Goal: Task Accomplishment & Management: Use online tool/utility

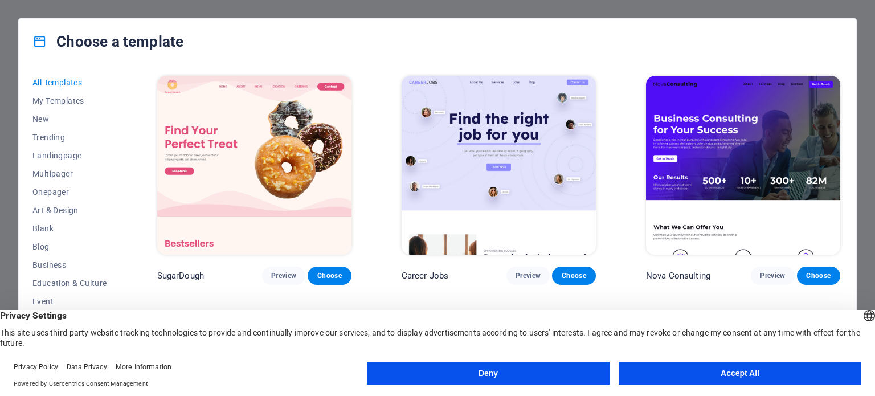
click at [659, 375] on button "Accept All" at bounding box center [739, 373] width 243 height 23
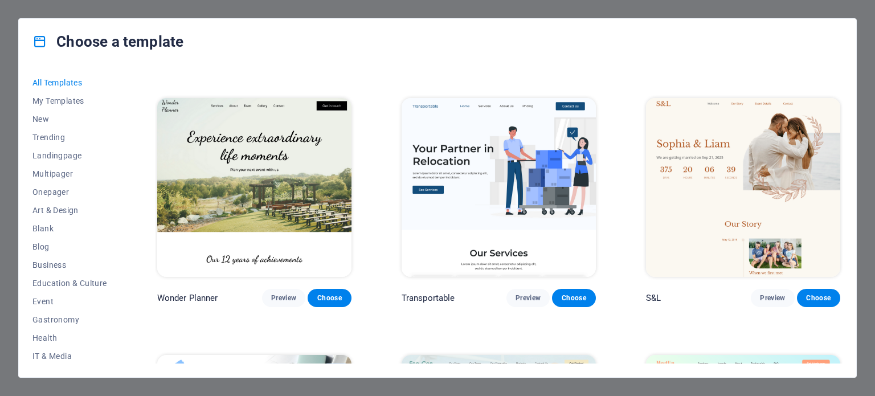
scroll to position [492, 0]
click at [565, 289] on button "Choose" at bounding box center [573, 298] width 43 height 18
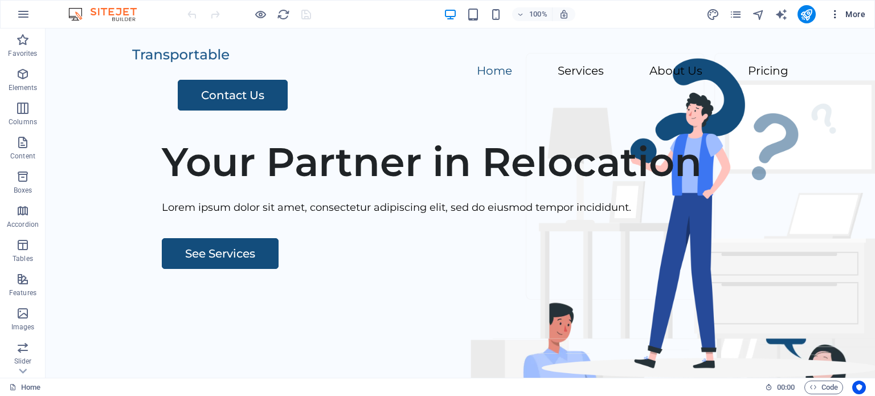
click at [835, 11] on icon "button" at bounding box center [834, 14] width 11 height 11
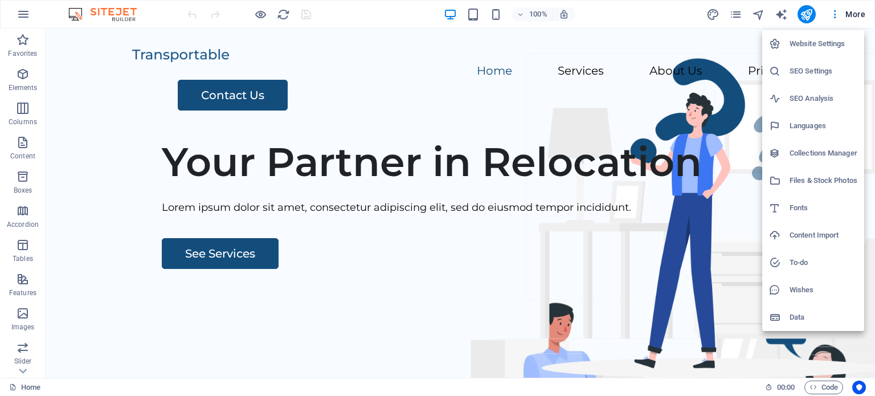
click at [779, 13] on div at bounding box center [437, 198] width 875 height 396
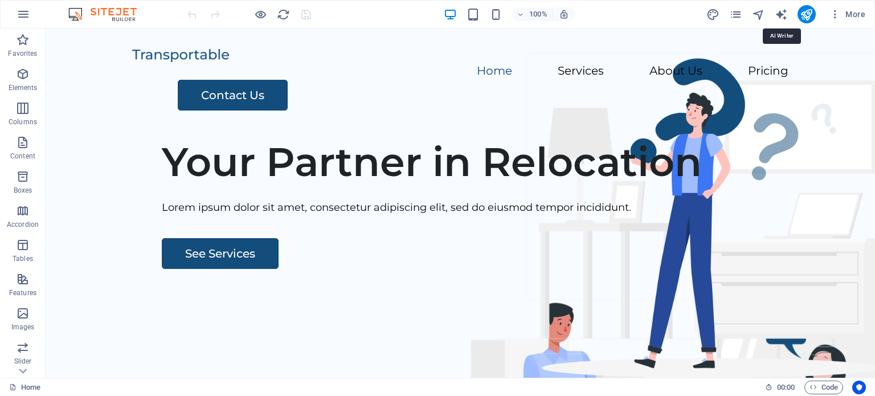
click at [781, 14] on icon "text_generator" at bounding box center [780, 14] width 13 height 13
select select "English"
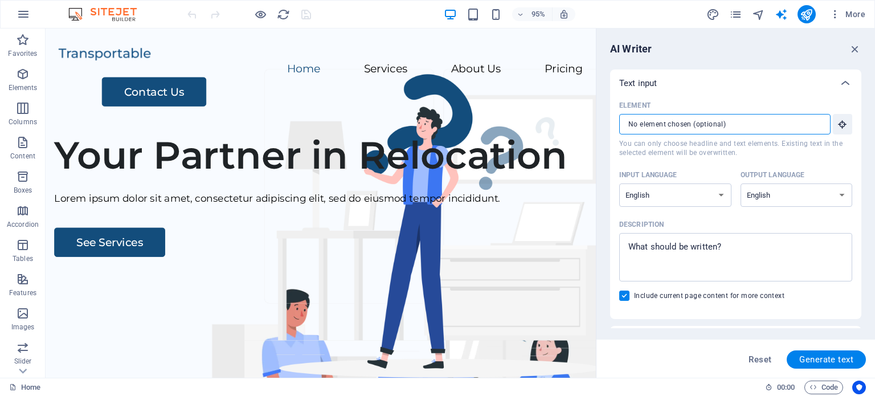
click at [693, 124] on input "Element ​ You can only choose headline and text elements. Existing text in the …" at bounding box center [720, 124] width 203 height 20
click at [670, 77] on div "Text input" at bounding box center [725, 82] width 212 height 11
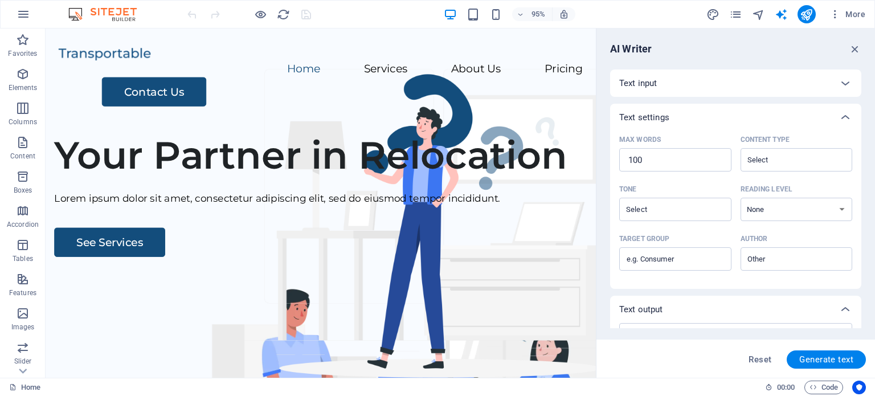
click at [662, 118] on p "Text settings" at bounding box center [644, 117] width 50 height 11
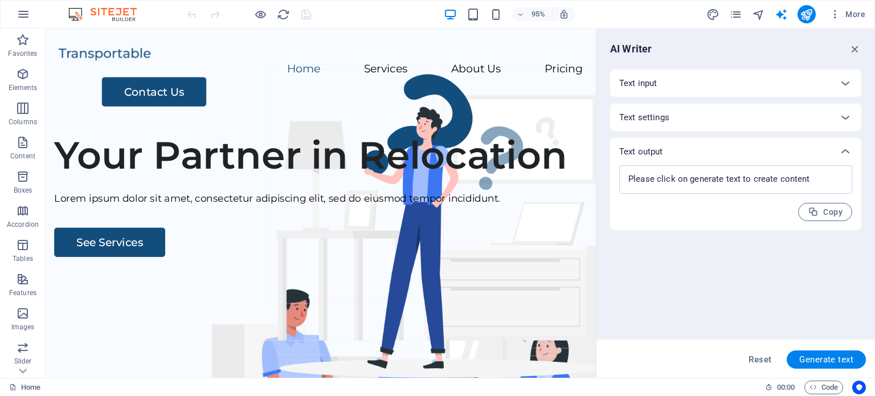
click at [659, 83] on div "Text input" at bounding box center [725, 82] width 212 height 11
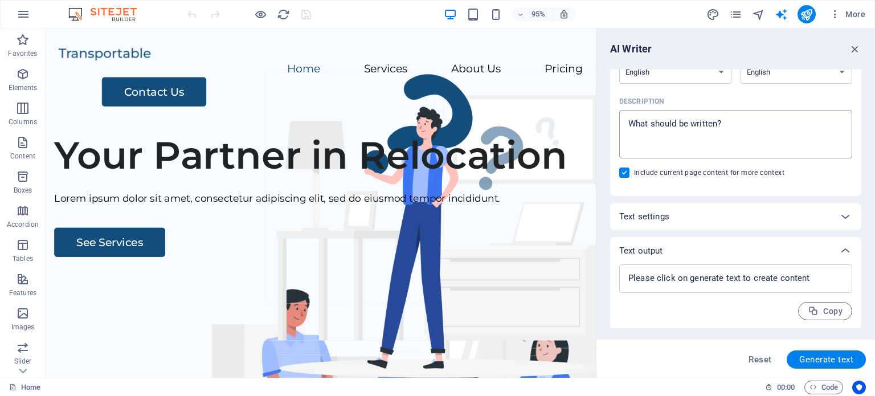
scroll to position [124, 0]
click at [684, 224] on div "Text settings" at bounding box center [735, 215] width 251 height 27
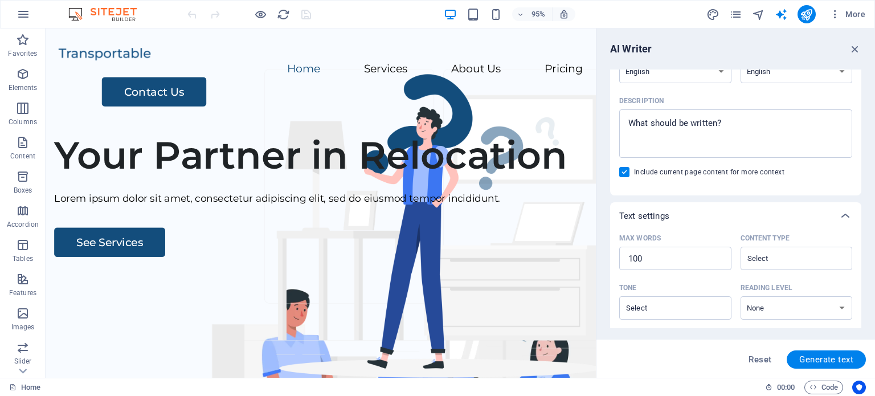
click at [684, 224] on div "Text settings" at bounding box center [735, 215] width 251 height 27
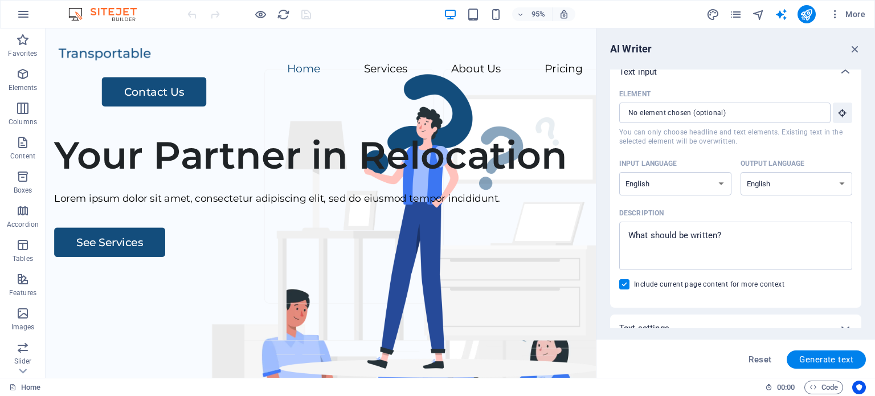
scroll to position [10, 0]
type textarea "x"
click at [681, 231] on textarea "Description x ​" at bounding box center [735, 246] width 221 height 37
type textarea "W"
type textarea "x"
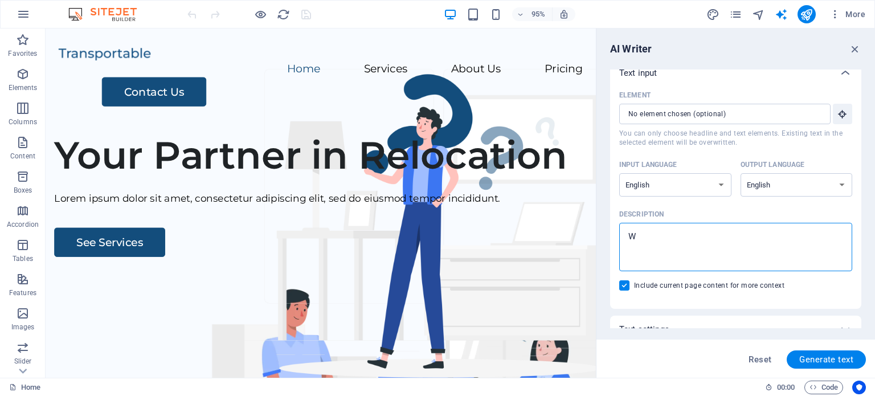
type textarea "We"
type textarea "x"
type textarea "We"
type textarea "x"
type textarea "We d"
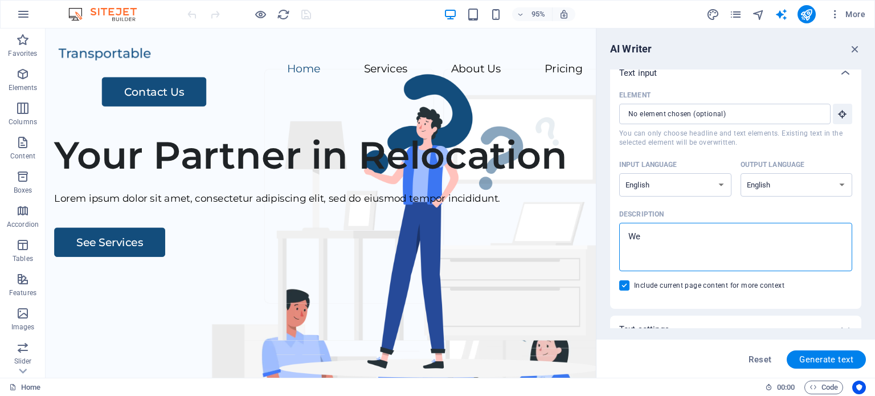
type textarea "x"
type textarea "We do"
type textarea "x"
type textarea "We do"
type textarea "x"
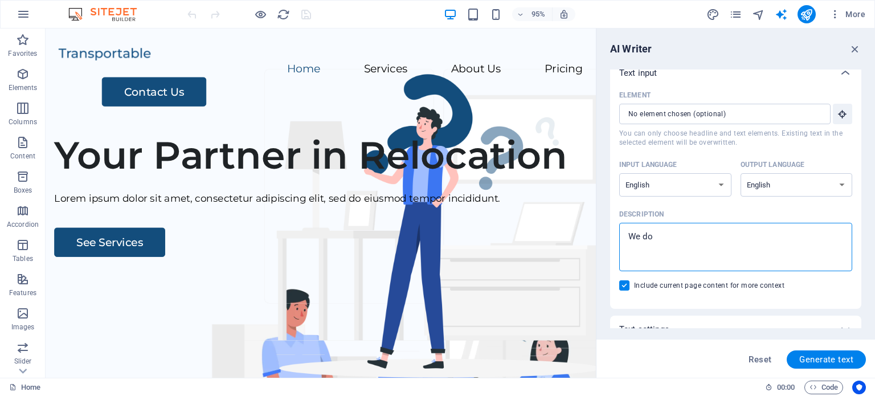
type textarea "We do r"
type textarea "x"
type textarea "We do re"
type textarea "x"
type textarea "We do rec"
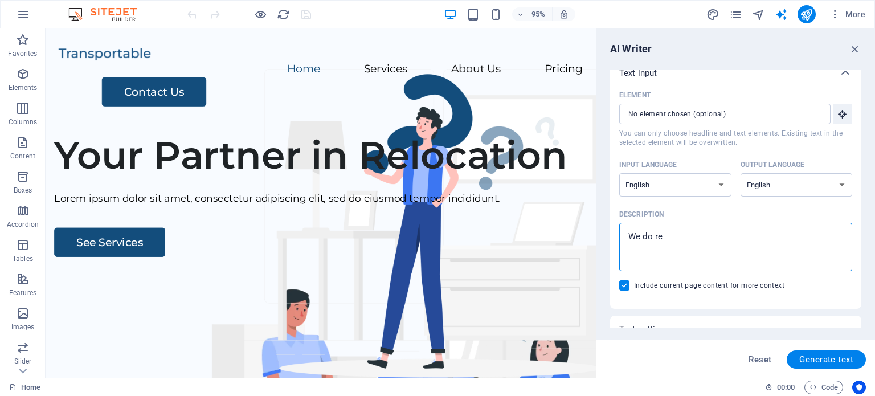
type textarea "x"
type textarea "We do recr"
type textarea "x"
type textarea "We do recru"
type textarea "x"
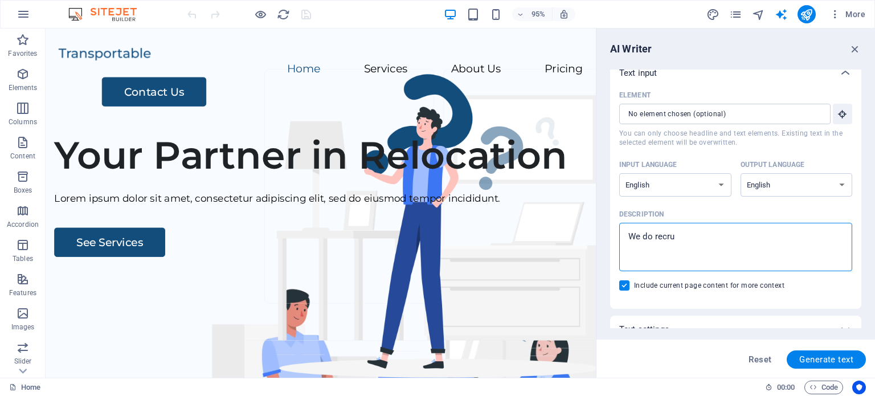
type textarea "We do recrui"
type textarea "x"
type textarea "We do recruit"
type textarea "x"
type textarea "We do recruitm"
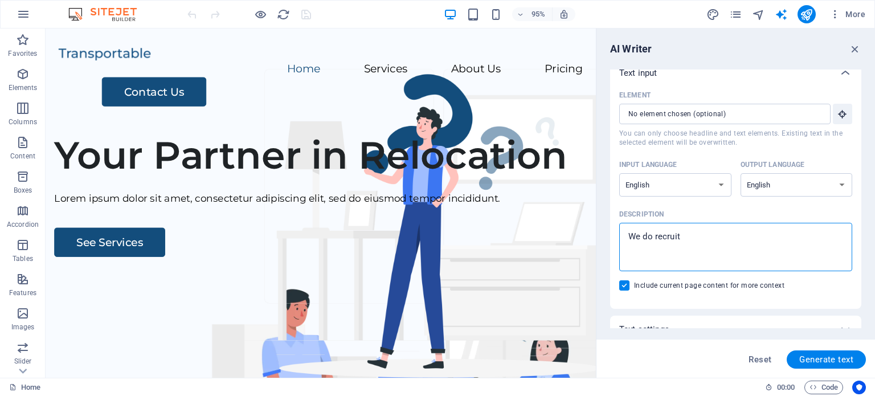
type textarea "x"
type textarea "We do recruitme"
type textarea "x"
type textarea "We do recruitmen"
type textarea "x"
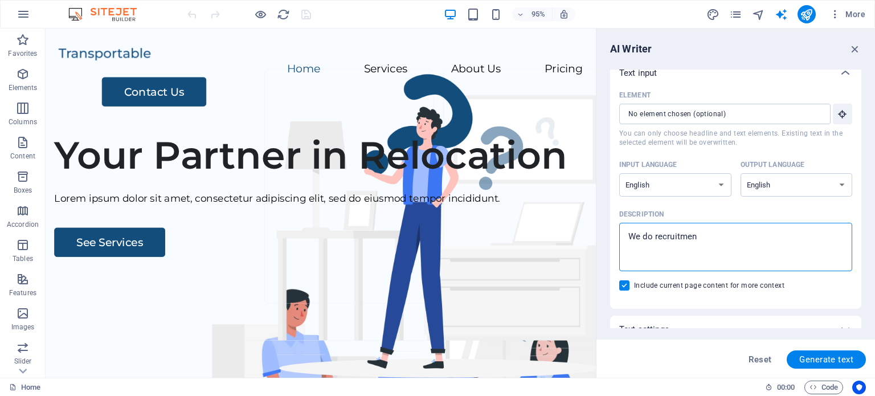
type textarea "We do recruitment"
type textarea "x"
type textarea "We do recruitment"
click at [805, 360] on span "Generate text" at bounding box center [826, 359] width 54 height 9
type textarea "x"
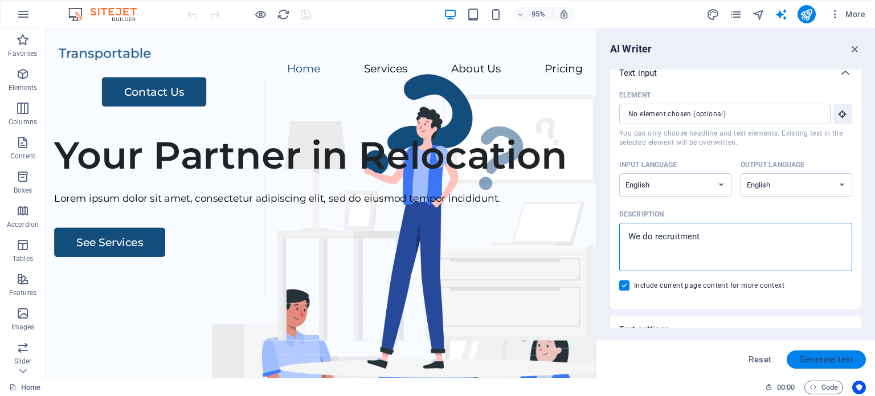
type textarea "x"
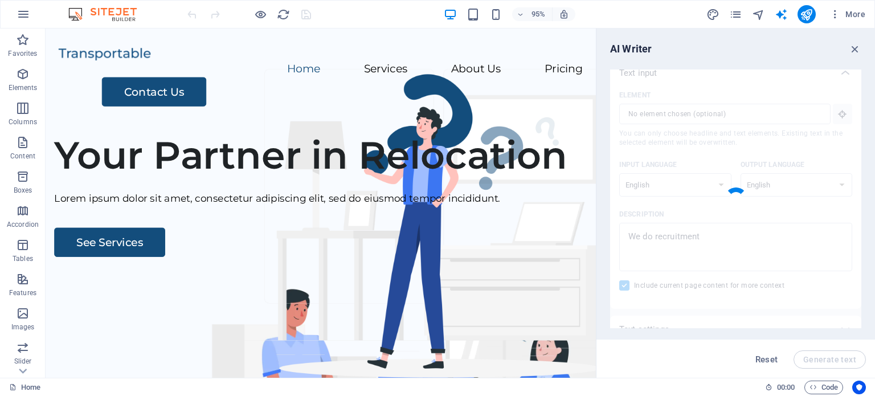
type textarea "x"
type textarea "We specialize in recruitment tailored to your needs, ensuring you find the righ…"
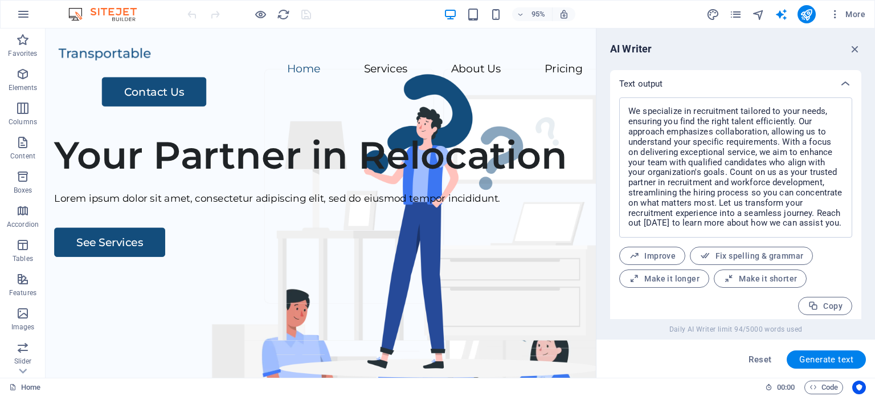
scroll to position [294, 0]
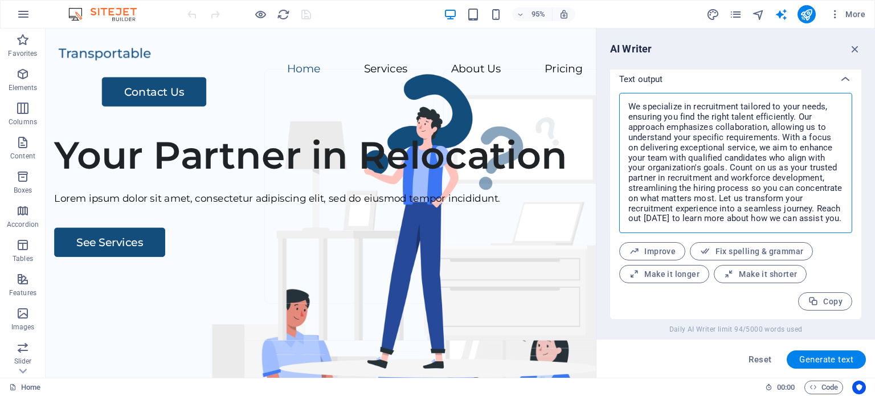
click at [706, 134] on textarea "We specialize in recruitment tailored to your needs, ensuring you find the righ…" at bounding box center [735, 162] width 221 height 129
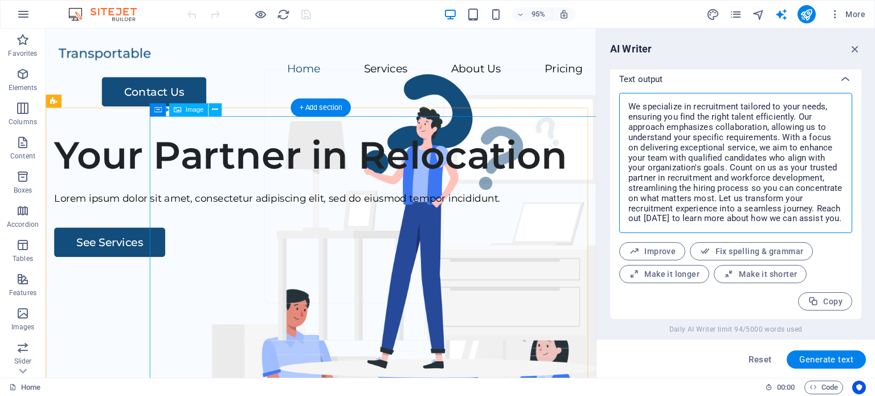
type textarea "x"
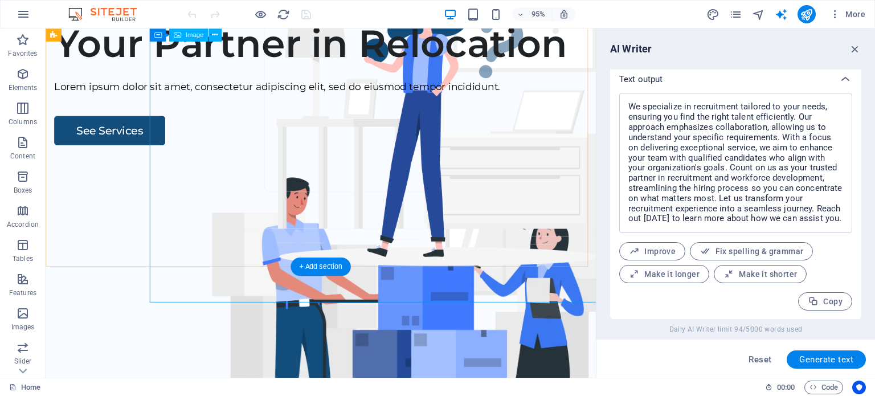
scroll to position [0, 0]
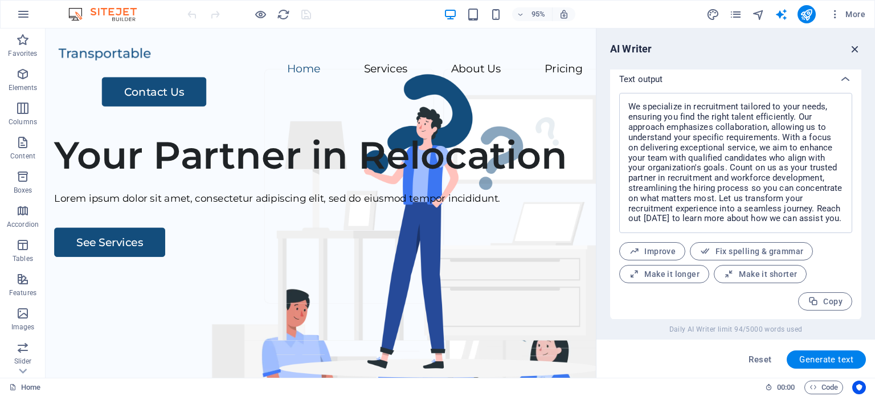
click at [852, 47] on icon "button" at bounding box center [854, 49] width 13 height 13
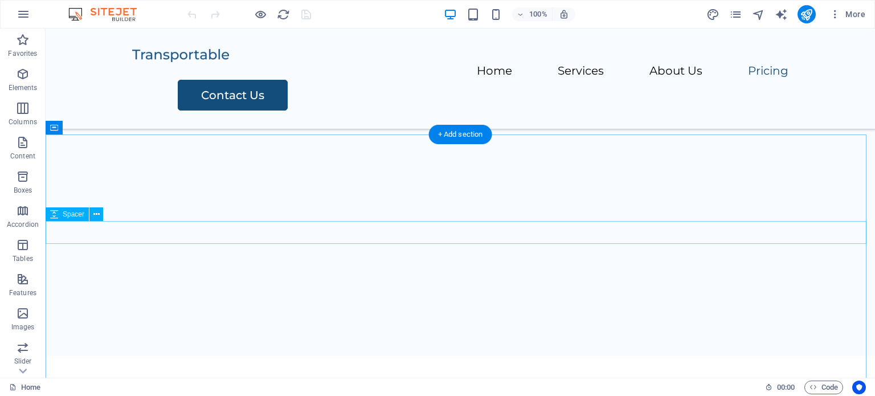
scroll to position [2251, 0]
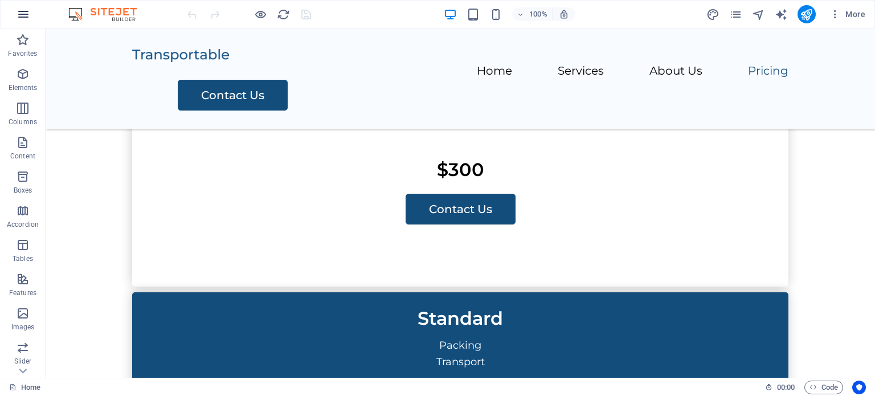
click at [25, 10] on icon "button" at bounding box center [24, 14] width 14 height 14
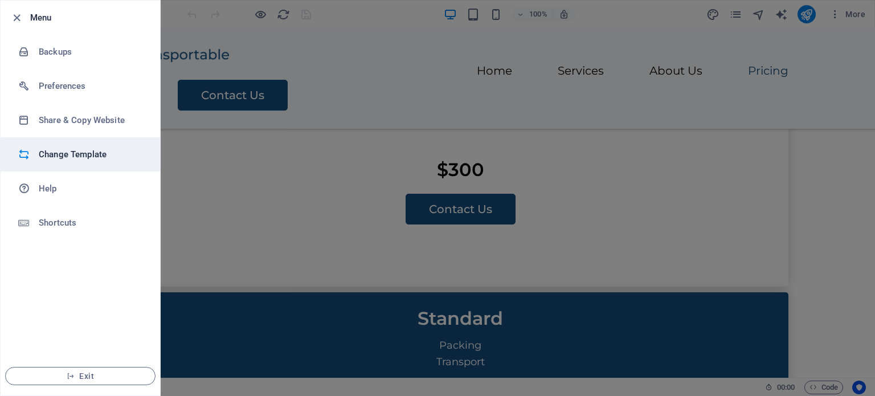
click at [92, 154] on h6 "Change Template" at bounding box center [91, 154] width 105 height 14
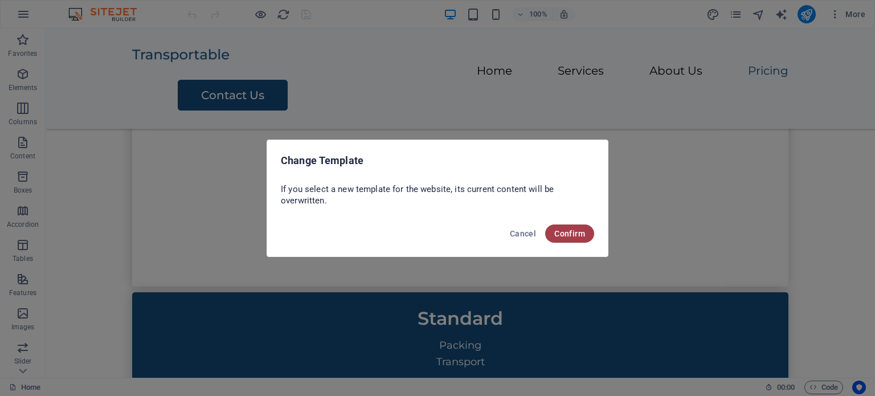
click at [574, 233] on span "Confirm" at bounding box center [569, 233] width 31 height 9
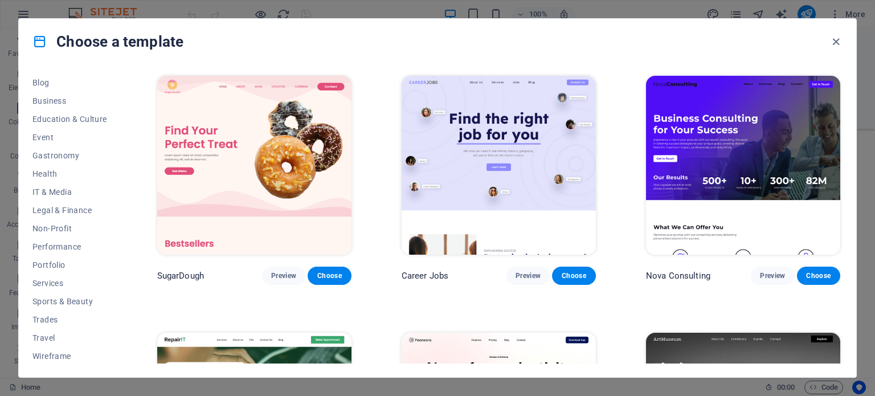
scroll to position [165, 0]
click at [59, 208] on span "Legal & Finance" at bounding box center [69, 208] width 75 height 9
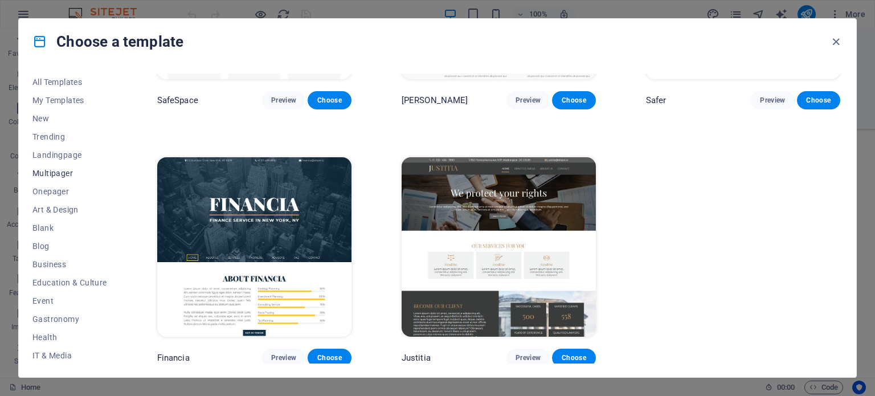
scroll to position [0, 0]
click at [61, 86] on span "All Templates" at bounding box center [69, 82] width 75 height 9
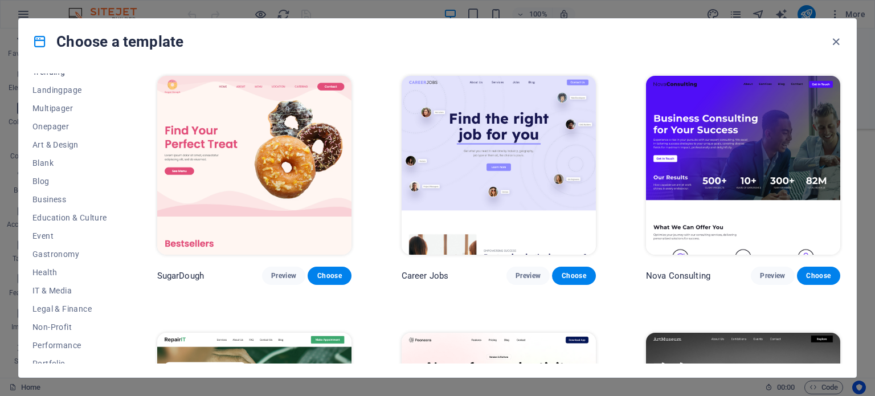
scroll to position [68, 0]
click at [63, 192] on span "Business" at bounding box center [69, 196] width 75 height 9
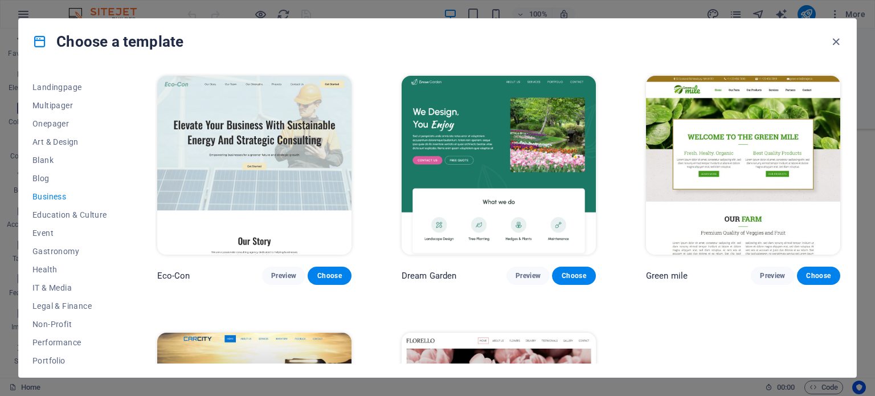
scroll to position [175, 0]
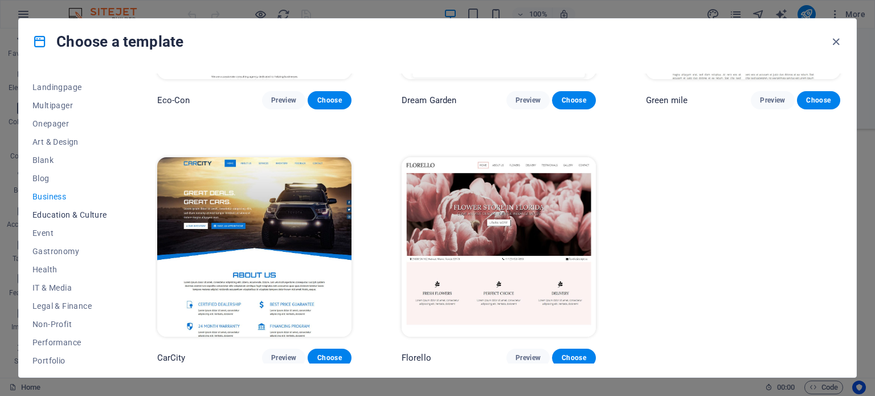
click at [81, 214] on span "Education & Culture" at bounding box center [69, 214] width 75 height 9
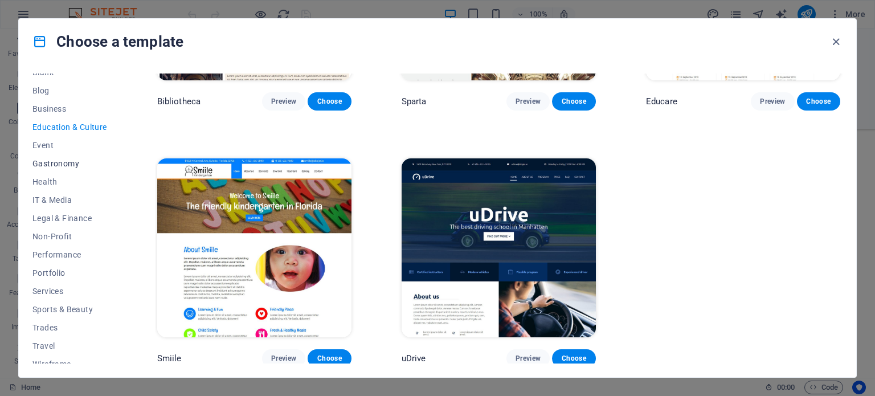
scroll to position [165, 0]
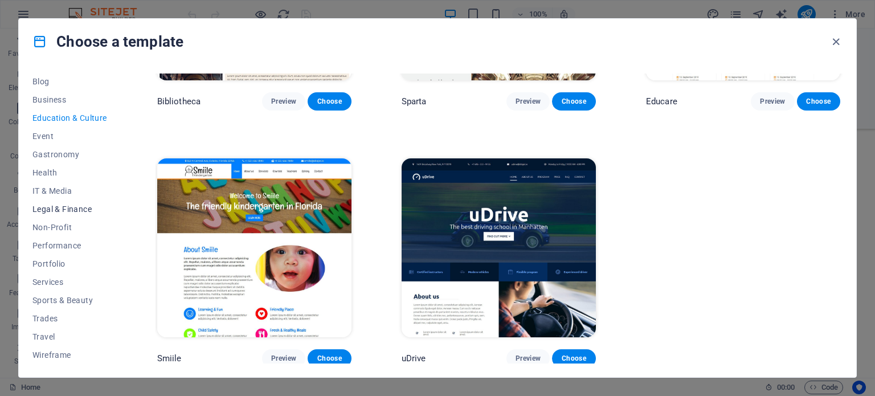
click at [75, 208] on span "Legal & Finance" at bounding box center [69, 208] width 75 height 9
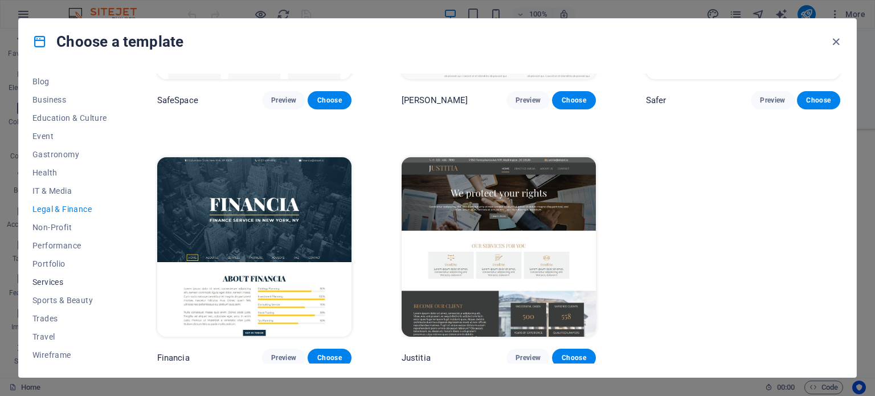
click at [49, 277] on span "Services" at bounding box center [69, 281] width 75 height 9
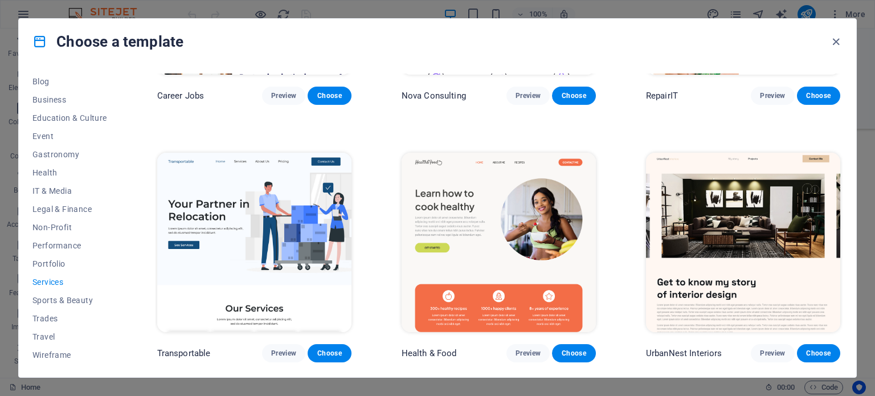
scroll to position [0, 0]
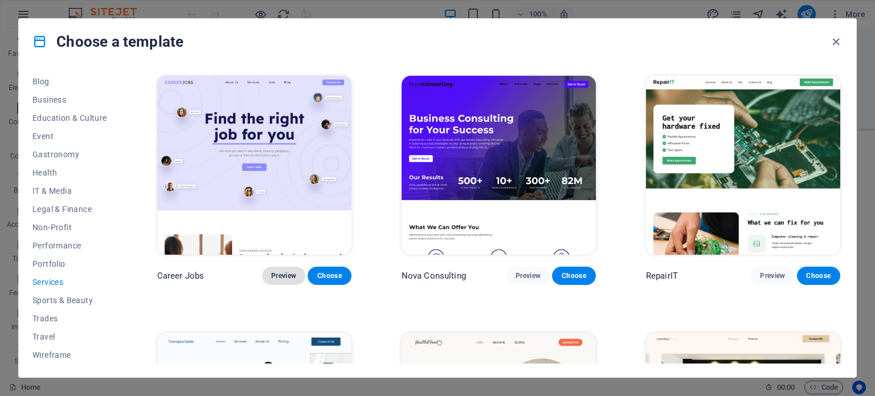
click at [292, 273] on span "Preview" at bounding box center [283, 275] width 25 height 9
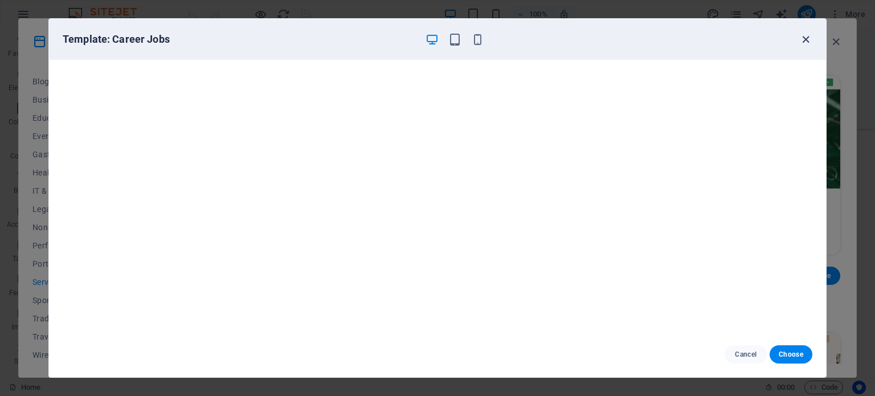
click at [806, 43] on icon "button" at bounding box center [805, 39] width 13 height 13
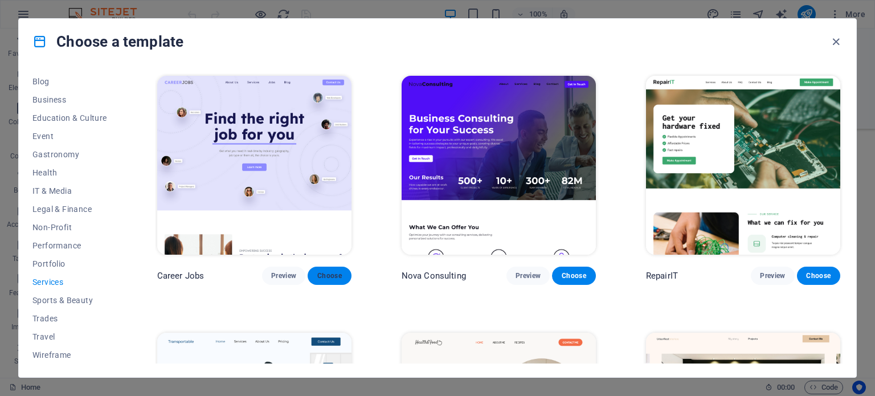
click at [323, 271] on span "Choose" at bounding box center [329, 275] width 25 height 9
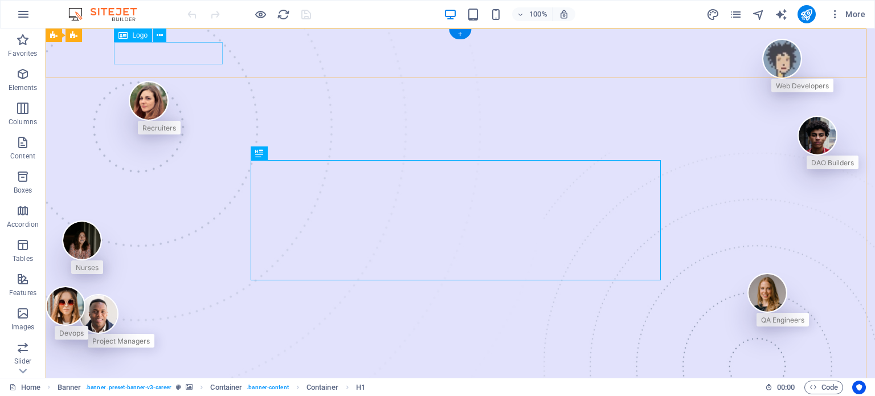
select select "px"
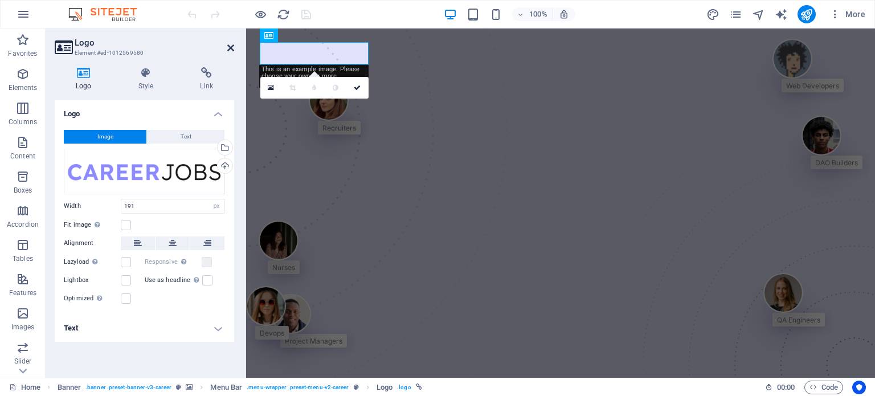
click at [230, 51] on icon at bounding box center [230, 47] width 7 height 9
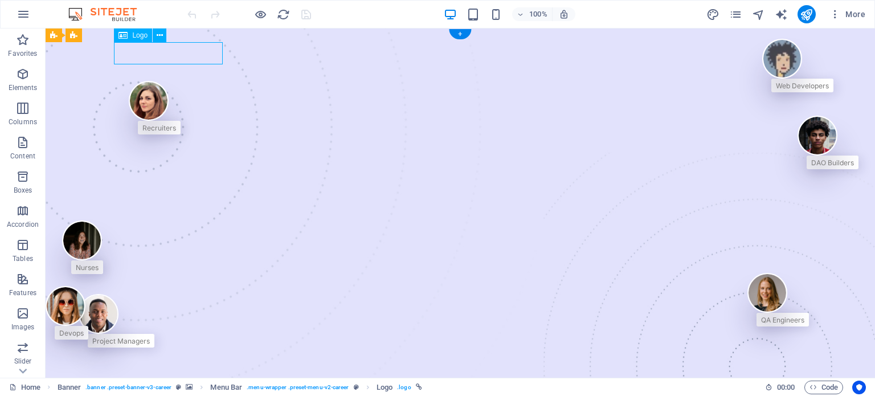
select select "px"
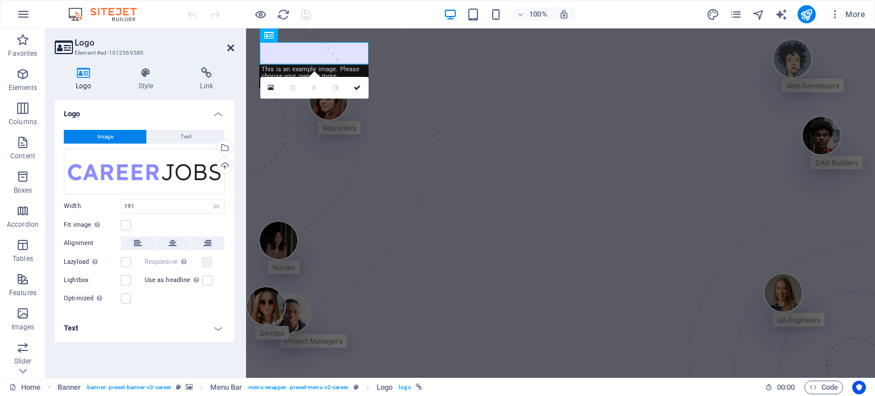
click at [227, 52] on icon at bounding box center [230, 47] width 7 height 9
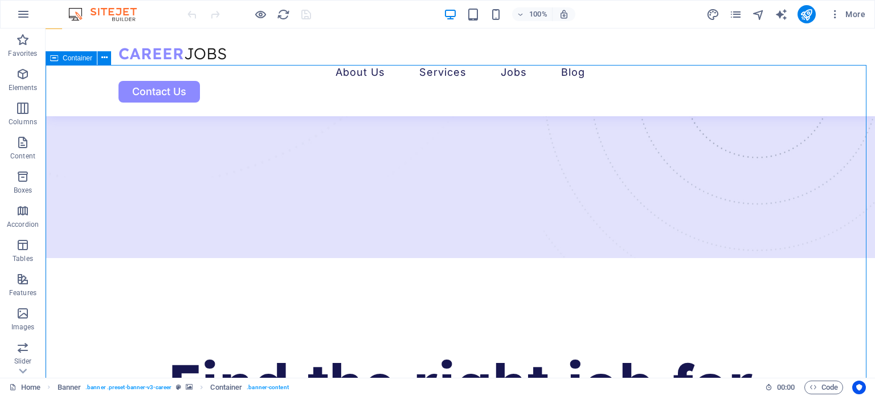
scroll to position [285, 0]
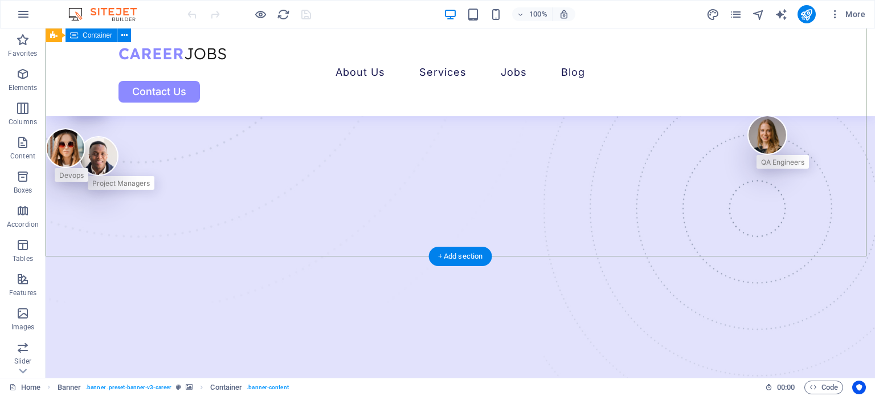
scroll to position [0, 0]
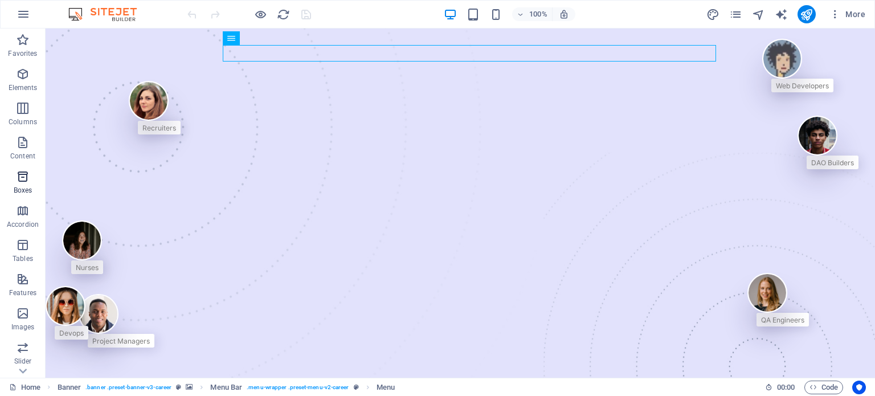
click at [18, 180] on icon "button" at bounding box center [23, 177] width 14 height 14
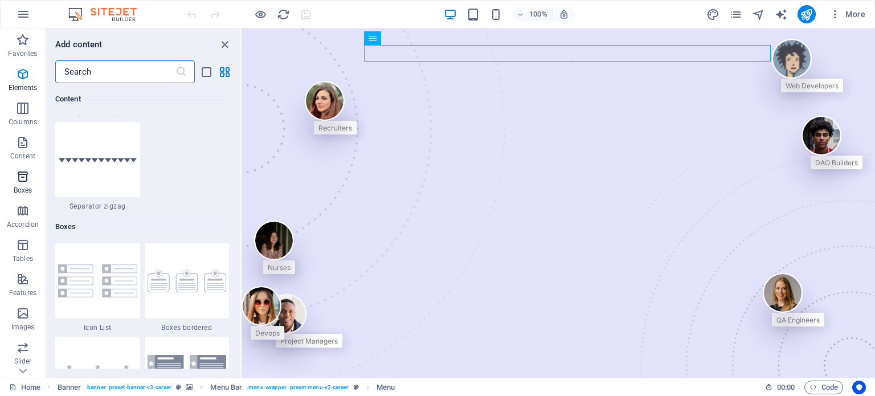
scroll to position [3141, 0]
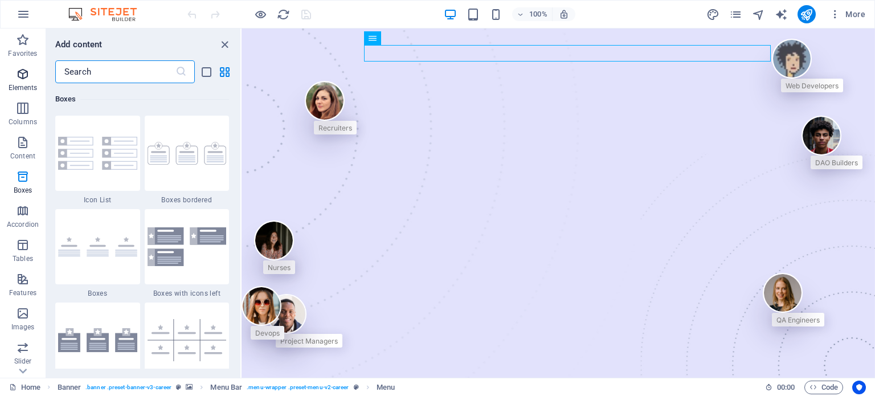
click at [23, 86] on p "Elements" at bounding box center [23, 87] width 29 height 9
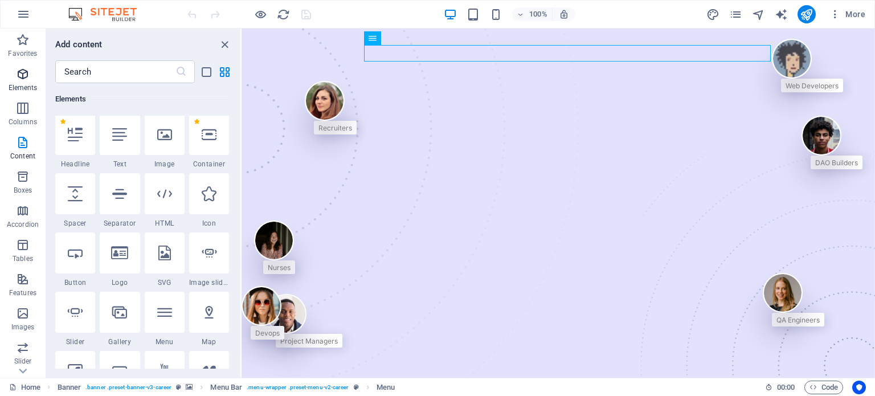
scroll to position [121, 0]
click at [18, 112] on icon "button" at bounding box center [23, 108] width 14 height 14
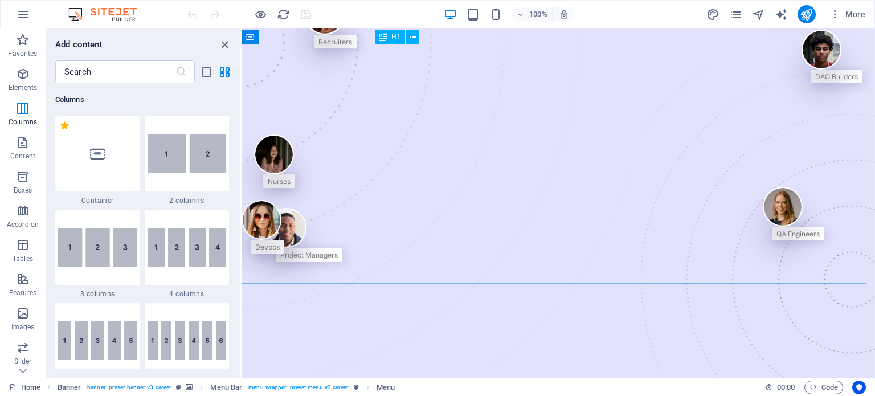
scroll to position [228, 0]
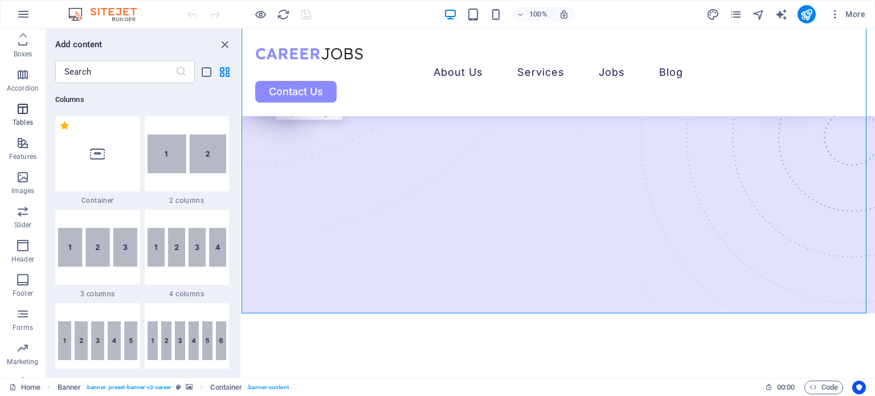
scroll to position [106, 0]
click at [22, 207] on icon "button" at bounding box center [23, 207] width 14 height 14
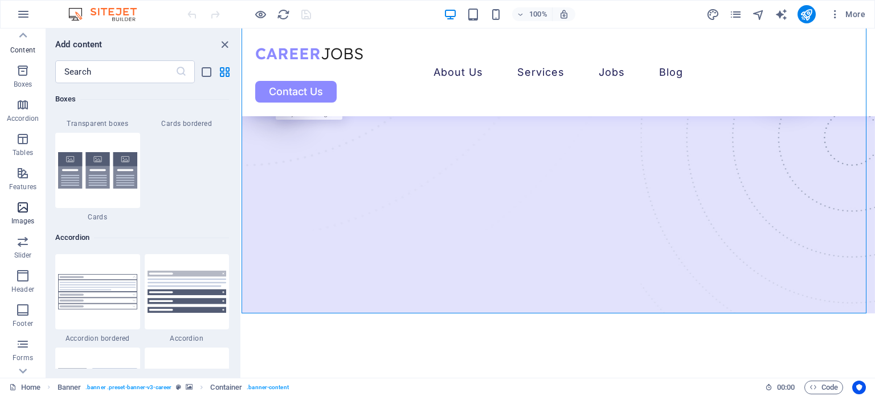
scroll to position [5773, 0]
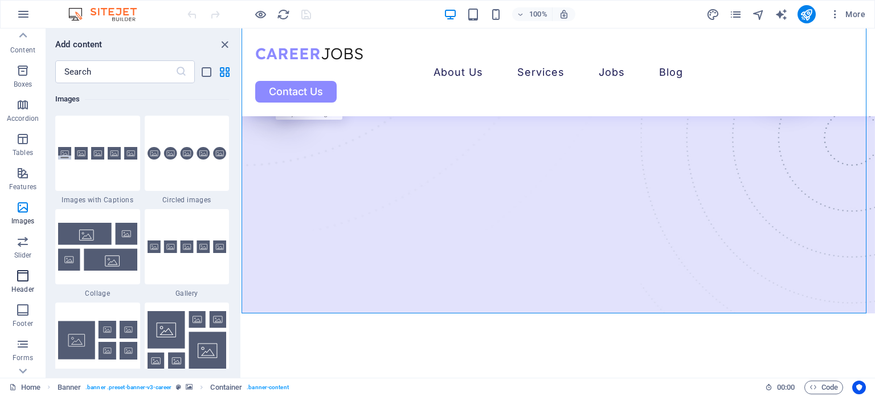
click at [13, 273] on span "Header" at bounding box center [23, 282] width 46 height 27
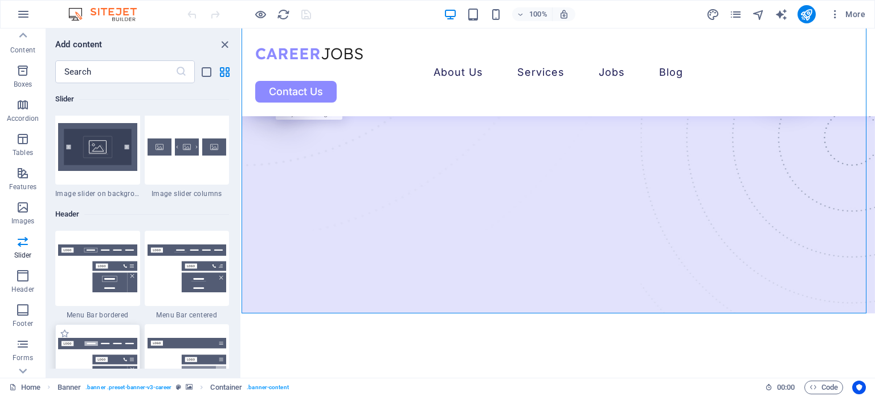
scroll to position [6742, 0]
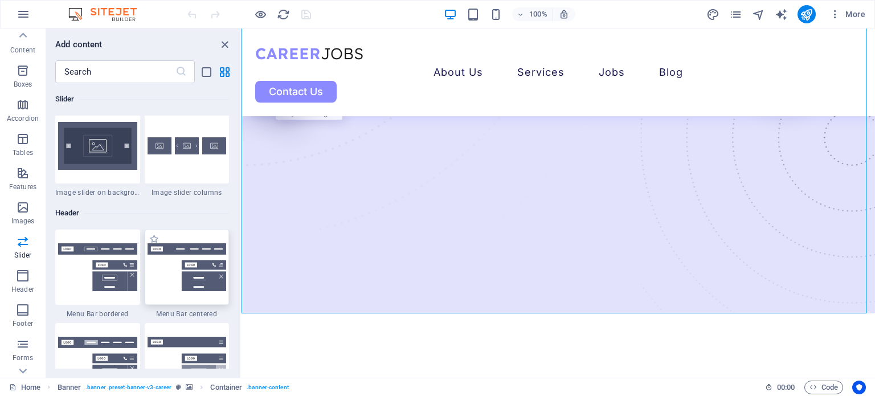
click at [171, 264] on img at bounding box center [186, 267] width 79 height 48
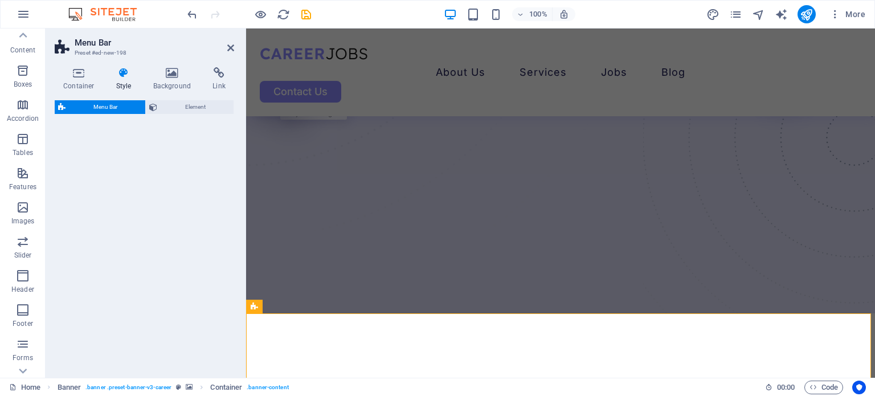
select select "rem"
select select "preset-menu-v2-centered"
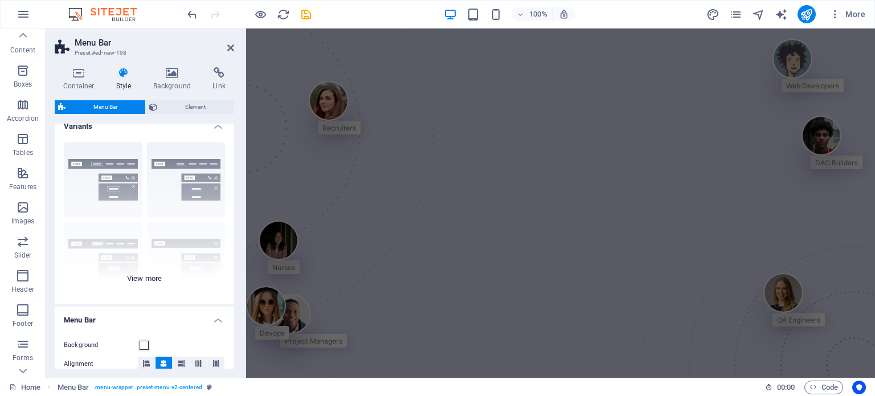
scroll to position [0, 0]
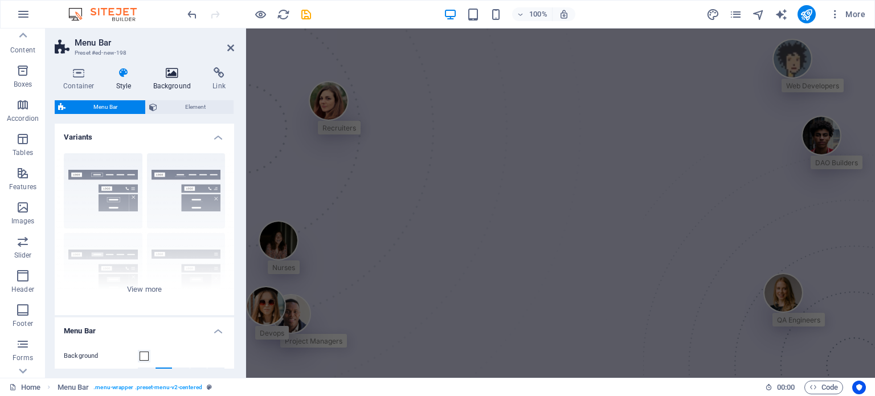
click at [169, 77] on icon at bounding box center [172, 72] width 55 height 11
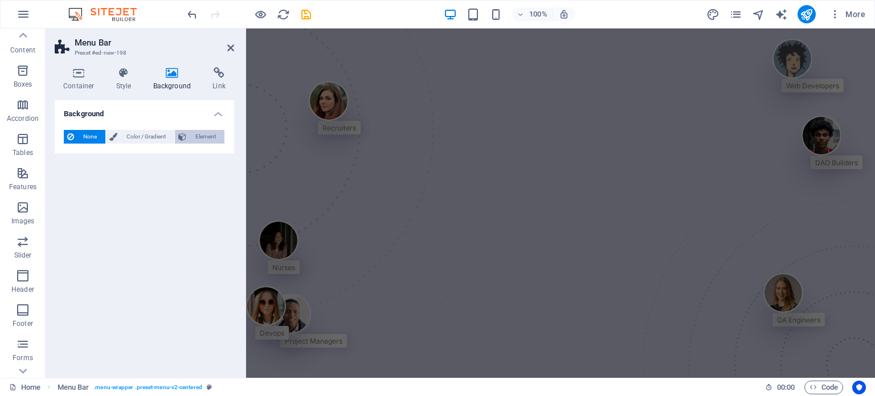
click at [182, 138] on icon at bounding box center [182, 137] width 8 height 14
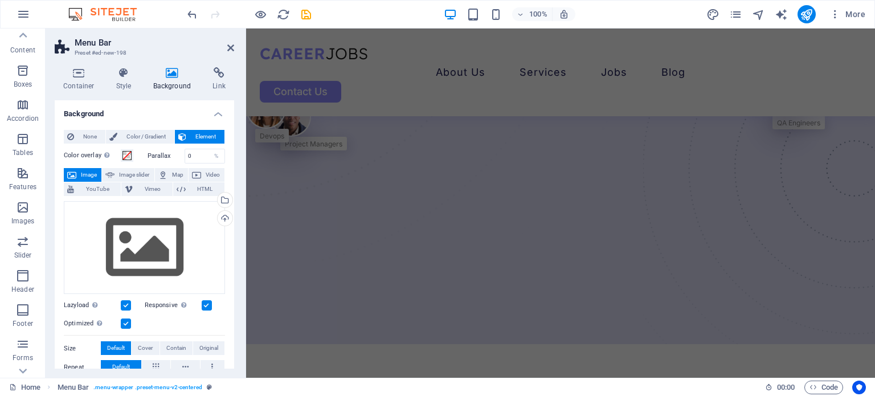
scroll to position [382, 0]
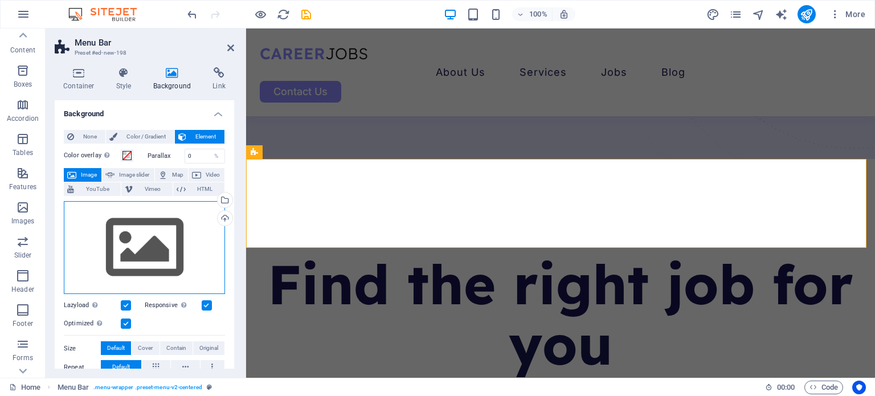
click at [133, 239] on div "Drag files here, click to choose files or select files from Files or our free s…" at bounding box center [144, 247] width 161 height 93
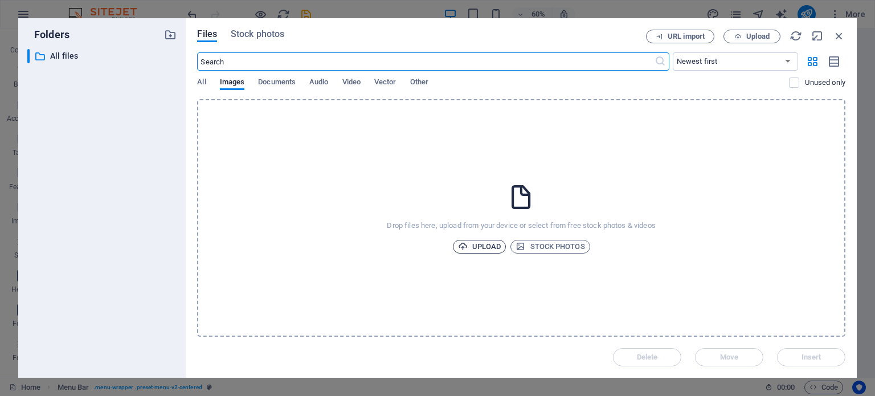
click at [490, 246] on span "Upload" at bounding box center [479, 247] width 43 height 14
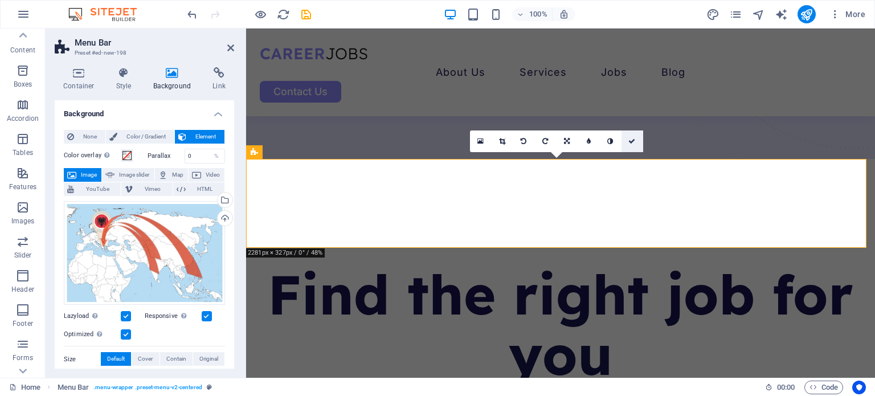
click at [629, 138] on icon at bounding box center [631, 141] width 7 height 7
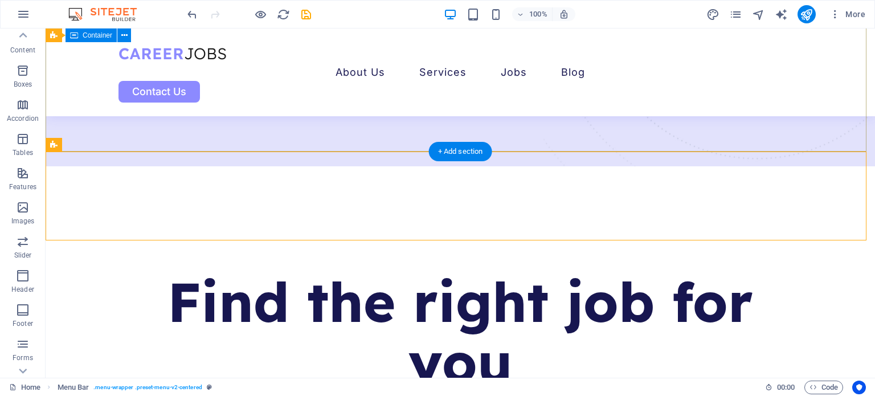
scroll to position [399, 0]
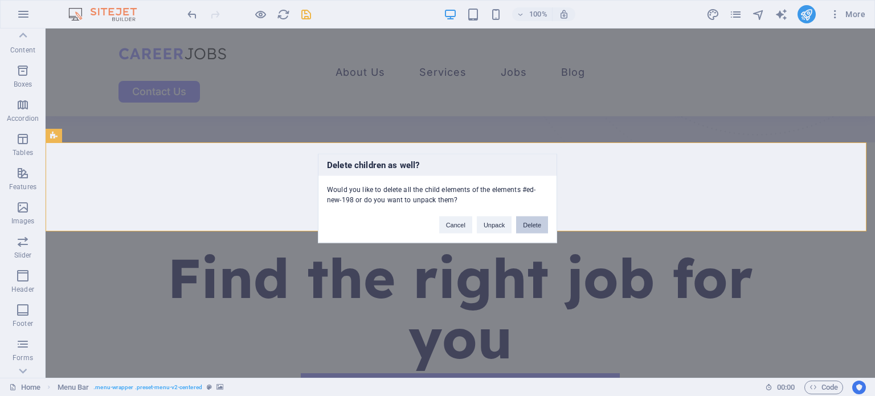
click at [532, 228] on button "Delete" at bounding box center [532, 224] width 32 height 17
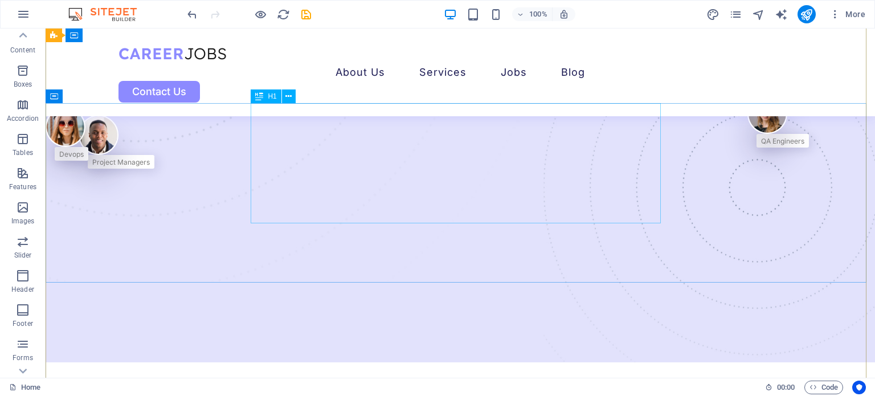
scroll to position [285, 0]
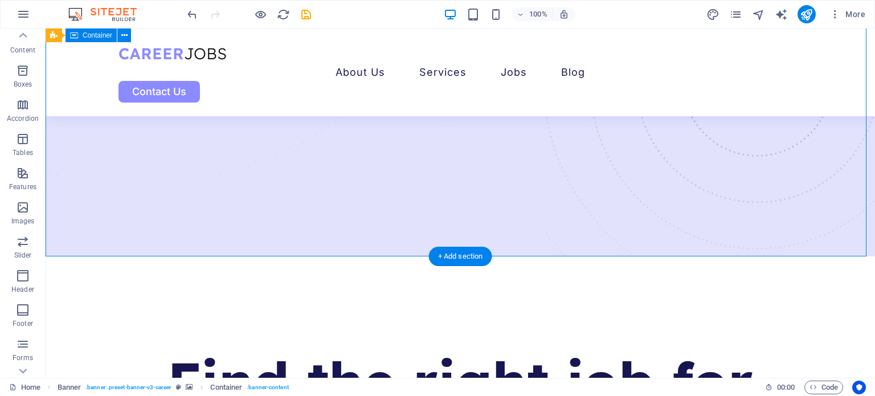
select select "%"
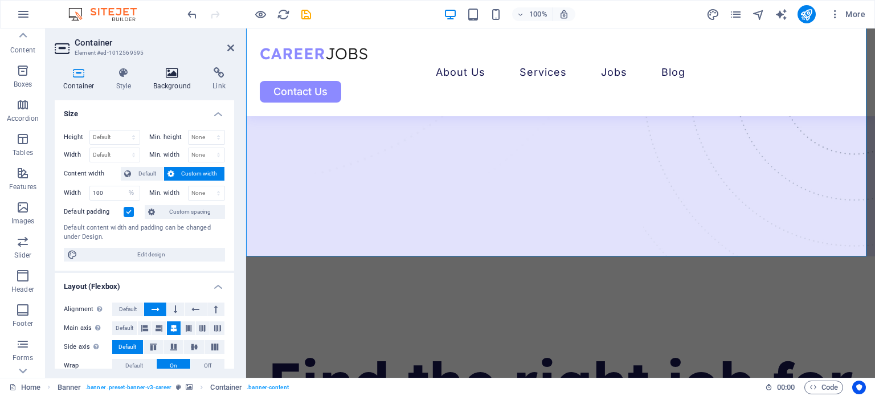
click at [175, 73] on icon at bounding box center [172, 72] width 55 height 11
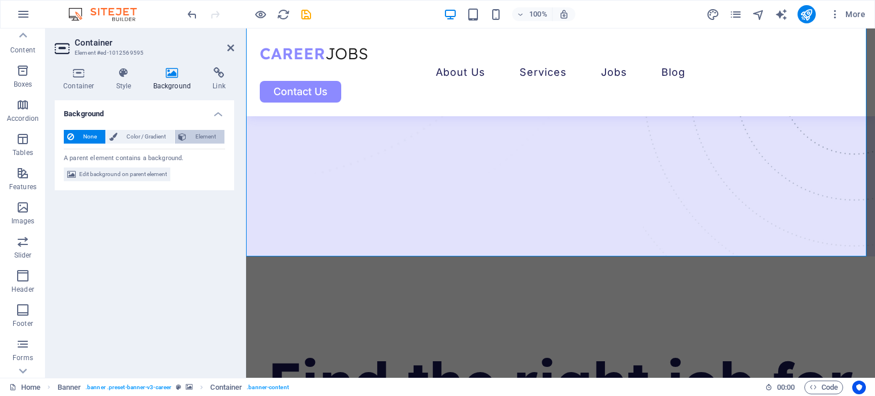
click at [191, 139] on span "Element" at bounding box center [205, 137] width 31 height 14
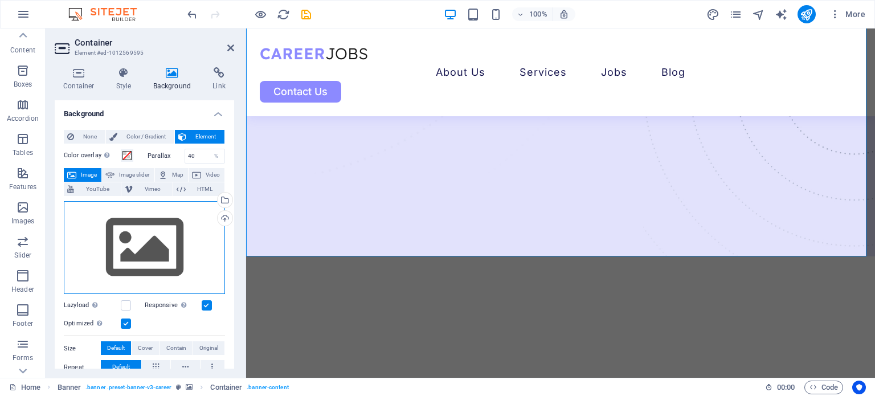
click at [153, 247] on div "Drag files here, click to choose files or select files from Files or our free s…" at bounding box center [144, 247] width 161 height 93
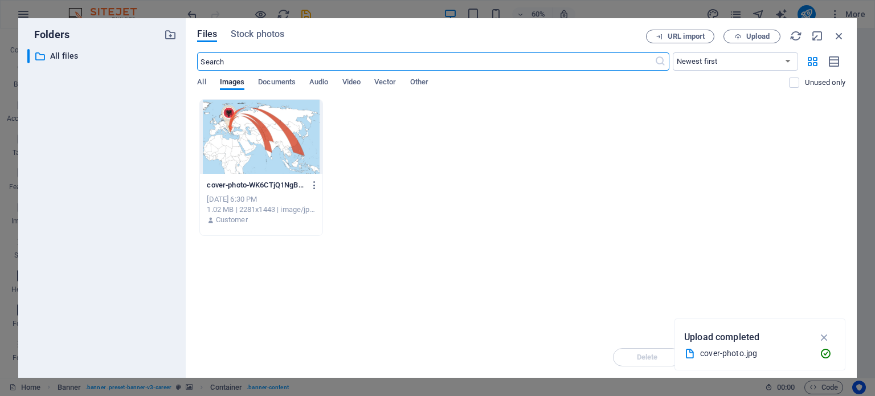
click at [285, 131] on div at bounding box center [261, 137] width 122 height 74
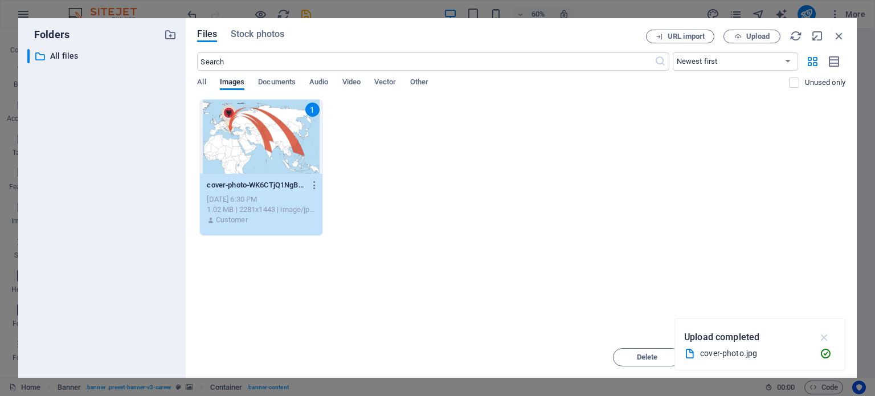
click at [819, 332] on icon "button" at bounding box center [824, 337] width 13 height 13
click at [785, 355] on span "Insert" at bounding box center [810, 357] width 59 height 7
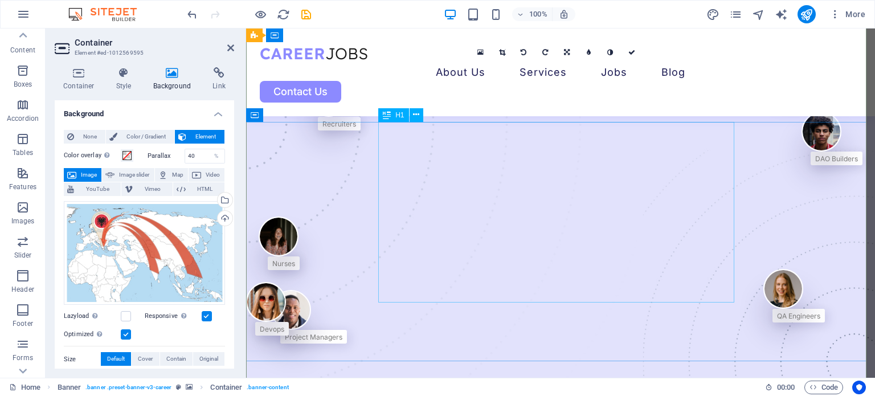
scroll to position [0, 0]
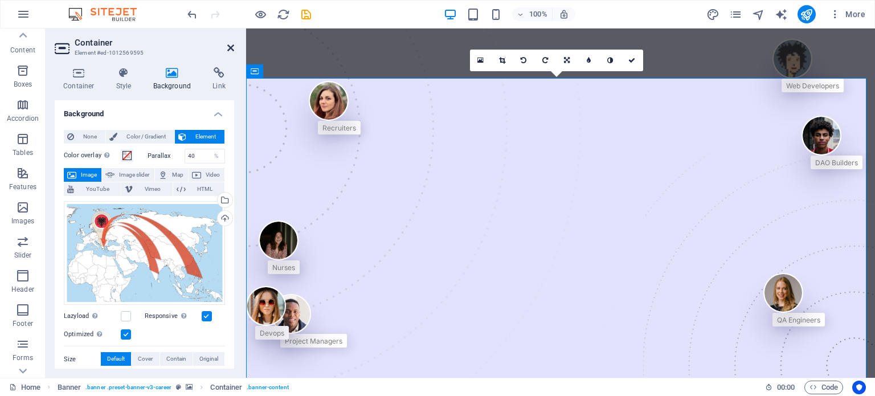
click at [232, 46] on icon at bounding box center [230, 47] width 7 height 9
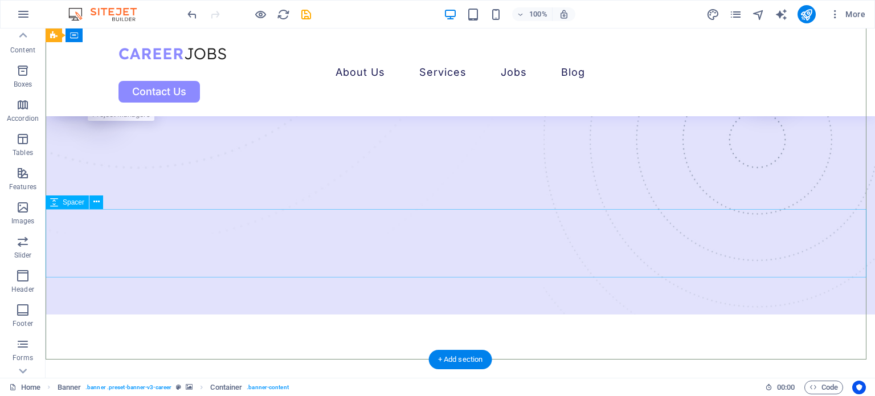
scroll to position [228, 0]
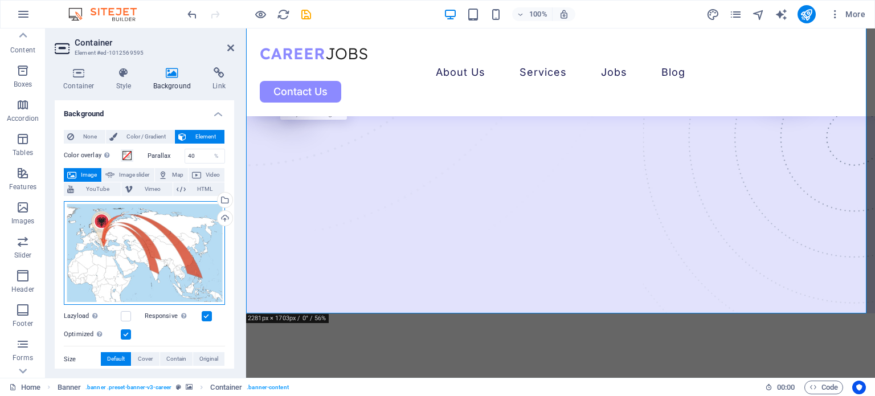
click at [142, 262] on div "Drag files here, click to choose files or select files from Files or our free s…" at bounding box center [144, 253] width 161 height 104
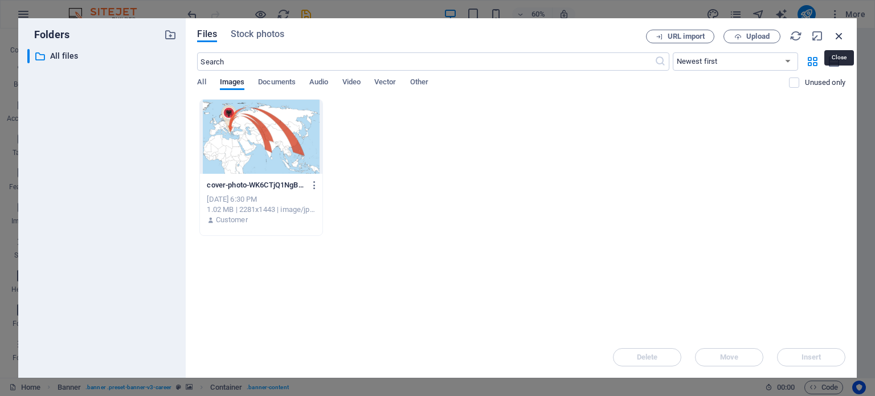
click at [836, 40] on icon "button" at bounding box center [838, 36] width 13 height 13
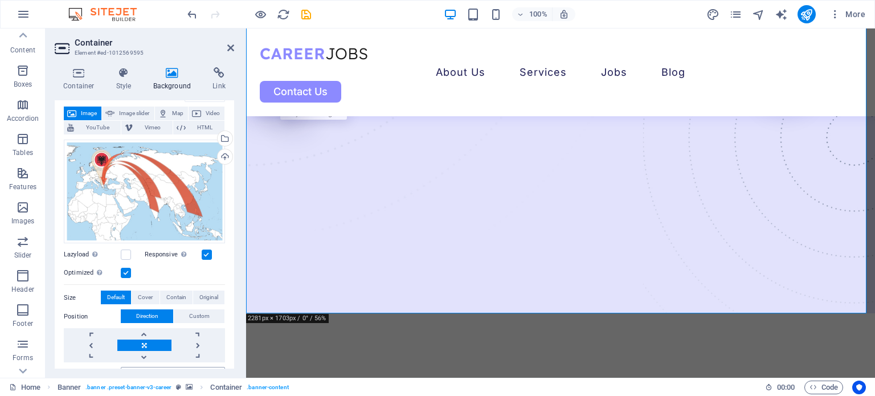
scroll to position [0, 0]
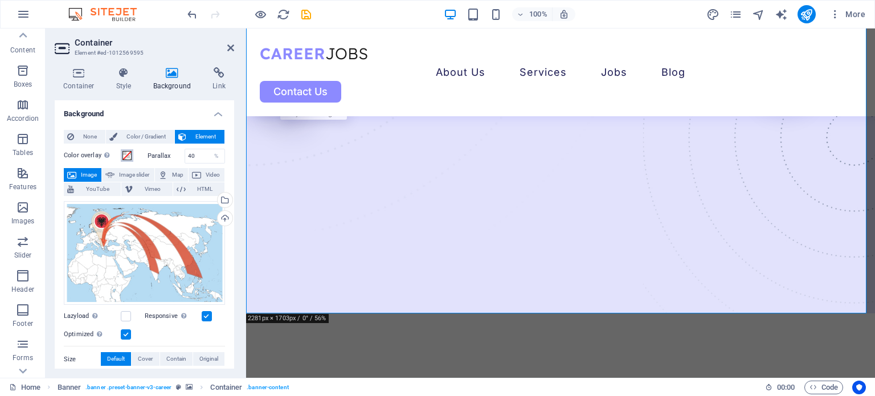
click at [126, 159] on span at bounding box center [126, 155] width 9 height 9
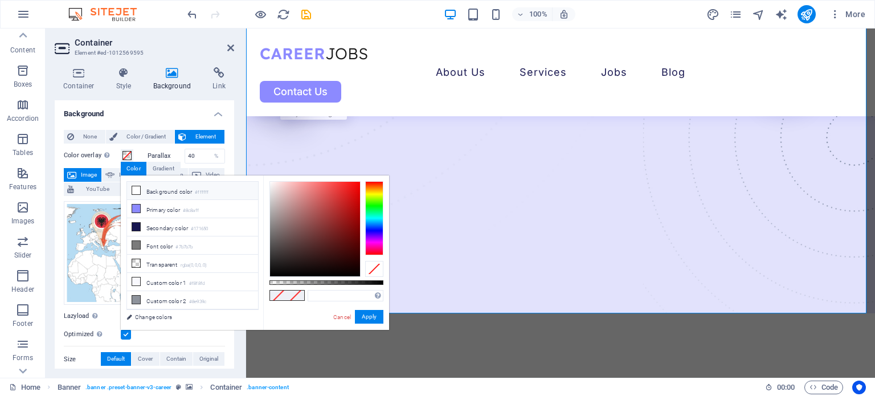
click at [187, 195] on li "Background color #ffffff" at bounding box center [192, 191] width 131 height 18
click at [342, 318] on link "Cancel" at bounding box center [342, 317] width 20 height 9
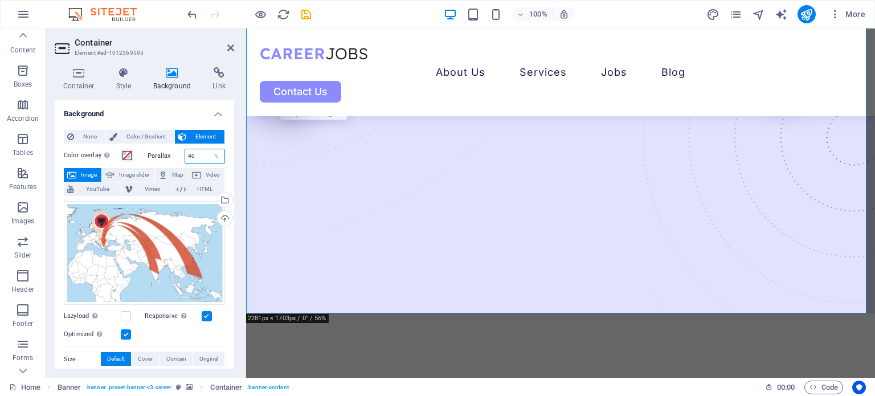
click at [196, 153] on input "40" at bounding box center [205, 156] width 40 height 14
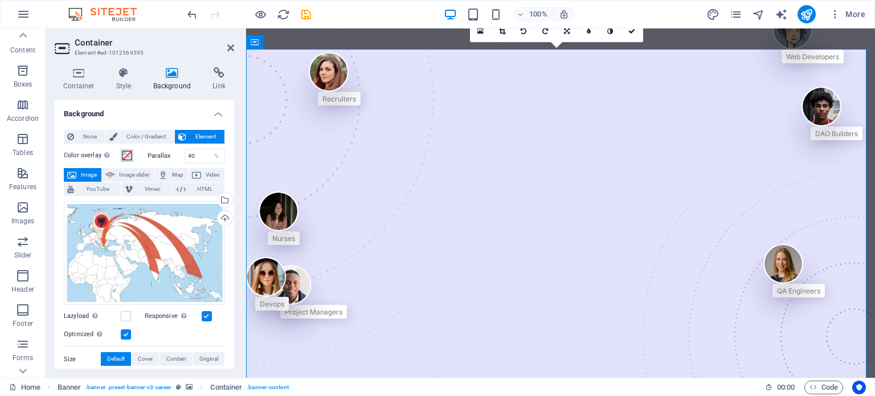
click at [128, 153] on span at bounding box center [126, 155] width 9 height 9
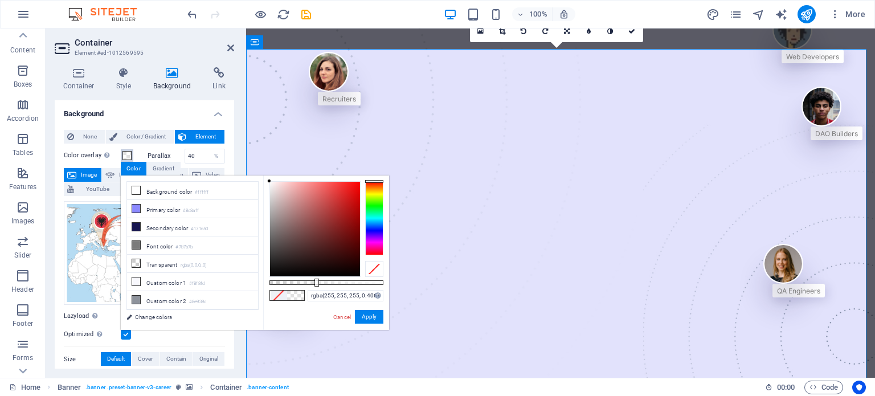
click at [315, 280] on div at bounding box center [326, 282] width 114 height 5
drag, startPoint x: 315, startPoint y: 280, endPoint x: 326, endPoint y: 280, distance: 10.8
click at [326, 280] on div at bounding box center [327, 282] width 5 height 8
click at [223, 203] on li "Primary color #8c8aff" at bounding box center [192, 209] width 131 height 18
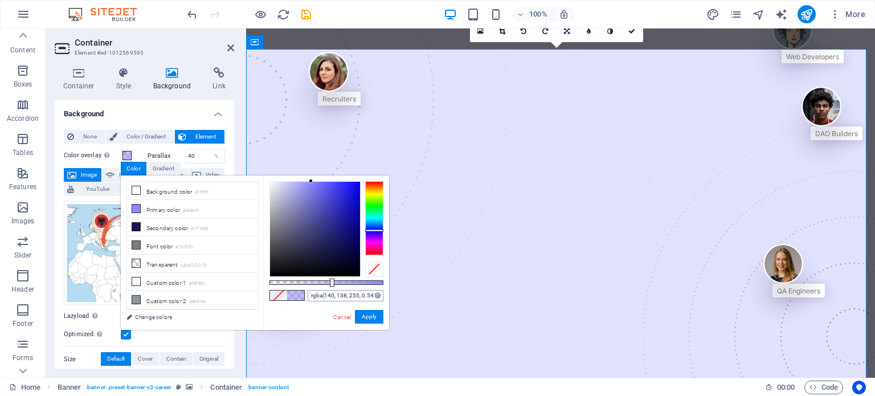
drag, startPoint x: 326, startPoint y: 282, endPoint x: 331, endPoint y: 289, distance: 9.0
click at [331, 289] on div "rgba(140, 138, 255, 0.541) Supported formats #0852ed rgb(8, 82, 237) rgba(8, 82…" at bounding box center [326, 334] width 126 height 319
click at [208, 194] on small "#ffffff" at bounding box center [202, 192] width 14 height 8
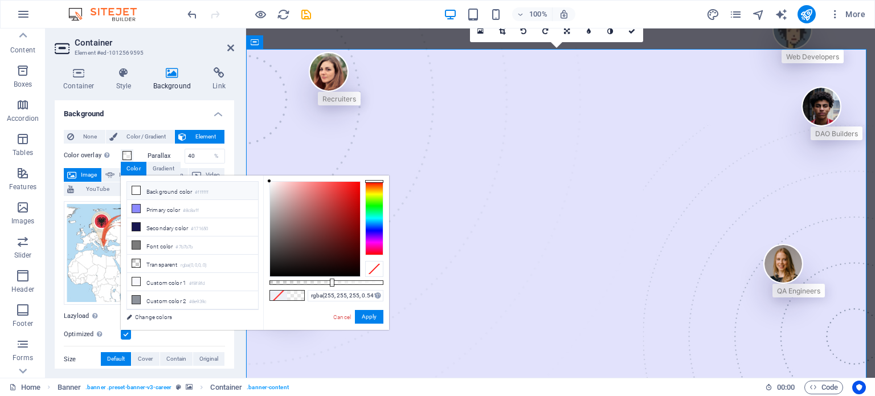
drag, startPoint x: 329, startPoint y: 278, endPoint x: 364, endPoint y: 280, distance: 35.9
click at [364, 280] on div "rgba(255, 255, 255, 0.541) Supported formats #0852ed rgb(8, 82, 237) rgba(8, 82…" at bounding box center [326, 334] width 126 height 319
type input "rgba(255, 255, 255, 0.421)"
drag, startPoint x: 351, startPoint y: 281, endPoint x: 317, endPoint y: 281, distance: 34.2
click at [317, 281] on div at bounding box center [326, 282] width 114 height 5
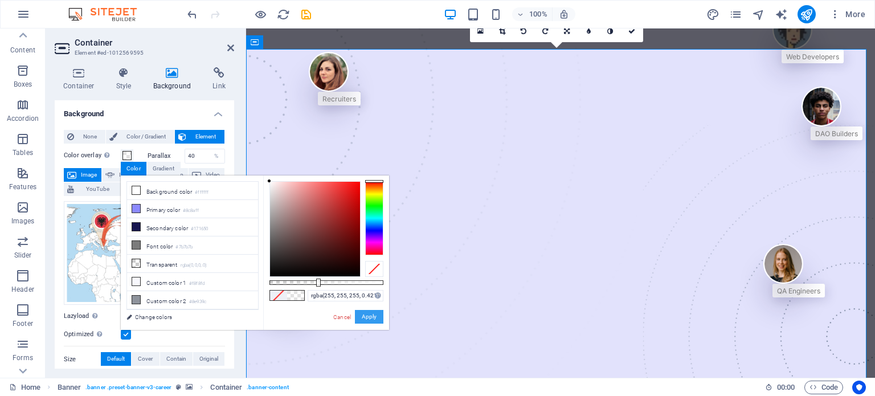
click at [364, 315] on button "Apply" at bounding box center [369, 317] width 28 height 14
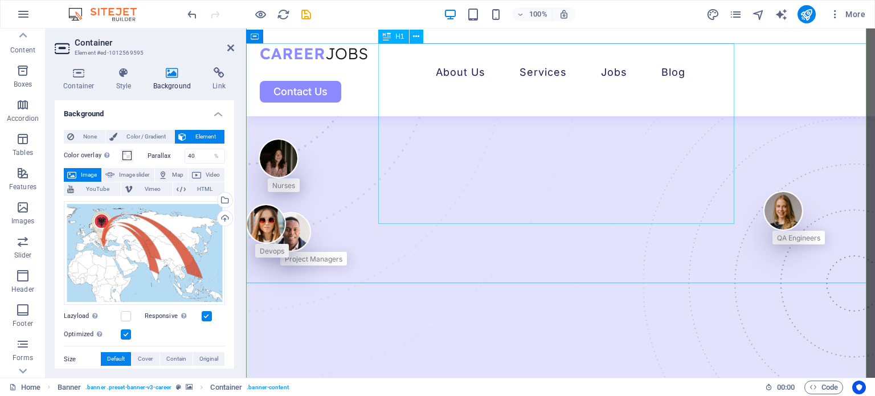
scroll to position [97, 0]
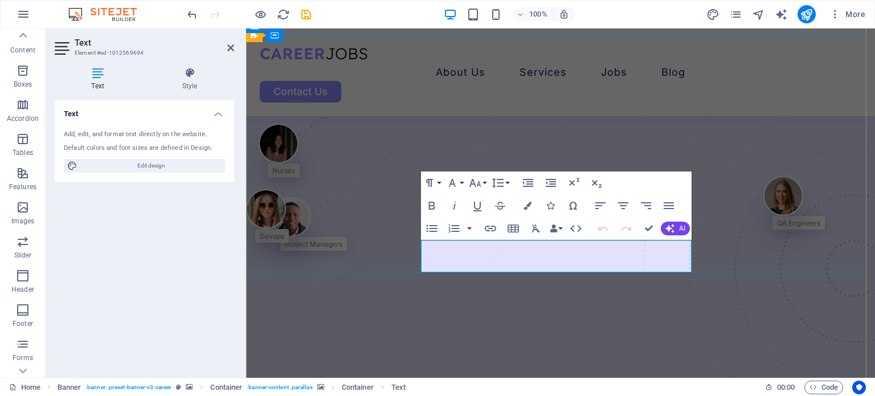
drag, startPoint x: 574, startPoint y: 248, endPoint x: 597, endPoint y: 260, distance: 26.0
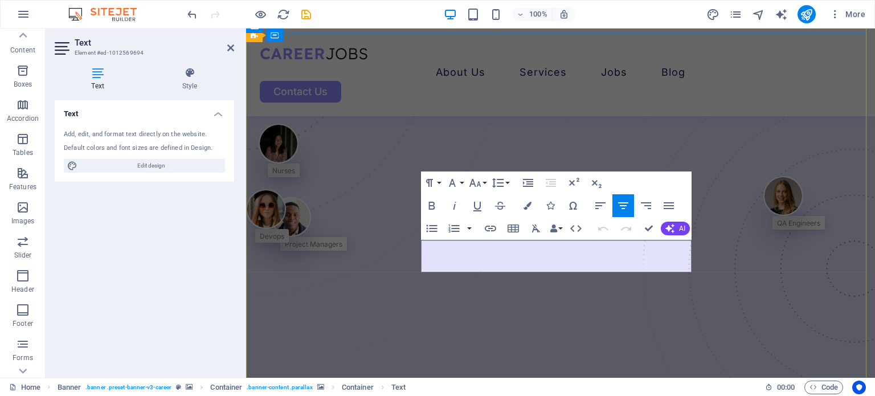
scroll to position [105, 0]
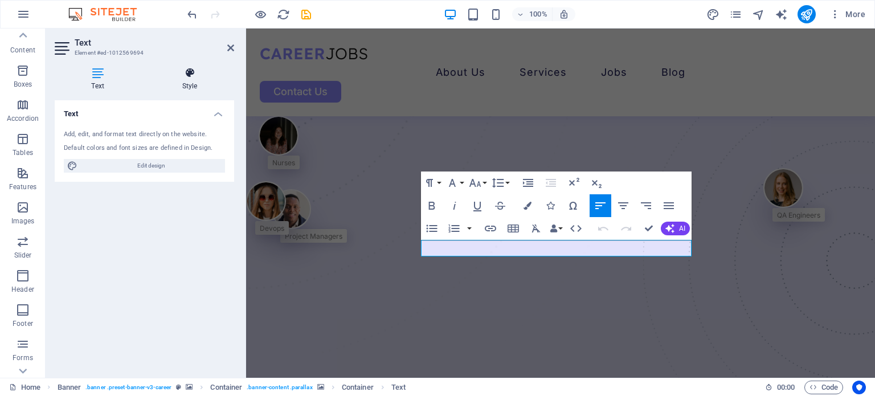
click at [192, 81] on h4 "Style" at bounding box center [189, 79] width 89 height 24
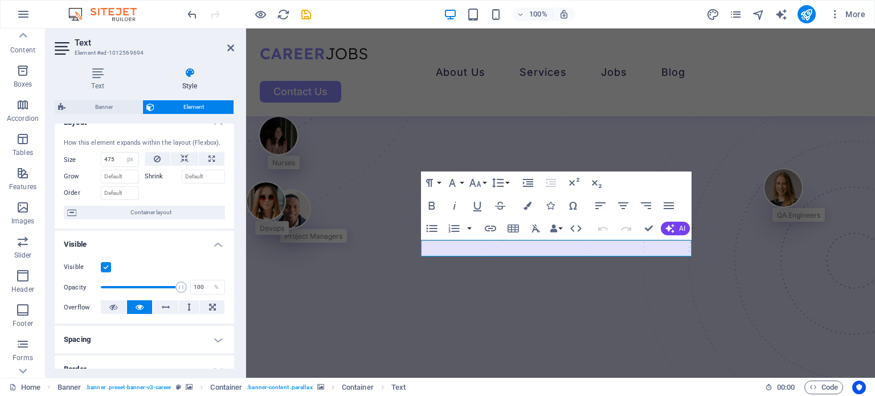
scroll to position [0, 0]
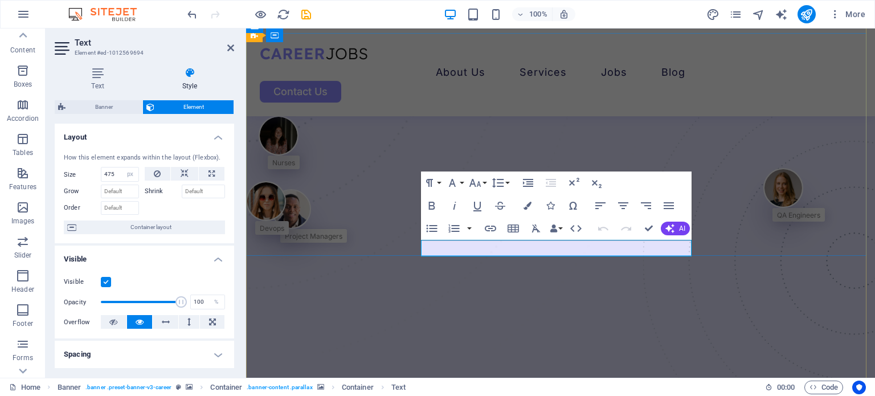
click at [458, 177] on icon "button" at bounding box center [452, 183] width 14 height 14
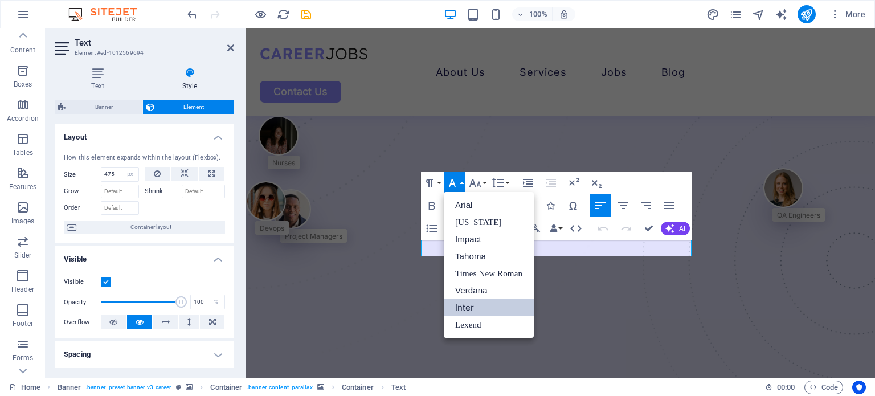
click at [458, 177] on icon "button" at bounding box center [452, 183] width 14 height 14
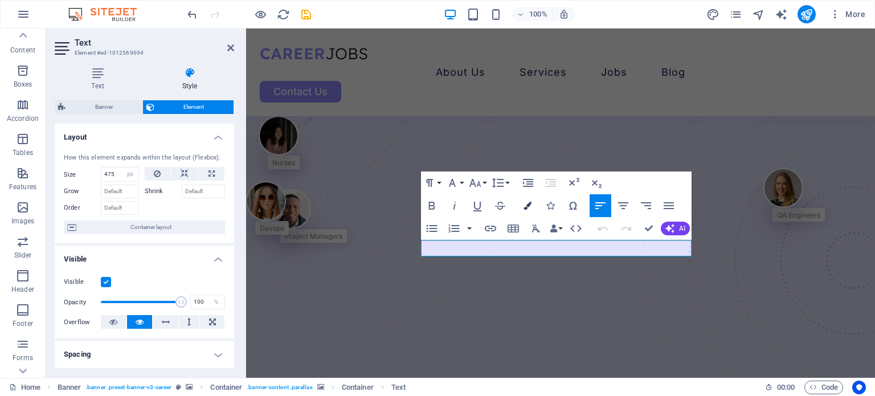
click at [526, 206] on icon "button" at bounding box center [527, 206] width 8 height 8
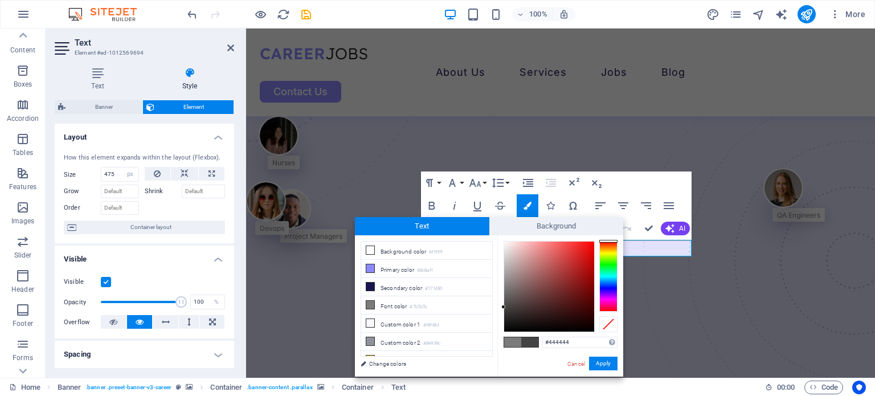
drag, startPoint x: 506, startPoint y: 288, endPoint x: 500, endPoint y: 307, distance: 19.5
click at [500, 307] on div "#444444 Supported formats #0852ed rgb(8, 82, 237) rgba(8, 82, 237, 90%) hsv(221…" at bounding box center [560, 388] width 126 height 306
type input "#181818"
drag, startPoint x: 508, startPoint y: 312, endPoint x: 502, endPoint y: 322, distance: 11.7
click at [502, 322] on div at bounding box center [503, 322] width 4 height 4
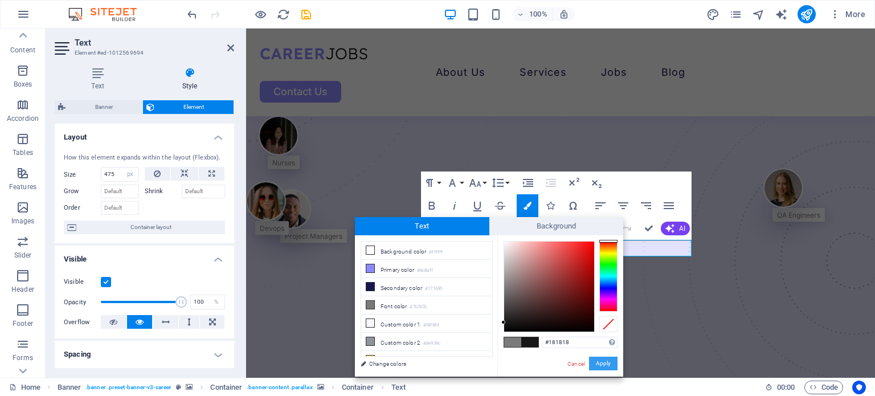
drag, startPoint x: 594, startPoint y: 365, endPoint x: 347, endPoint y: 333, distance: 249.2
click at [594, 365] on button "Apply" at bounding box center [603, 363] width 28 height 14
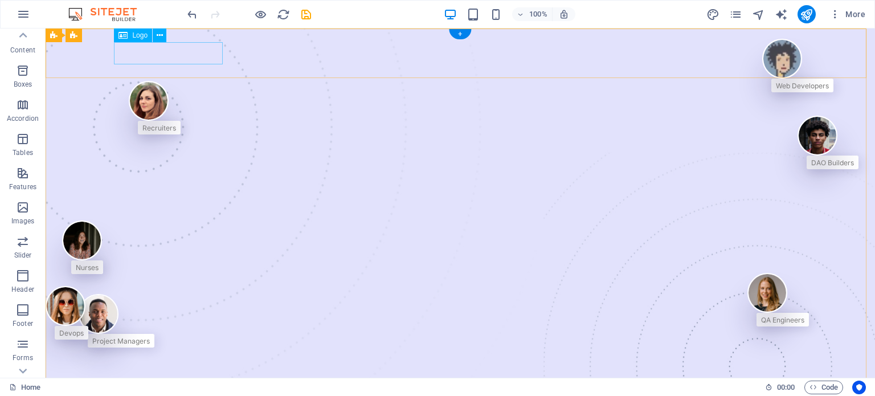
select select "px"
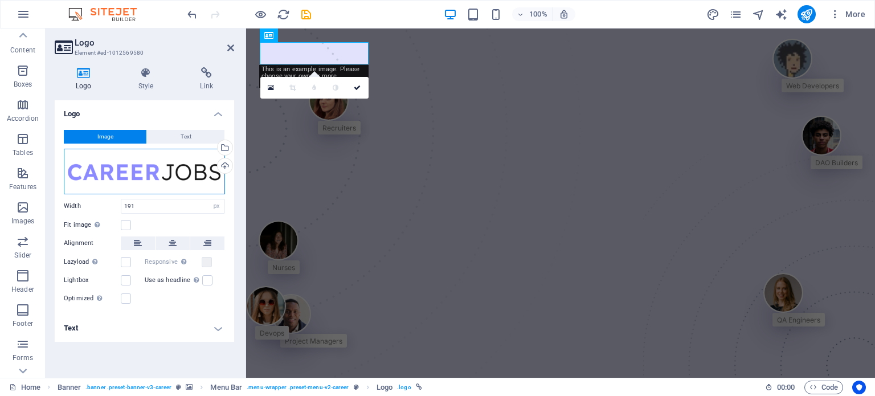
click at [158, 168] on div "Drag files here, click to choose files or select files from Files or our free s…" at bounding box center [144, 172] width 161 height 46
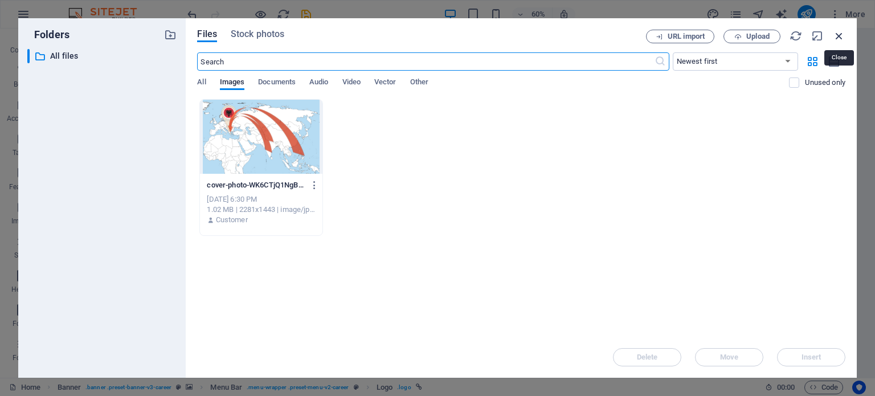
click at [836, 34] on icon "button" at bounding box center [838, 36] width 13 height 13
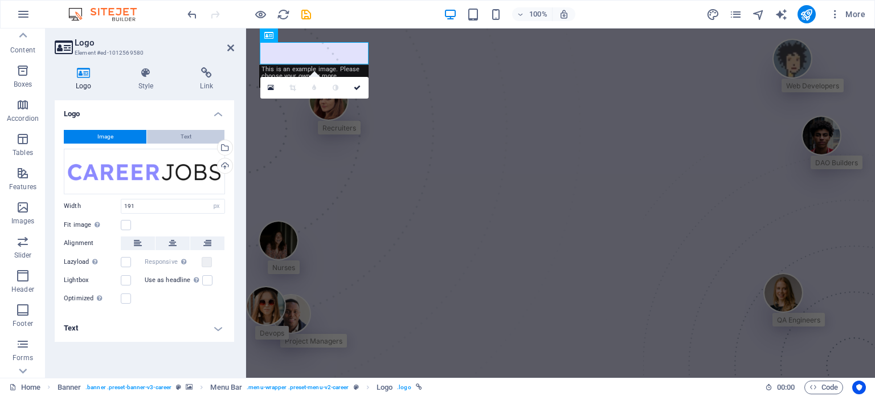
click at [189, 141] on span "Text" at bounding box center [185, 137] width 11 height 14
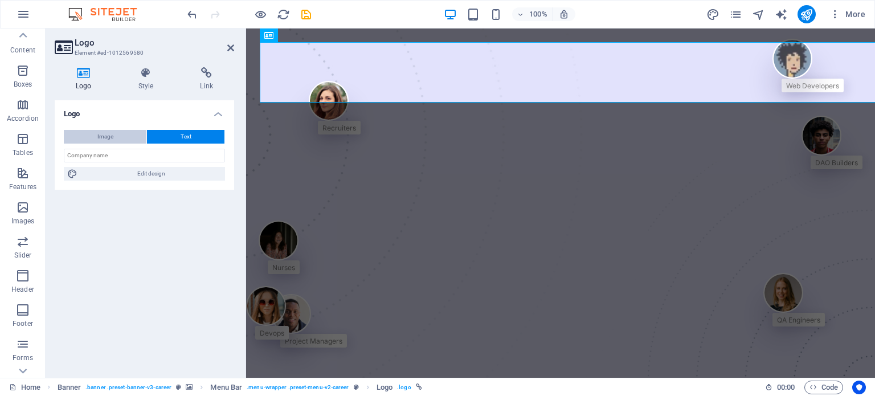
click at [115, 133] on button "Image" at bounding box center [105, 137] width 83 height 14
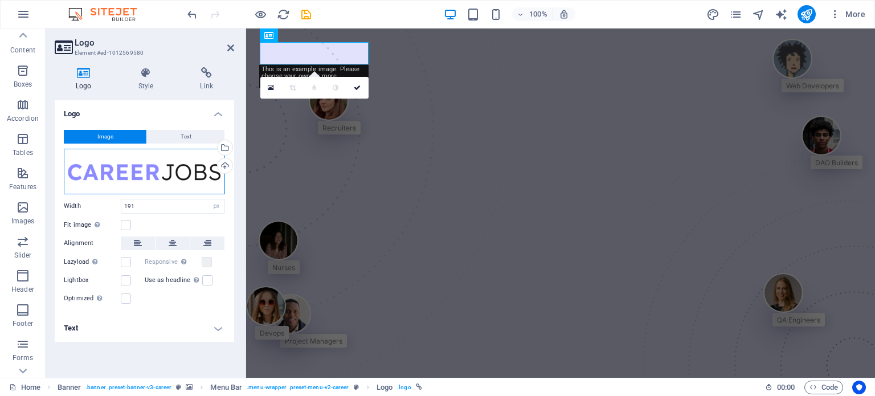
click at [139, 174] on div "Drag files here, click to choose files or select files from Files or our free s…" at bounding box center [144, 172] width 161 height 46
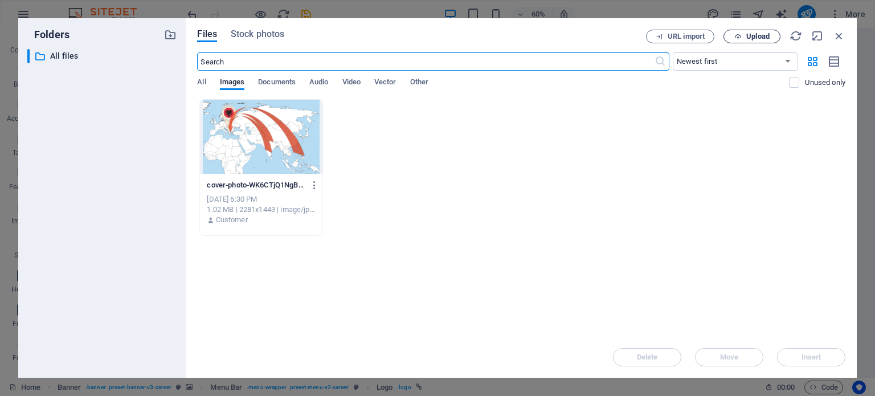
click at [732, 41] on button "Upload" at bounding box center [751, 37] width 57 height 14
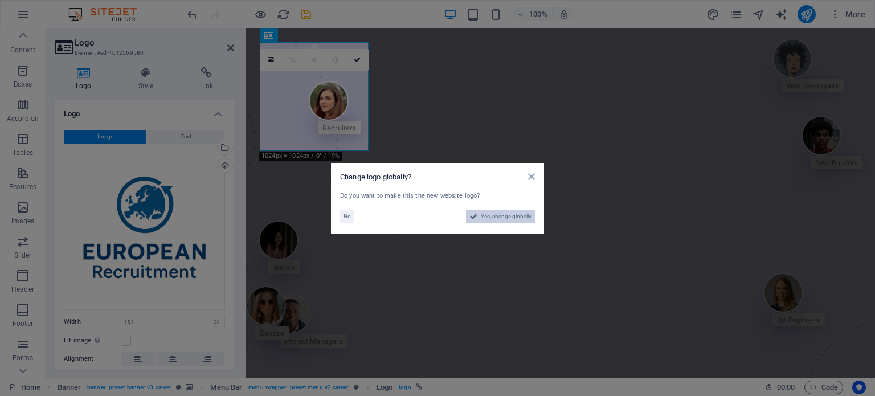
click at [490, 214] on span "Yes, change globally" at bounding box center [506, 217] width 51 height 14
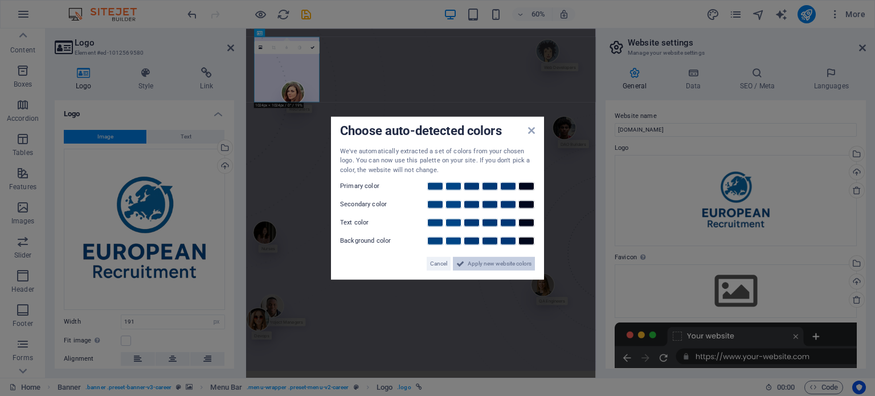
click at [473, 268] on span "Apply new website colors" at bounding box center [499, 264] width 64 height 14
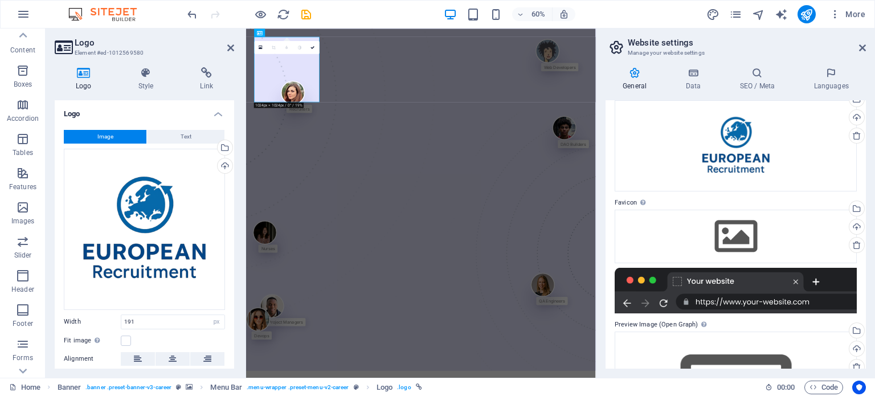
scroll to position [43, 0]
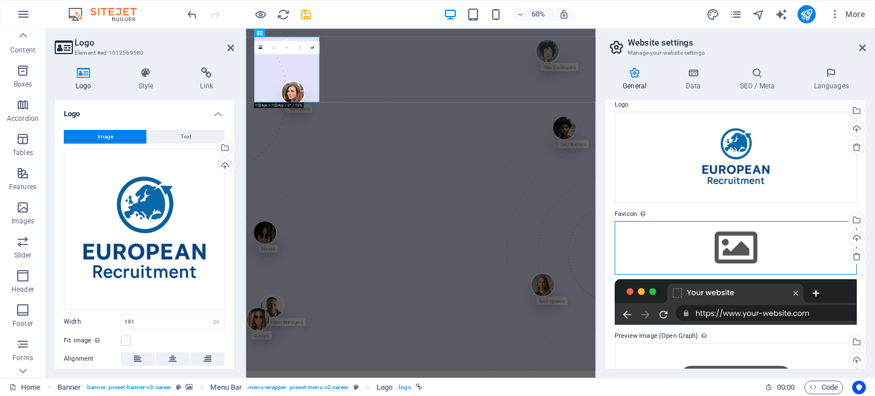
click at [721, 255] on div "Drag files here, click to choose files or select files from Files or our free s…" at bounding box center [735, 248] width 242 height 54
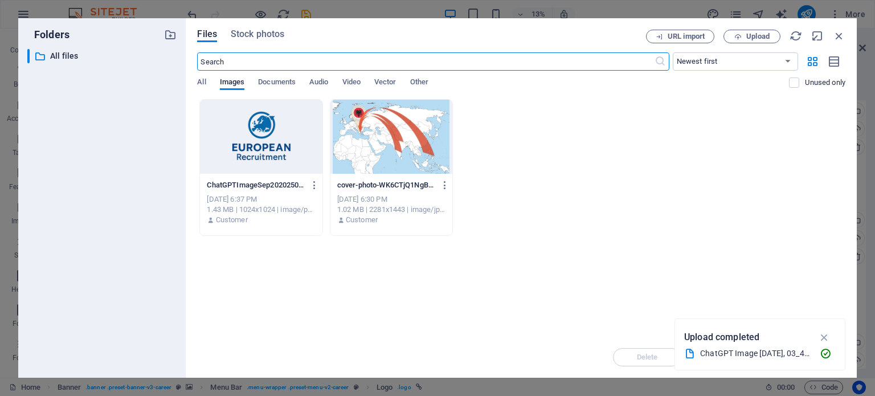
click at [267, 139] on div at bounding box center [261, 137] width 122 height 74
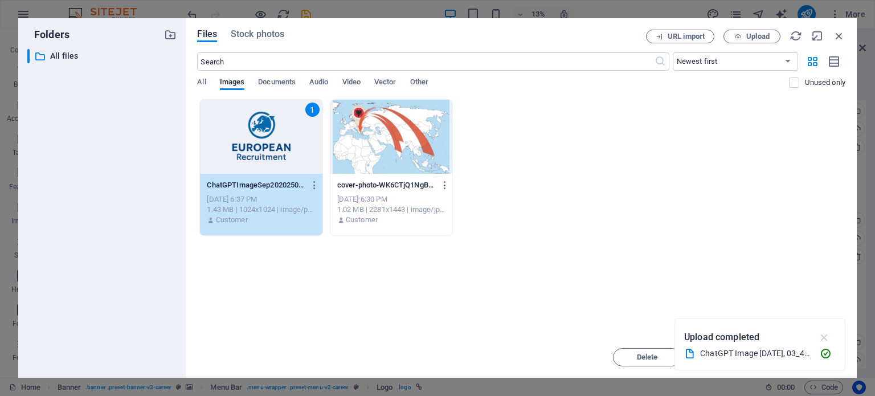
click at [818, 333] on icon "button" at bounding box center [824, 337] width 13 height 13
click at [799, 350] on button "Insert" at bounding box center [811, 357] width 68 height 18
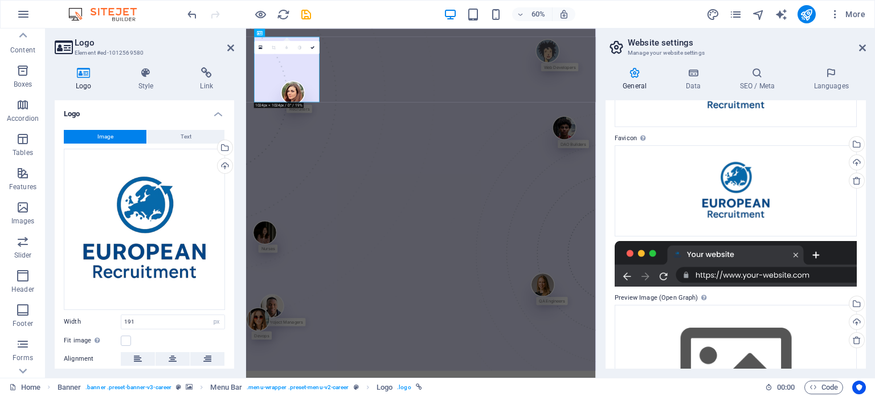
scroll to position [0, 0]
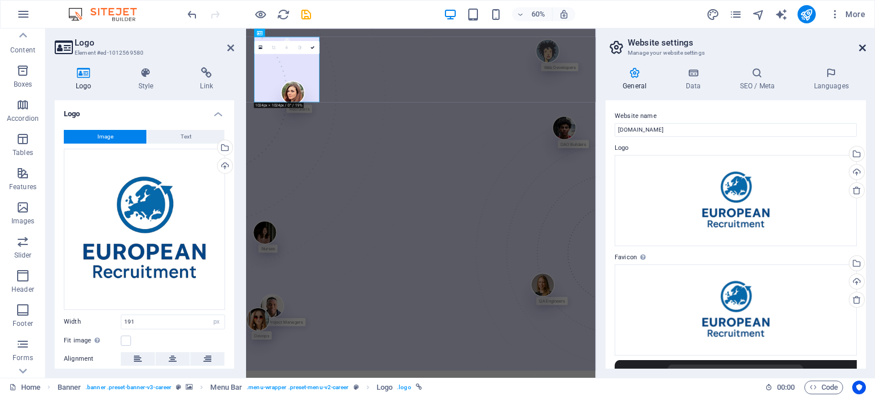
click at [864, 46] on icon at bounding box center [862, 47] width 7 height 9
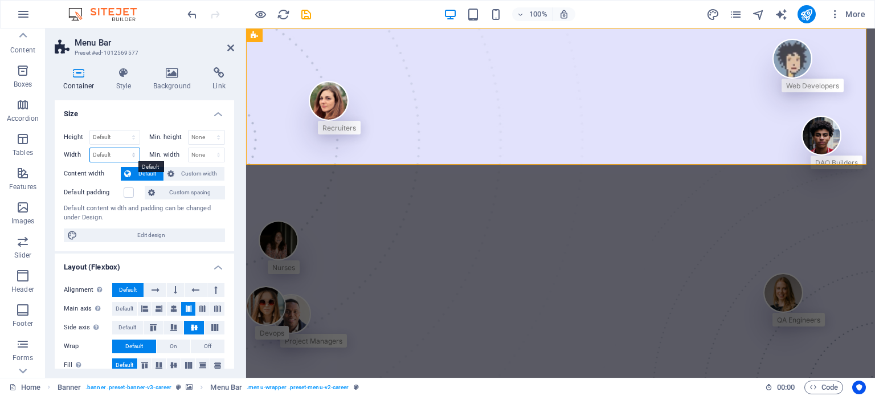
click at [115, 154] on select "Default px rem % em vh vw" at bounding box center [115, 155] width 50 height 14
click at [95, 172] on label "Content width" at bounding box center [92, 174] width 57 height 14
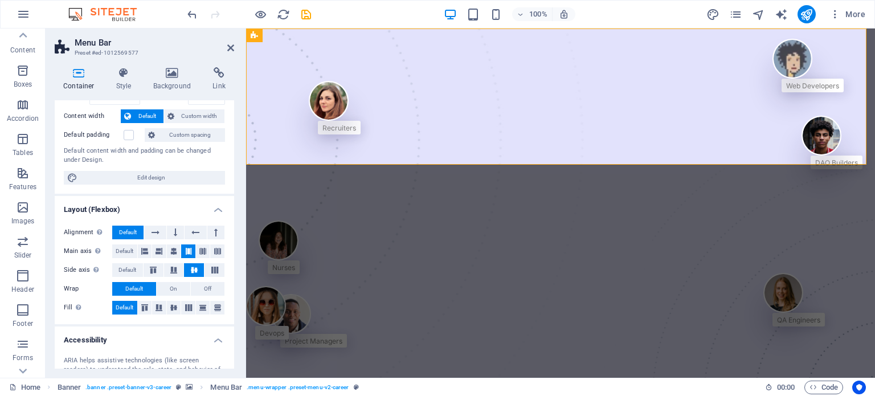
scroll to position [114, 0]
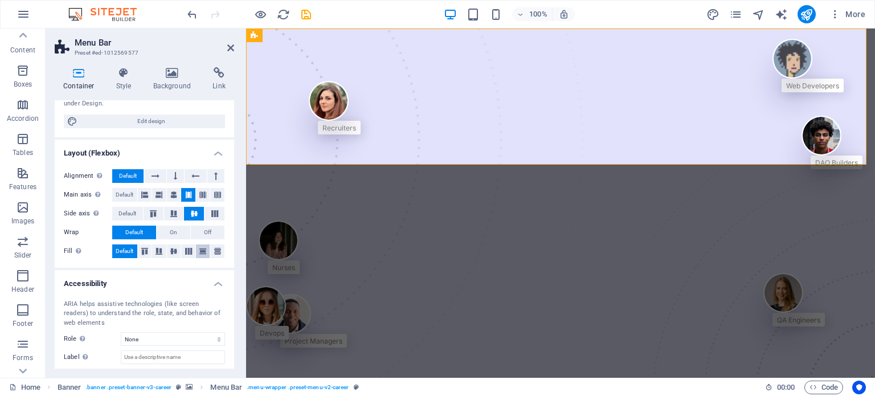
click at [199, 250] on icon at bounding box center [203, 251] width 14 height 7
click at [141, 251] on icon at bounding box center [145, 251] width 14 height 7
click at [125, 251] on span "Default" at bounding box center [125, 251] width 18 height 14
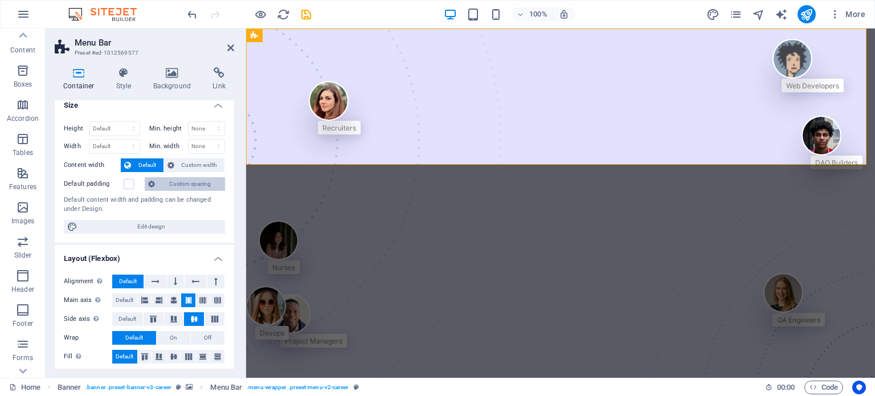
scroll to position [0, 0]
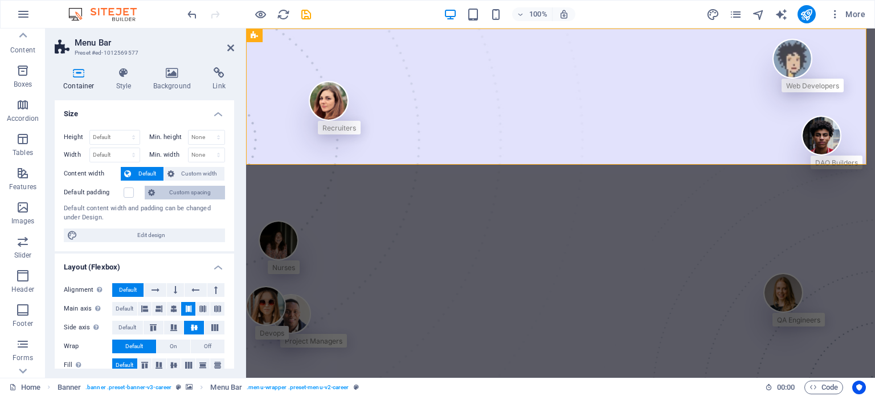
click at [173, 197] on span "Custom spacing" at bounding box center [189, 193] width 63 height 14
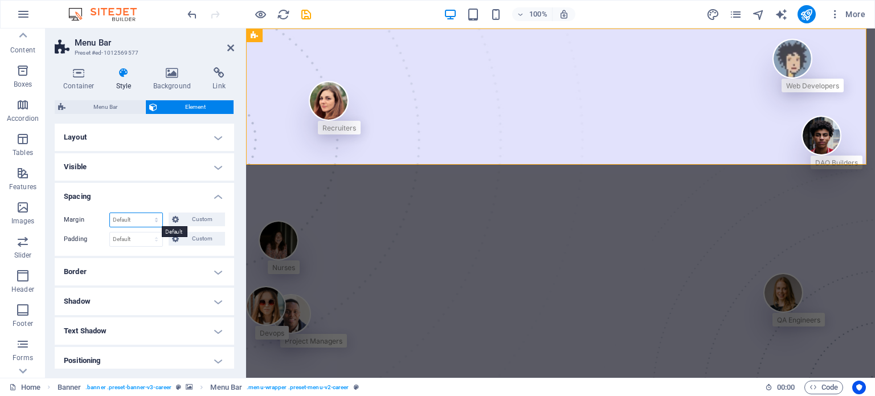
click at [134, 214] on select "Default auto px % rem vw vh Custom" at bounding box center [136, 220] width 52 height 14
click at [87, 108] on span "Menu Bar" at bounding box center [105, 107] width 73 height 14
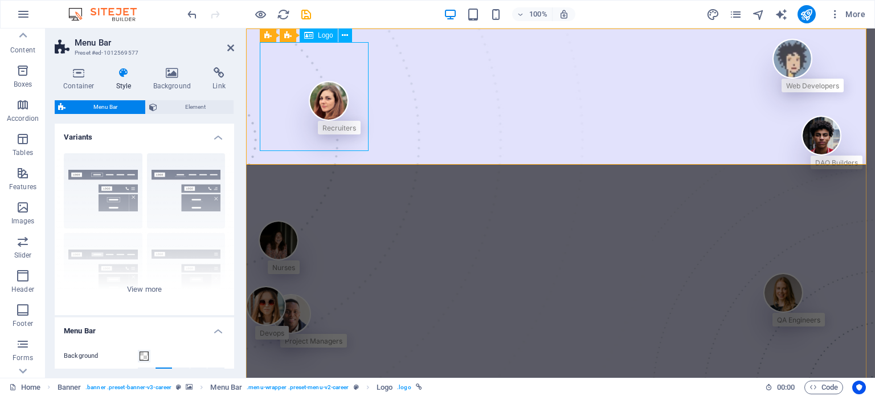
click at [322, 34] on span "Logo" at bounding box center [325, 35] width 15 height 7
click at [342, 36] on icon at bounding box center [345, 36] width 6 height 12
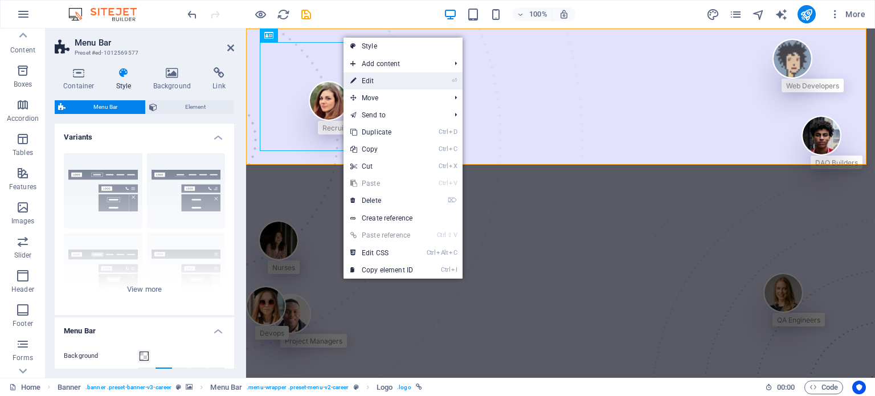
click at [384, 79] on link "⏎ Edit" at bounding box center [381, 80] width 76 height 17
select select "px"
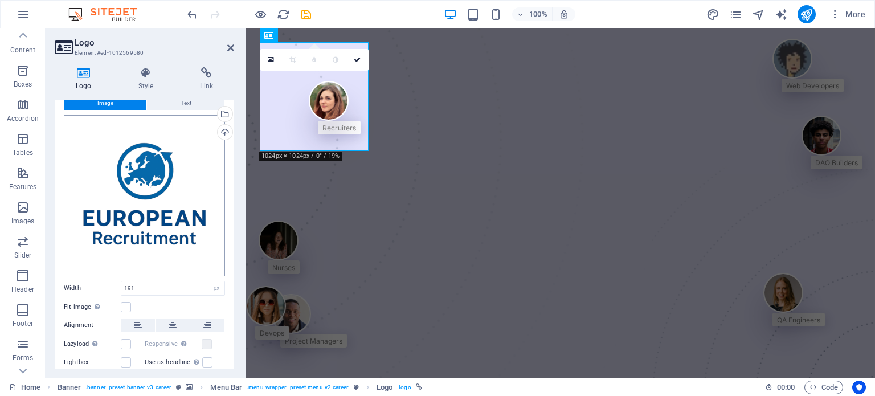
scroll to position [86, 0]
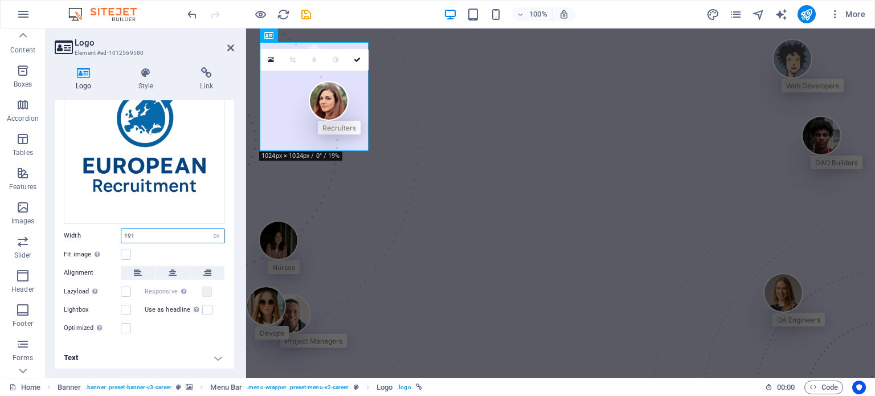
click at [139, 238] on input "191" at bounding box center [172, 236] width 103 height 14
type input "128"
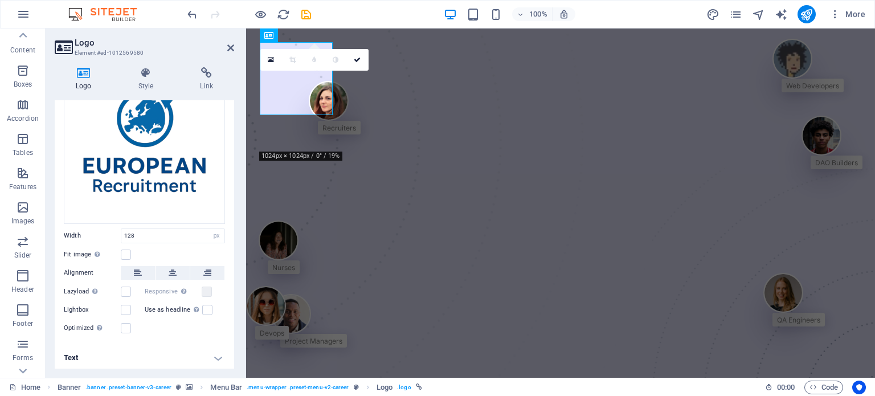
click at [104, 224] on div "Image Text Drag files here, click to choose files or select files from Files or…" at bounding box center [144, 189] width 179 height 309
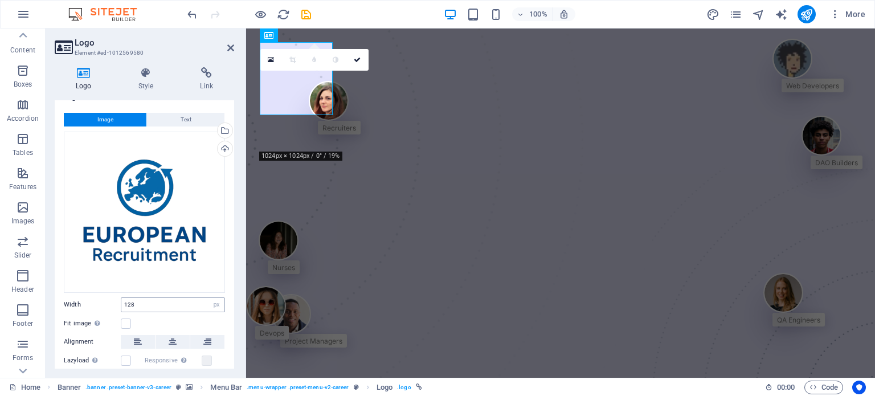
scroll to position [0, 0]
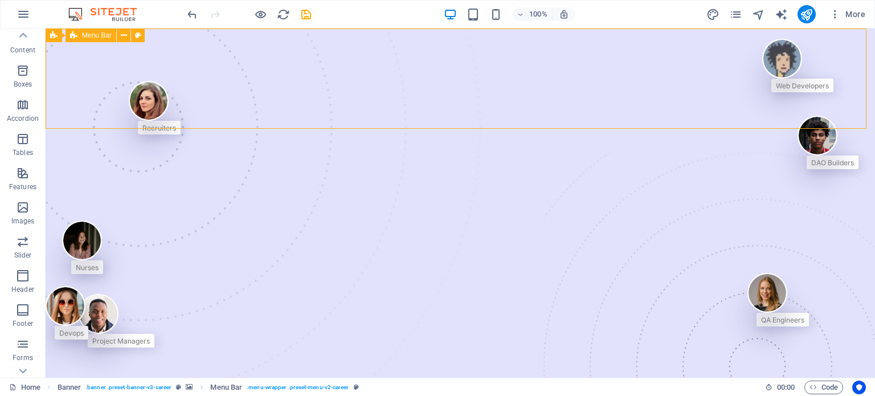
select select "rem"
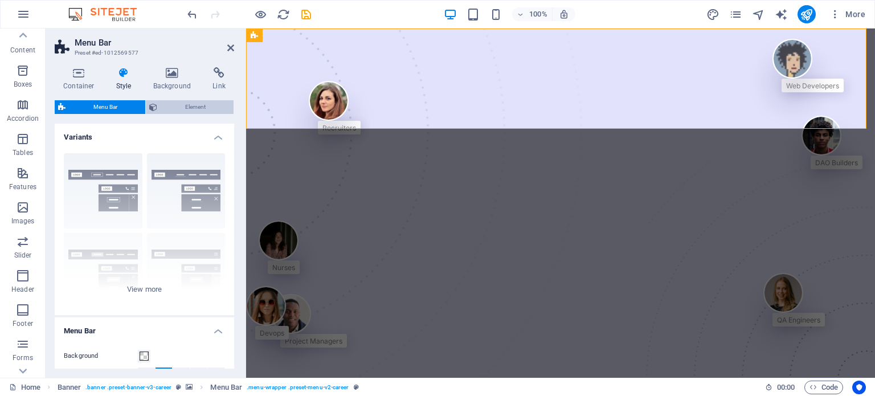
click at [178, 104] on span "Element" at bounding box center [195, 107] width 69 height 14
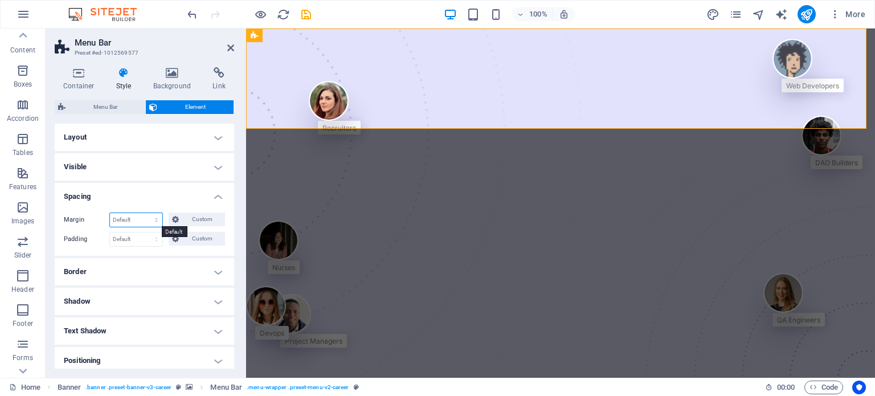
click at [136, 220] on select "Default auto px % rem vw vh Custom" at bounding box center [136, 220] width 52 height 14
select select "px"
click at [145, 213] on select "Default auto px % rem vw vh Custom" at bounding box center [136, 220] width 52 height 14
type input "0"
click at [97, 210] on div "Margin 0 Default auto px % rem vw vh Custom Custom 0 auto px % rem vw vh 0 auto…" at bounding box center [144, 229] width 179 height 52
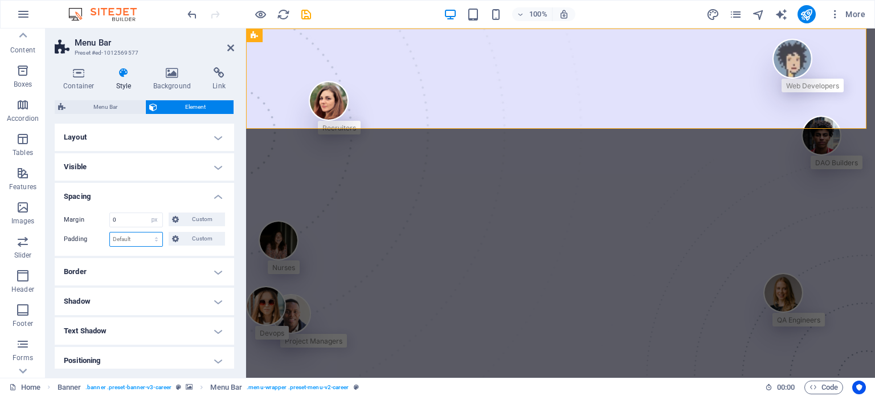
click at [121, 232] on select "Default px rem % vh vw Custom" at bounding box center [136, 239] width 52 height 14
select select "px"
click at [145, 232] on select "Default px rem % vh vw Custom" at bounding box center [136, 239] width 52 height 14
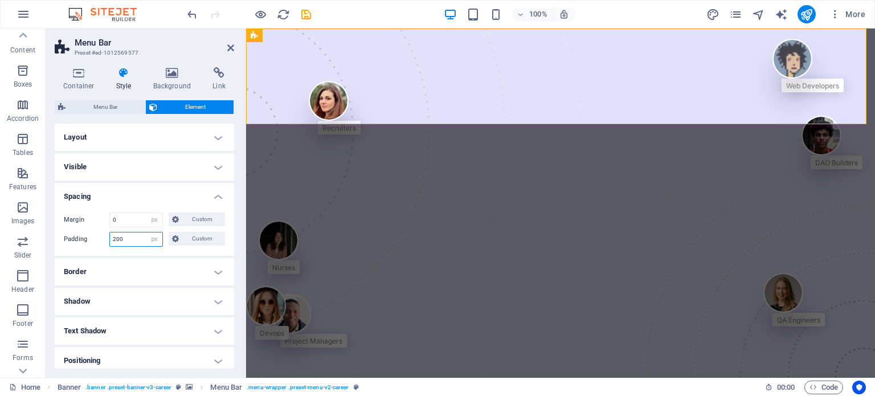
type input "20"
click at [95, 227] on div "Margin 0 Default auto px % rem vw vh Custom Custom 0 auto px % rem vw vh 0 auto…" at bounding box center [144, 229] width 179 height 52
click at [124, 240] on input "number" at bounding box center [136, 239] width 52 height 14
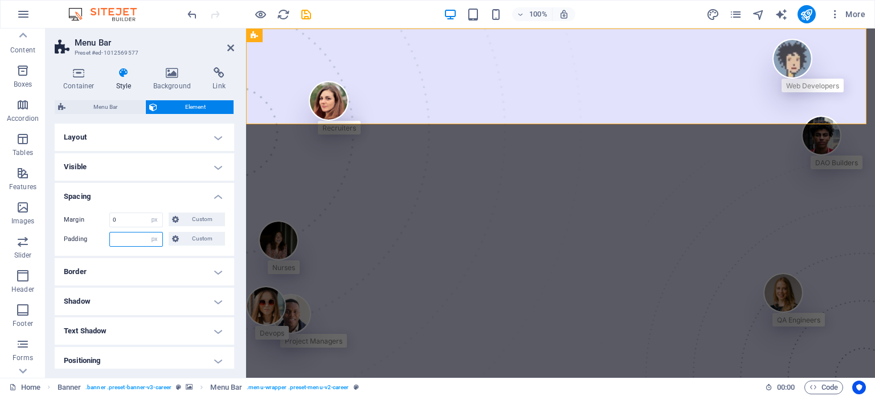
type input "0"
click at [96, 239] on label "Padding" at bounding box center [87, 239] width 46 height 14
click at [182, 243] on span "Custom" at bounding box center [201, 239] width 39 height 14
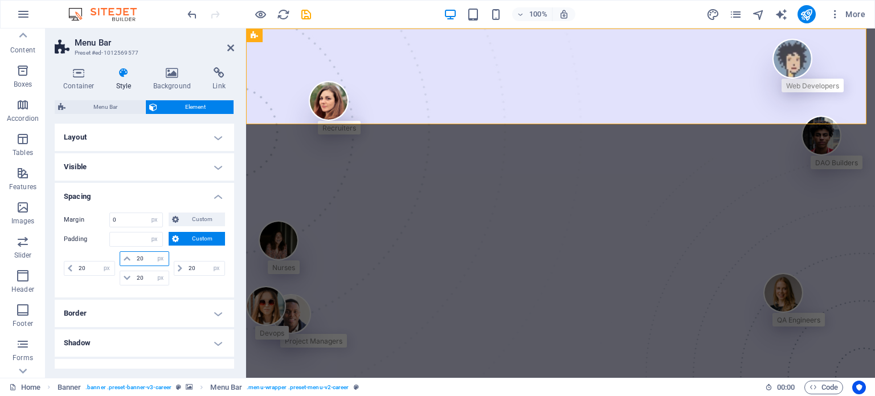
click at [137, 257] on input "20" at bounding box center [151, 259] width 34 height 14
type input "0"
select select "DISABLED_OPTION_VALUE"
click at [138, 276] on input "20" at bounding box center [151, 278] width 34 height 14
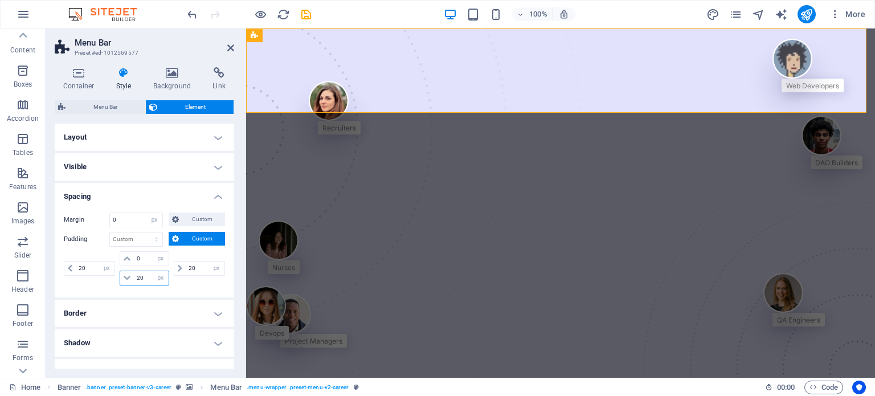
click at [138, 276] on input "20" at bounding box center [151, 278] width 34 height 14
type input "0"
click at [161, 202] on h4 "Spacing" at bounding box center [144, 193] width 179 height 20
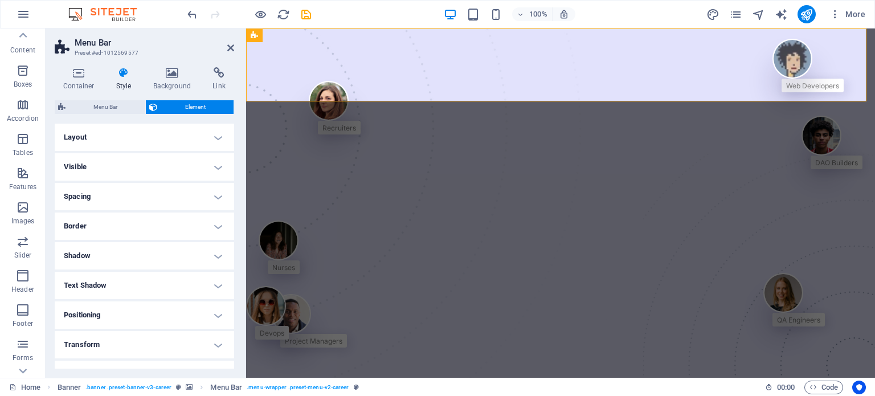
click at [166, 203] on h4 "Spacing" at bounding box center [144, 196] width 179 height 27
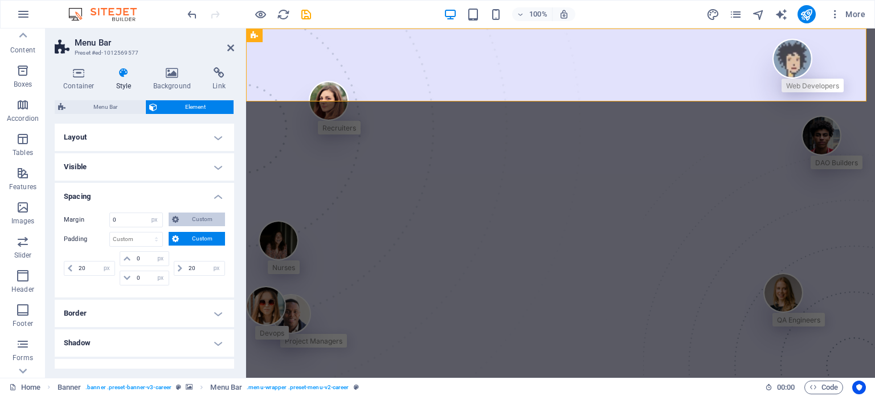
click at [199, 220] on span "Custom" at bounding box center [201, 219] width 39 height 14
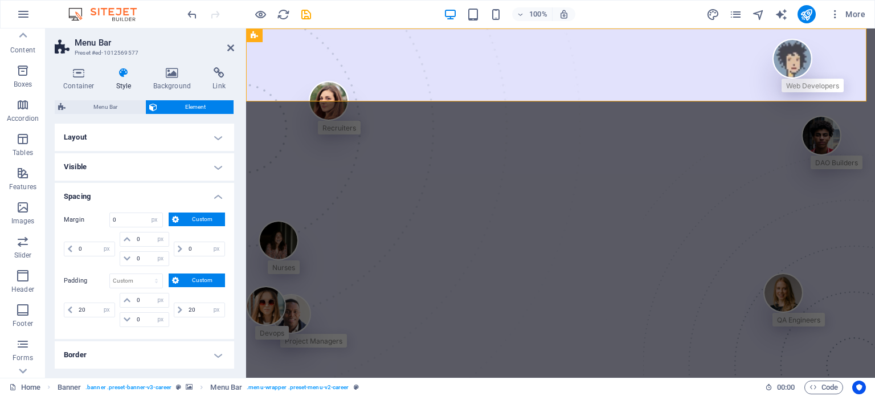
click at [199, 220] on span "Custom" at bounding box center [201, 219] width 39 height 14
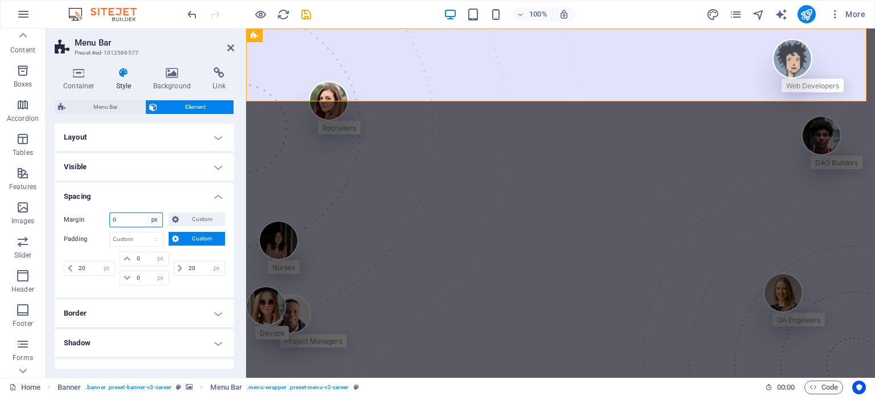
click at [146, 214] on select "Default auto px % rem vw vh Custom" at bounding box center [154, 220] width 16 height 14
select select "default"
click at [146, 213] on select "Default auto px % rem vw vh Custom" at bounding box center [154, 220] width 16 height 14
click at [172, 216] on icon at bounding box center [175, 219] width 7 height 14
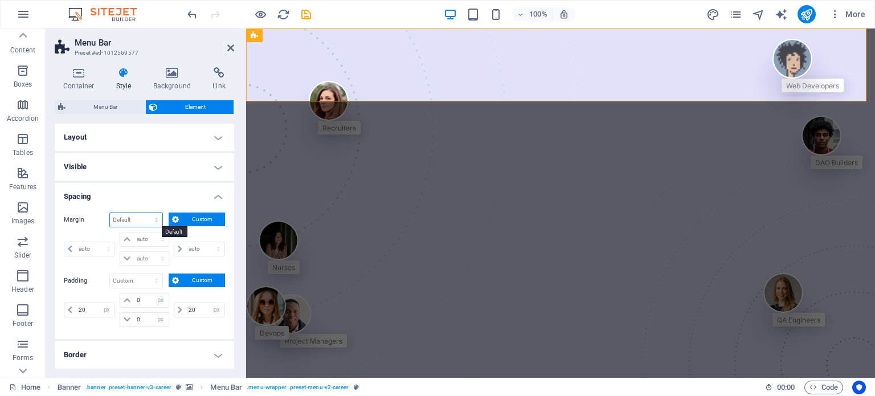
click at [142, 219] on select "Default auto px % rem vw vh Custom" at bounding box center [136, 220] width 52 height 14
click at [110, 213] on select "Default auto px % rem vw vh Custom" at bounding box center [136, 220] width 52 height 14
select select "DISABLED_OPTION_VALUE"
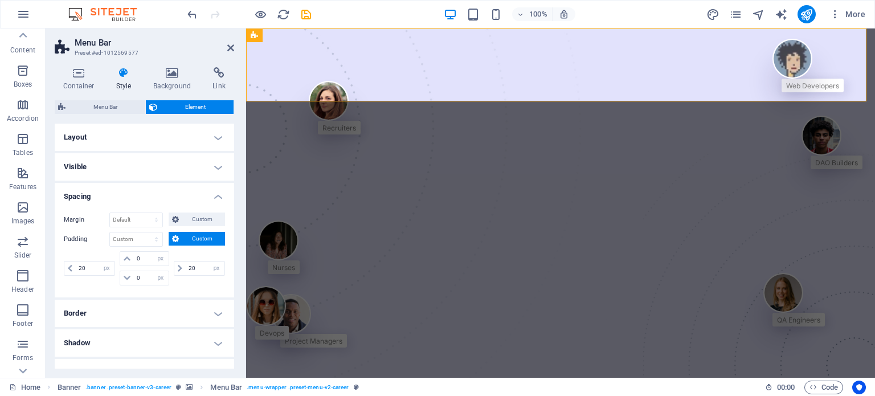
click at [137, 200] on h4 "Spacing" at bounding box center [144, 193] width 179 height 20
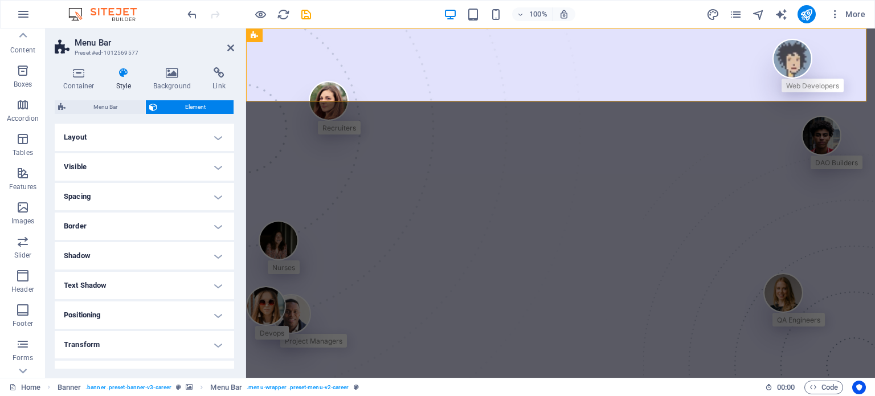
click at [137, 200] on h4 "Spacing" at bounding box center [144, 196] width 179 height 27
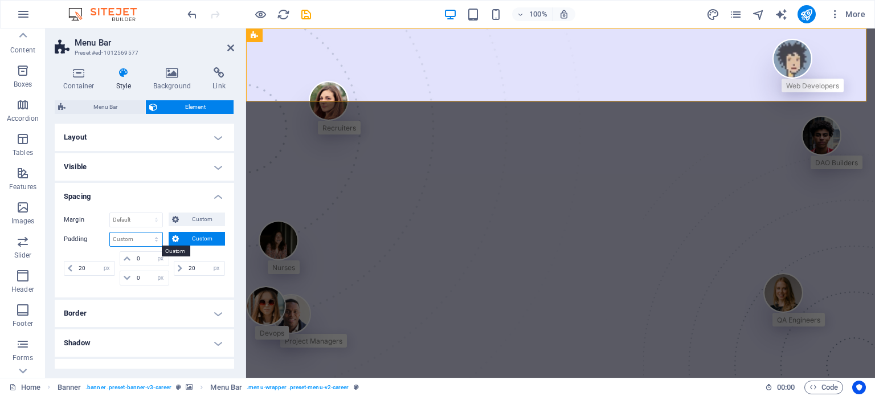
click at [152, 237] on select "Default px rem % vh vw Custom" at bounding box center [136, 239] width 52 height 14
click at [110, 232] on select "Default px rem % vh vw Custom" at bounding box center [136, 239] width 52 height 14
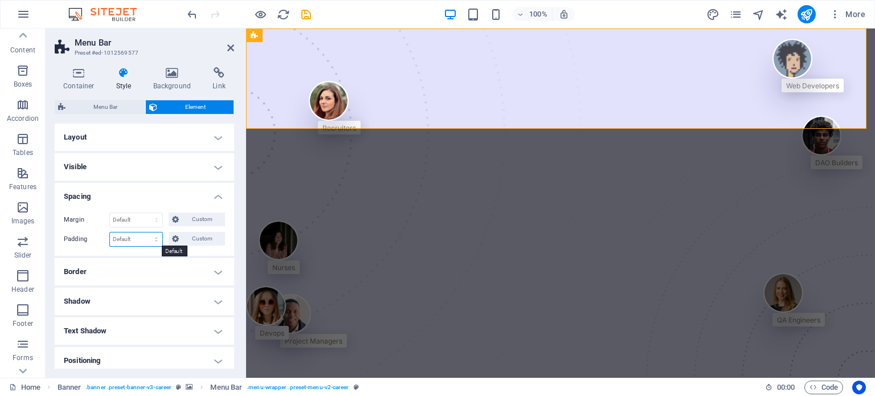
click at [151, 239] on select "Default px rem % vh vw Custom" at bounding box center [136, 239] width 52 height 14
click at [110, 232] on select "Default px rem % vh vw Custom" at bounding box center [136, 239] width 52 height 14
click at [199, 238] on span "Custom" at bounding box center [201, 239] width 39 height 14
click at [134, 239] on select "Default px rem % vh vw Custom" at bounding box center [136, 239] width 52 height 14
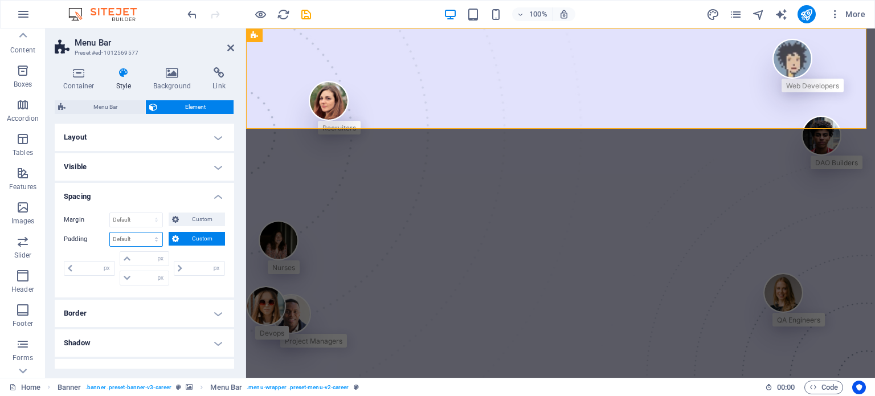
click at [134, 239] on select "Default px rem % vh vw Custom" at bounding box center [136, 239] width 52 height 14
select select "px"
click at [145, 232] on select "Default px rem % vh vw Custom" at bounding box center [136, 239] width 52 height 14
type input "0"
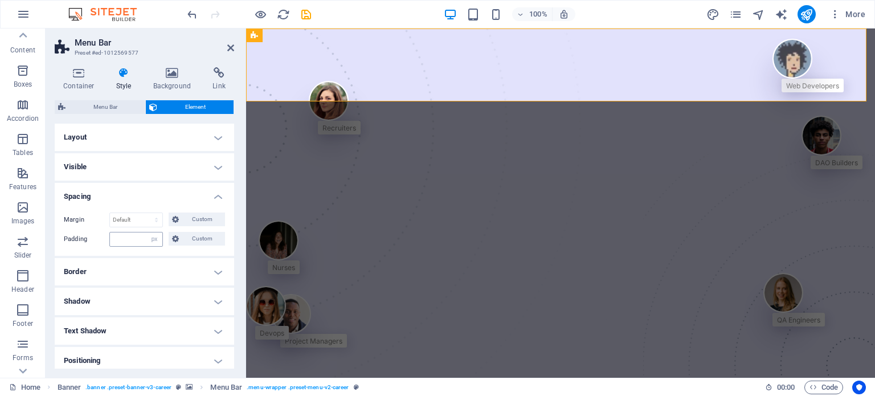
type input "0"
click at [132, 241] on input "0" at bounding box center [136, 239] width 52 height 14
click at [155, 238] on select "Default px rem % vh vw Custom" at bounding box center [154, 239] width 16 height 14
select select "default"
click at [146, 232] on select "Default px rem % vh vw Custom" at bounding box center [154, 239] width 16 height 14
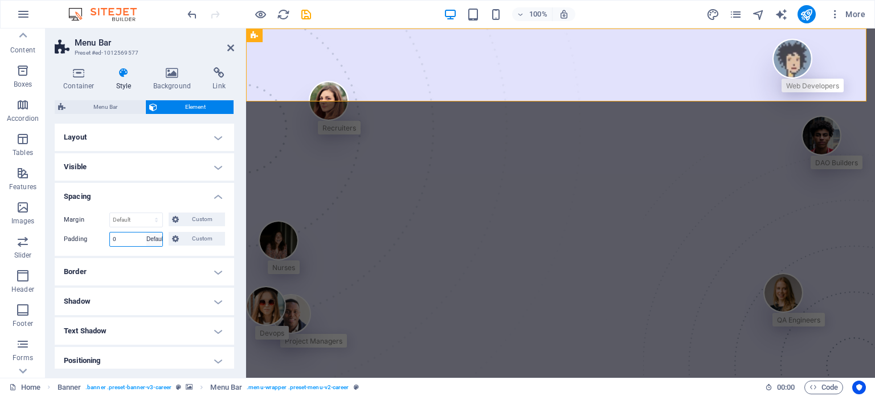
select select "DISABLED_OPTION_VALUE"
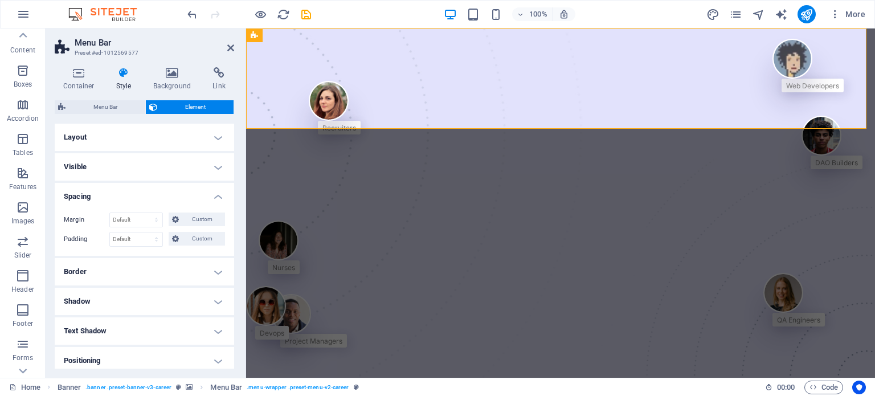
click at [159, 203] on div "Margin Default auto px % rem vw vh Custom Custom auto px % rem vw vh auto px % …" at bounding box center [144, 229] width 179 height 52
click at [232, 50] on icon at bounding box center [230, 47] width 7 height 9
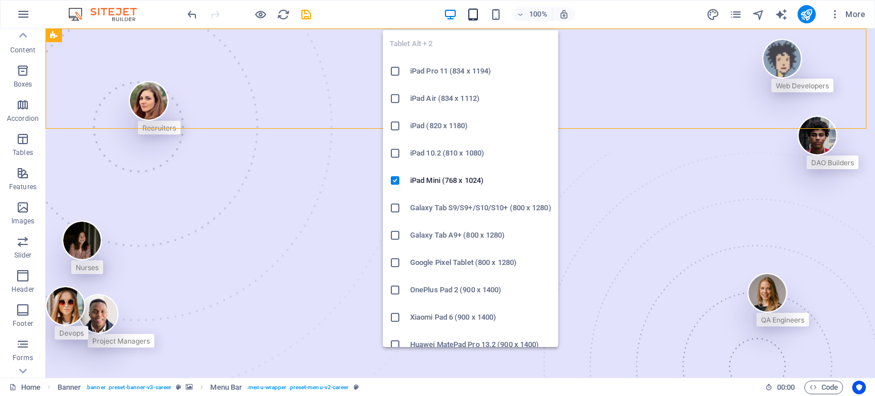
click at [476, 15] on icon "button" at bounding box center [472, 14] width 13 height 13
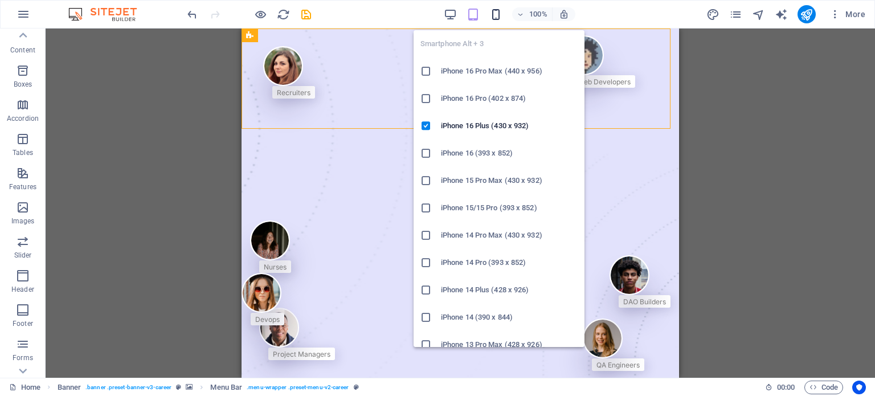
click at [492, 15] on icon "button" at bounding box center [495, 14] width 13 height 13
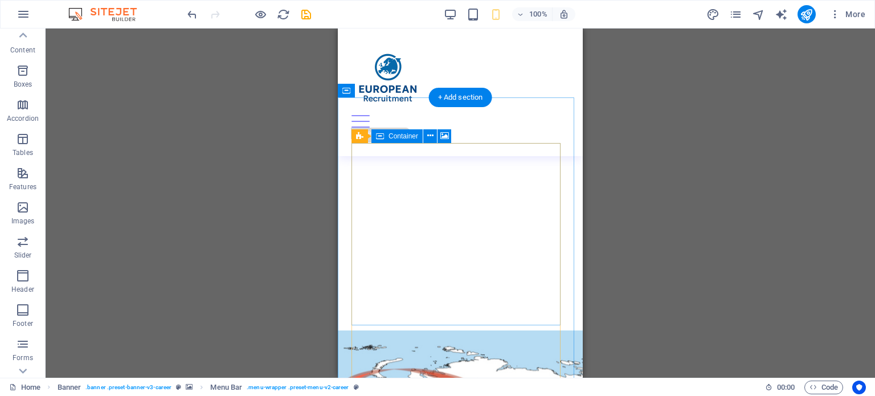
scroll to position [412, 0]
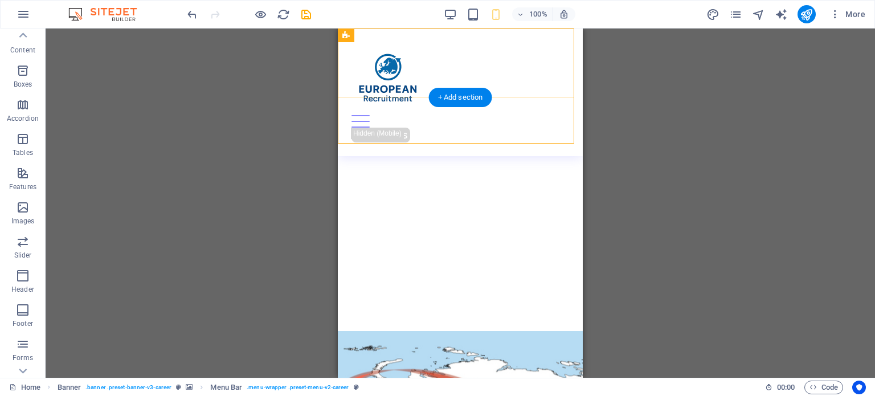
click at [454, 133] on div "About Us Services Job Seeking For Hiring Jobs Blog Contact Us" at bounding box center [460, 92] width 245 height 128
click at [387, 36] on icon at bounding box center [388, 36] width 6 height 12
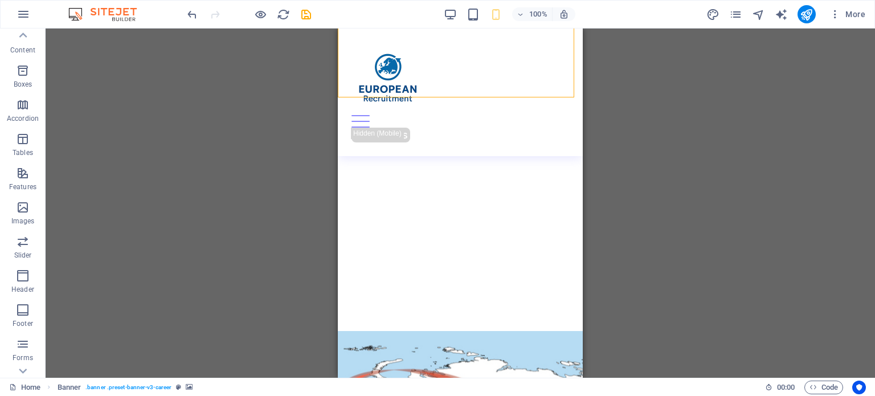
click at [755, 100] on div "Drag here to replace the existing content. Press “Ctrl” if you want to create a…" at bounding box center [460, 202] width 829 height 349
click at [497, 68] on div "About Us Services Job Seeking For Hiring Jobs Blog Contact Us" at bounding box center [460, 92] width 245 height 128
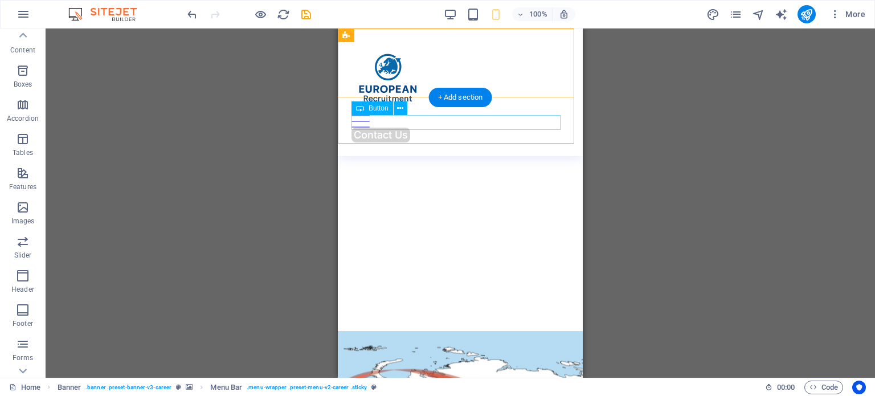
click at [496, 128] on div "Contact Us" at bounding box center [459, 135] width 217 height 15
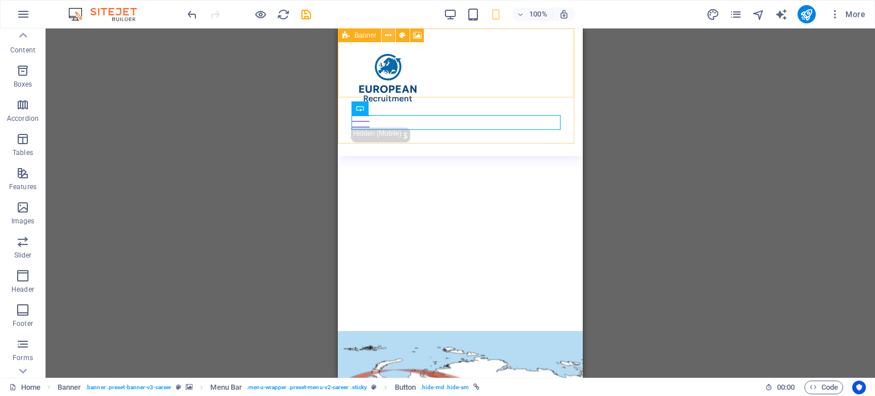
click at [386, 33] on icon at bounding box center [388, 36] width 6 height 12
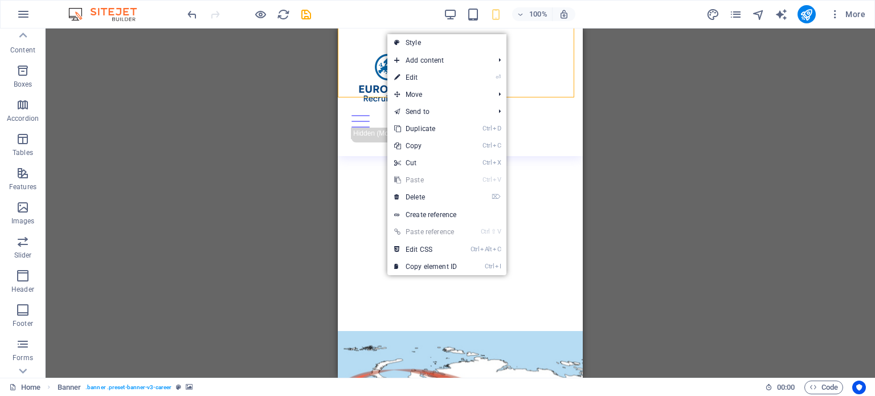
drag, startPoint x: 404, startPoint y: 46, endPoint x: 357, endPoint y: 60, distance: 48.8
click at [404, 46] on link "Style" at bounding box center [446, 42] width 119 height 17
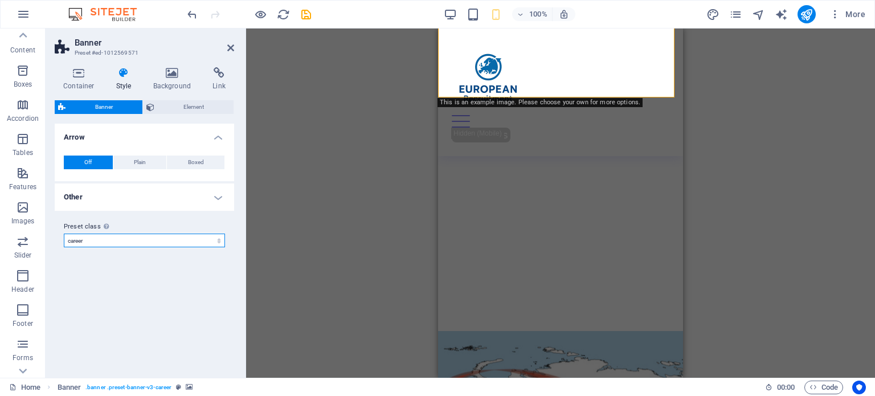
click at [141, 235] on select "career Add preset class" at bounding box center [144, 240] width 161 height 14
click at [194, 104] on span "Element" at bounding box center [194, 107] width 73 height 14
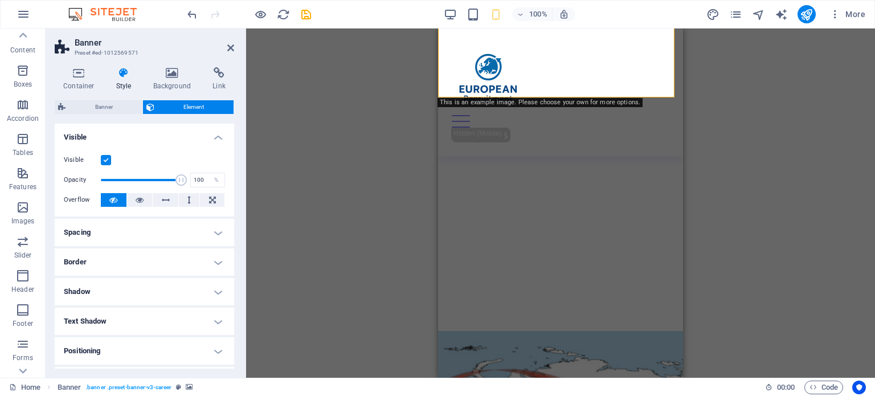
click at [104, 159] on label at bounding box center [106, 160] width 10 height 10
click at [0, 0] on input "Visible" at bounding box center [0, 0] width 0 height 0
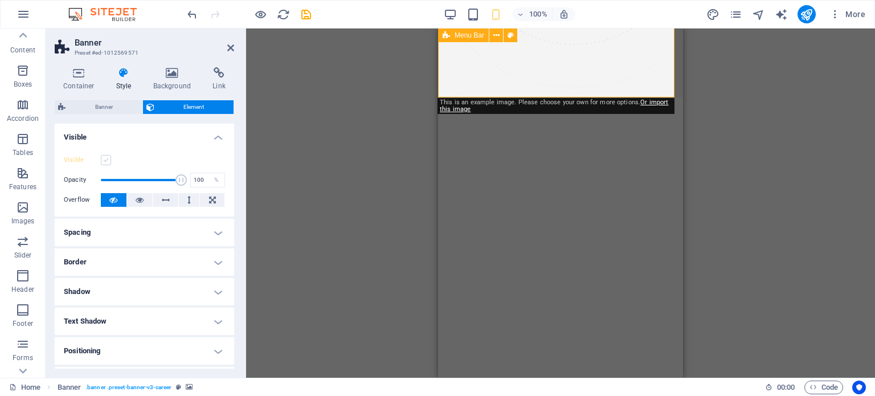
click at [104, 159] on label at bounding box center [106, 160] width 10 height 10
click at [0, 0] on input "Visible" at bounding box center [0, 0] width 0 height 0
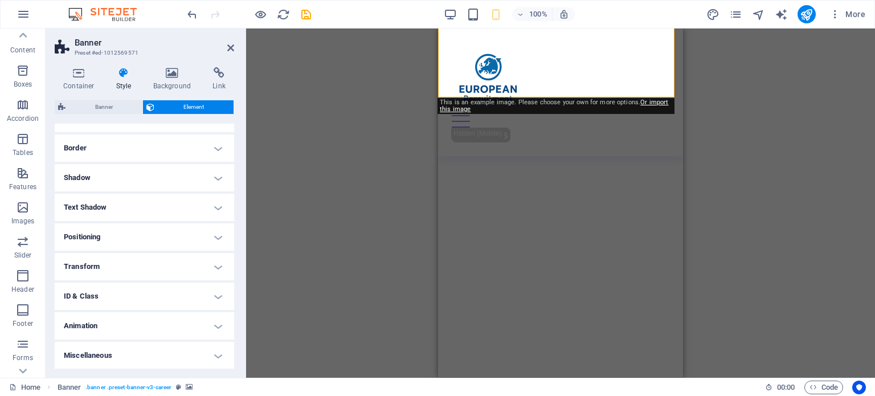
scroll to position [114, 0]
click at [143, 345] on h4 "Miscellaneous" at bounding box center [144, 355] width 179 height 27
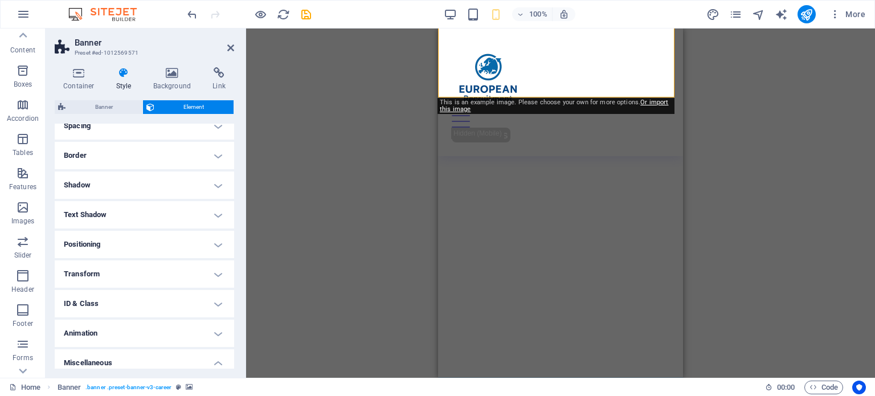
click at [137, 265] on h4 "Transform" at bounding box center [144, 273] width 179 height 27
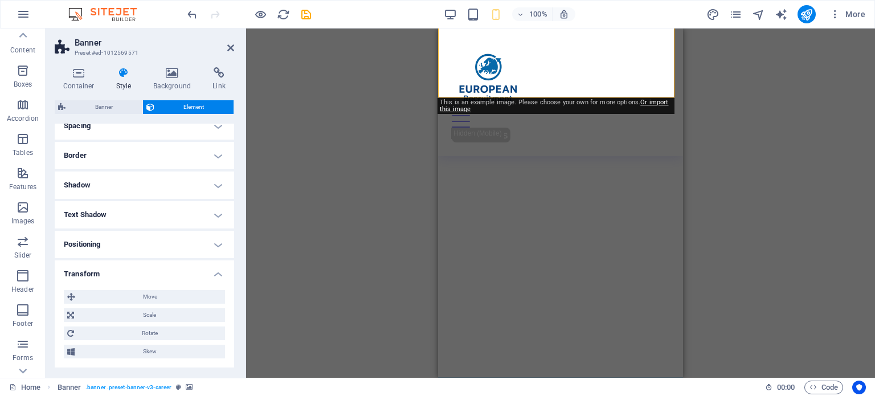
click at [137, 265] on h4 "Transform" at bounding box center [144, 270] width 179 height 20
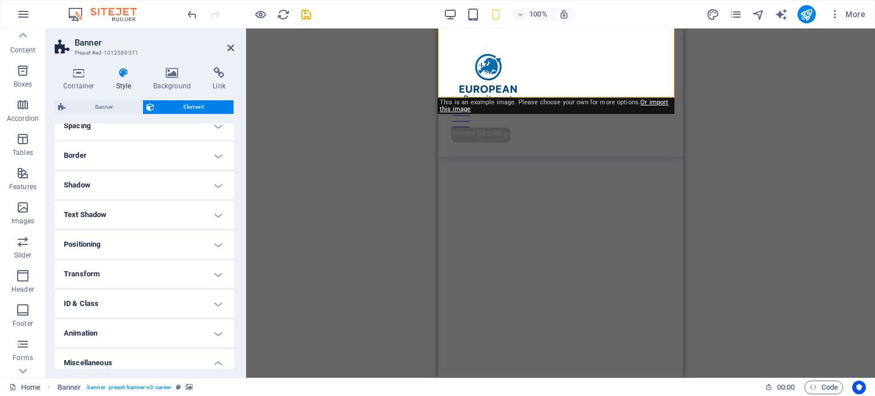
click at [133, 245] on h4 "Positioning" at bounding box center [144, 244] width 179 height 27
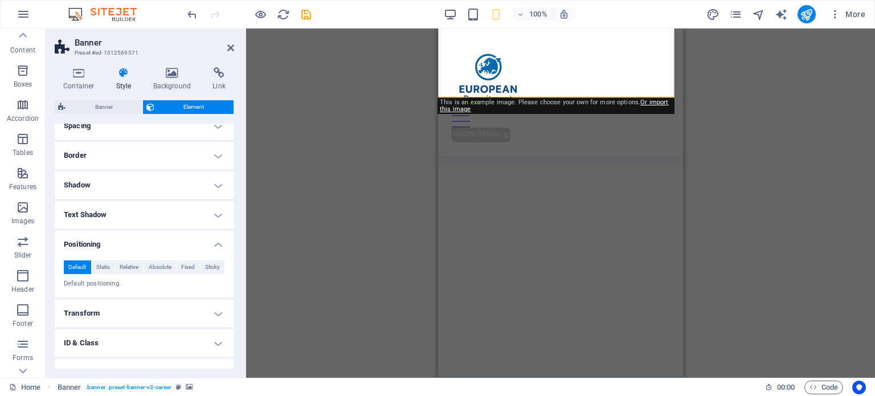
click at [133, 245] on h4 "Positioning" at bounding box center [144, 241] width 179 height 20
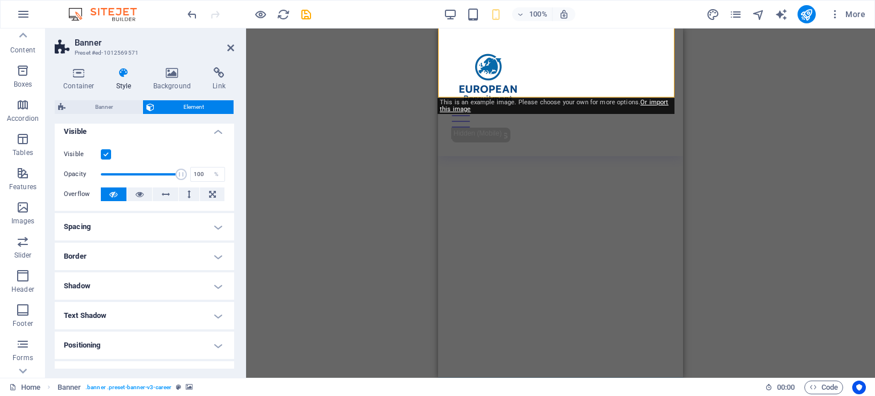
scroll to position [0, 0]
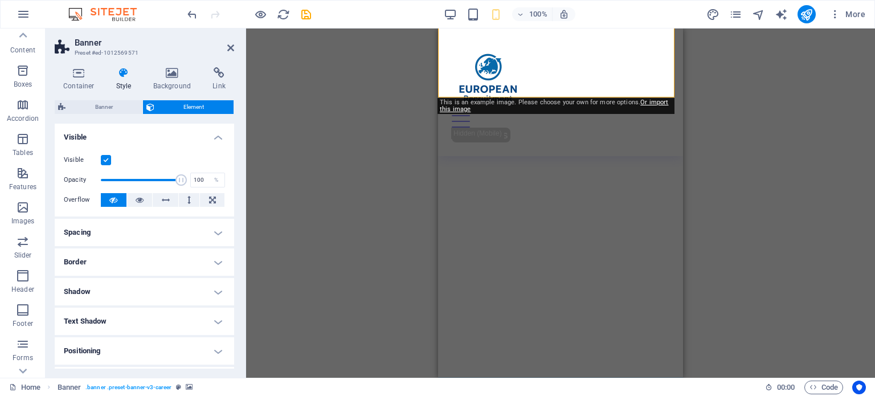
click at [132, 236] on h4 "Spacing" at bounding box center [144, 232] width 179 height 27
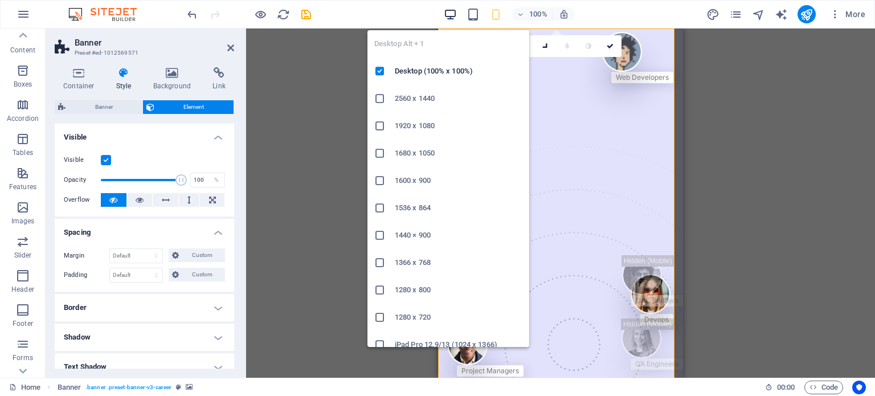
click at [449, 13] on icon "button" at bounding box center [450, 14] width 13 height 13
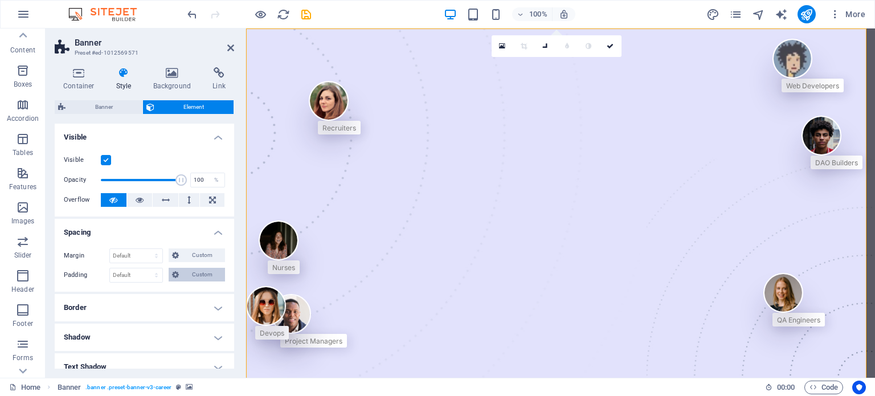
click at [187, 273] on span "Custom" at bounding box center [201, 275] width 39 height 14
click at [139, 293] on input "number" at bounding box center [151, 295] width 34 height 14
type input "0"
select select "px"
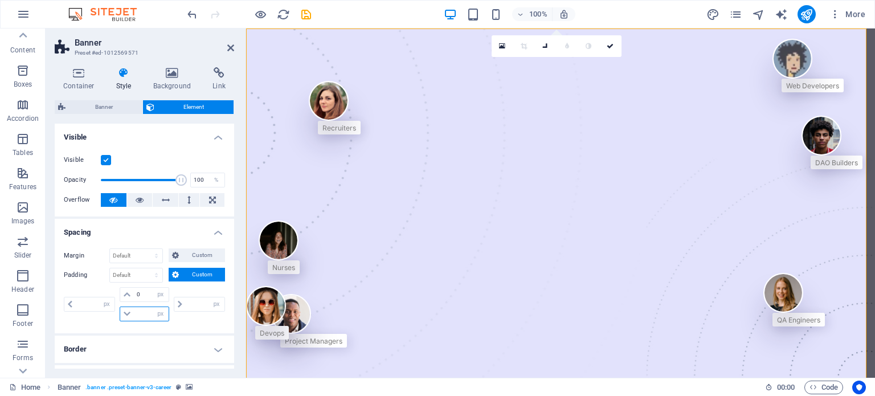
type input "0"
click at [142, 310] on input "0" at bounding box center [151, 314] width 34 height 14
type input "0"
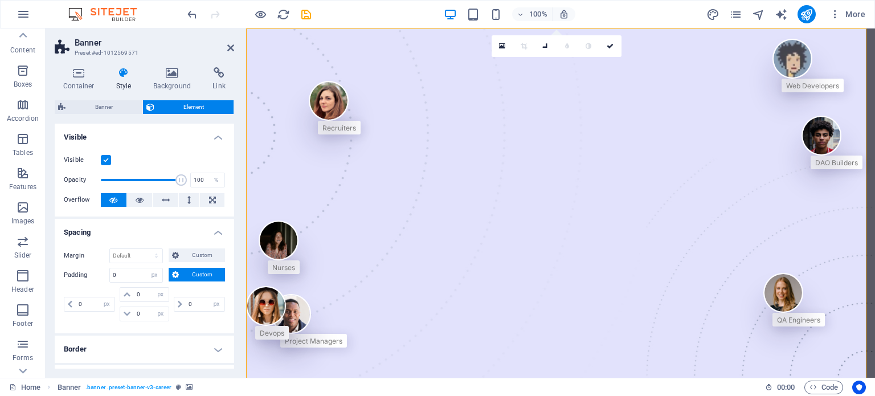
click at [91, 329] on div "Margin Default auto px % rem vw vh Custom Custom auto px % rem vw vh auto px % …" at bounding box center [144, 286] width 179 height 94
click at [71, 302] on icon at bounding box center [70, 304] width 5 height 7
click at [80, 301] on input "0" at bounding box center [95, 304] width 39 height 14
click at [202, 321] on div "0 px rem % vh vw 0 px rem % vh vw 0 px rem % vh vw 0 px rem % vh vw" at bounding box center [144, 305] width 161 height 37
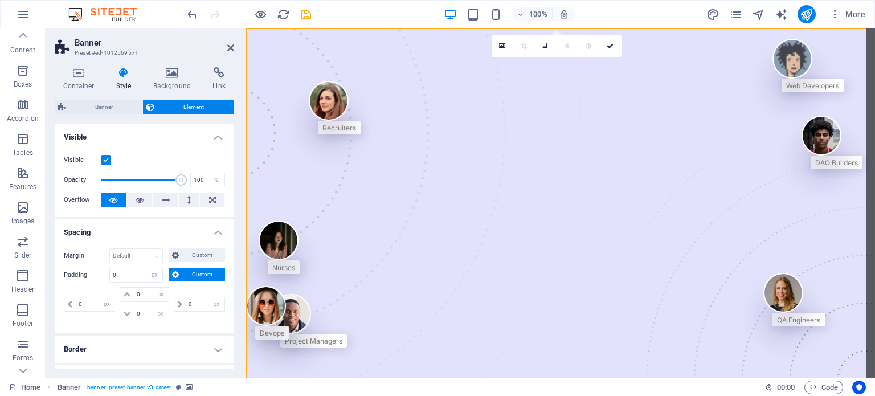
click at [176, 287] on div "0 px rem % vh vw" at bounding box center [198, 304] width 54 height 34
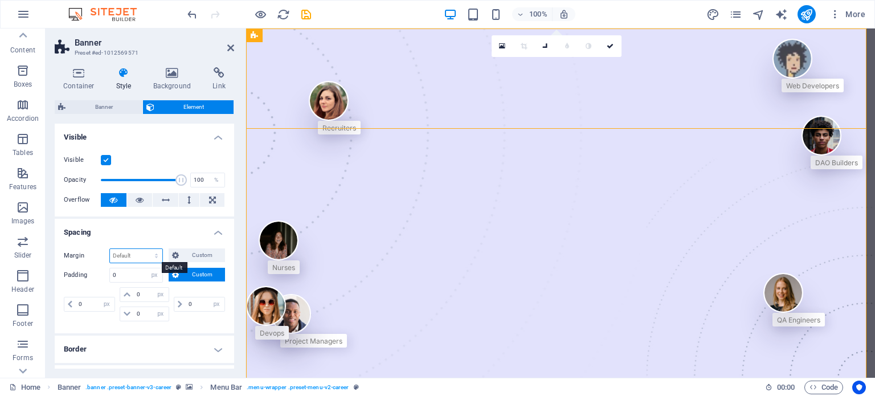
click at [133, 257] on select "Default auto px % rem vw vh Custom" at bounding box center [136, 256] width 52 height 14
click at [81, 322] on div "0 px rem % vh vw 0 px rem % vh vw 0 px rem % vh vw 0 px rem % vh vw" at bounding box center [144, 305] width 161 height 37
click at [109, 301] on select "px rem % vh vw" at bounding box center [106, 304] width 16 height 14
click at [200, 315] on div "0 px rem % vh vw" at bounding box center [198, 304] width 54 height 34
click at [145, 293] on input "0" at bounding box center [151, 295] width 34 height 14
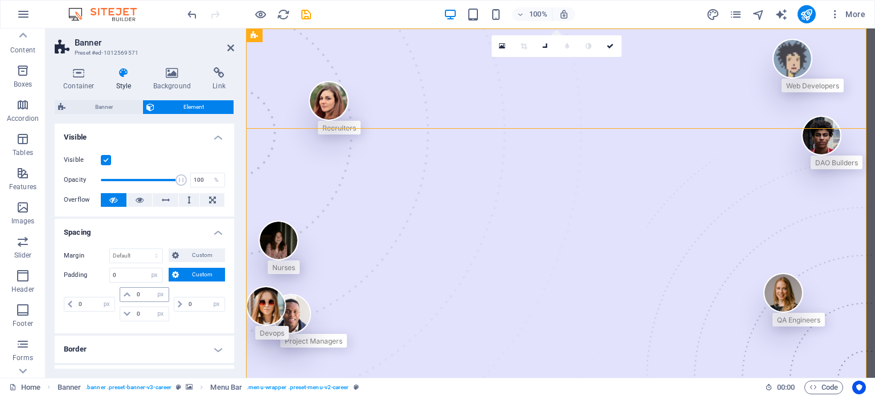
click at [125, 293] on icon at bounding box center [127, 294] width 7 height 7
click at [125, 314] on icon at bounding box center [127, 313] width 7 height 7
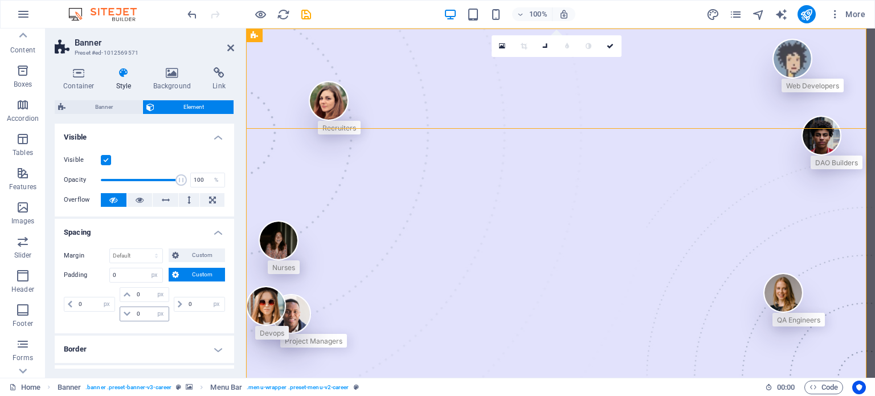
click at [125, 314] on icon at bounding box center [127, 313] width 7 height 7
drag, startPoint x: 125, startPoint y: 314, endPoint x: 146, endPoint y: 312, distance: 21.1
click at [146, 312] on div "0 px rem % vh vw" at bounding box center [144, 313] width 49 height 15
click at [146, 312] on input "0" at bounding box center [151, 314] width 34 height 14
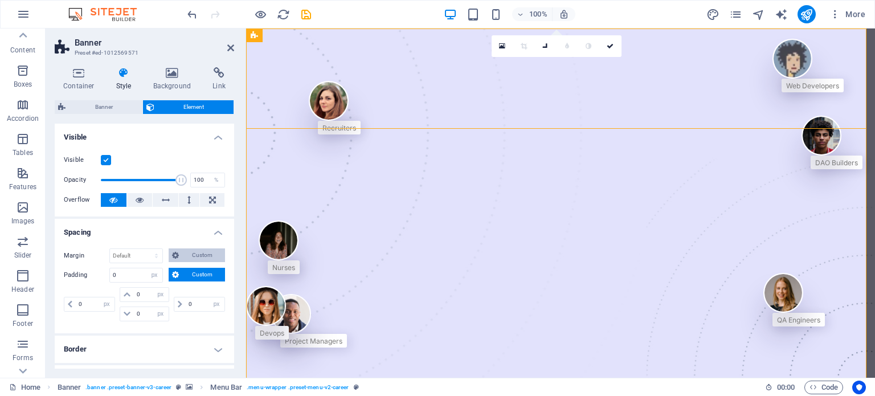
click at [205, 252] on span "Custom" at bounding box center [201, 255] width 39 height 14
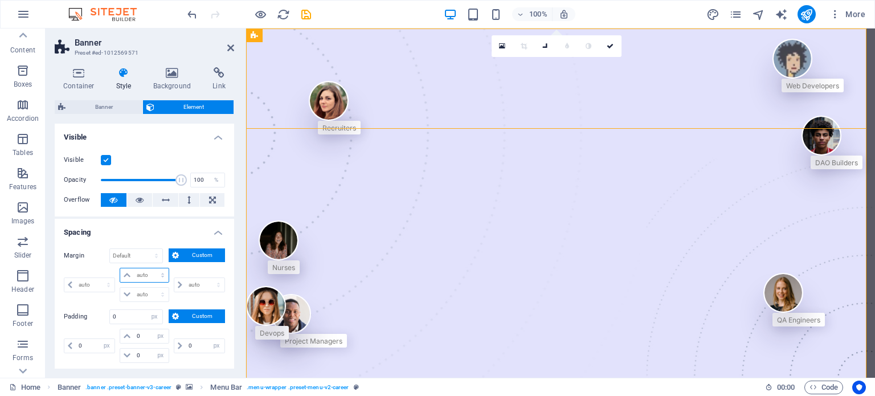
click at [145, 275] on select "auto px % rem vw vh" at bounding box center [144, 275] width 48 height 14
select select "px"
click at [151, 268] on select "auto px % rem vw vh" at bounding box center [144, 275] width 48 height 14
type input "0"
select select "px"
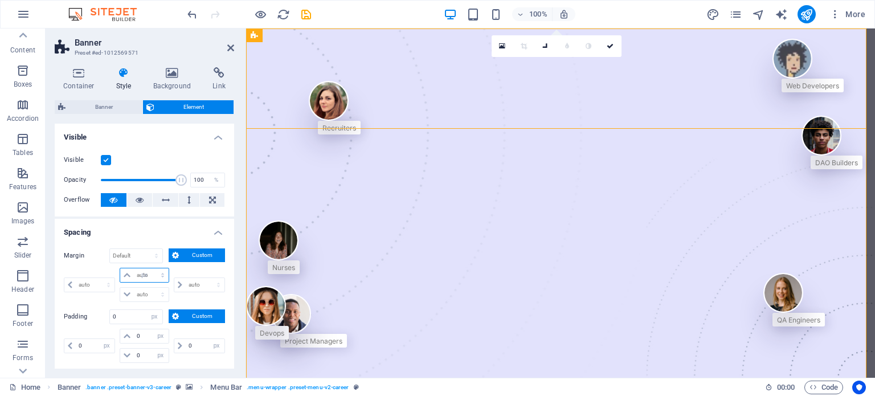
type input "0"
select select "px"
type input "0"
select select "px"
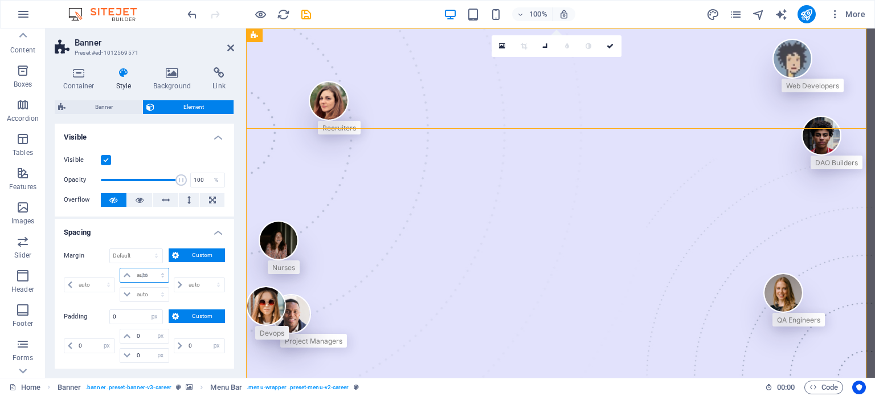
type input "0"
select select "px"
click at [193, 299] on div "0 auto px % rem vw vh" at bounding box center [198, 285] width 54 height 34
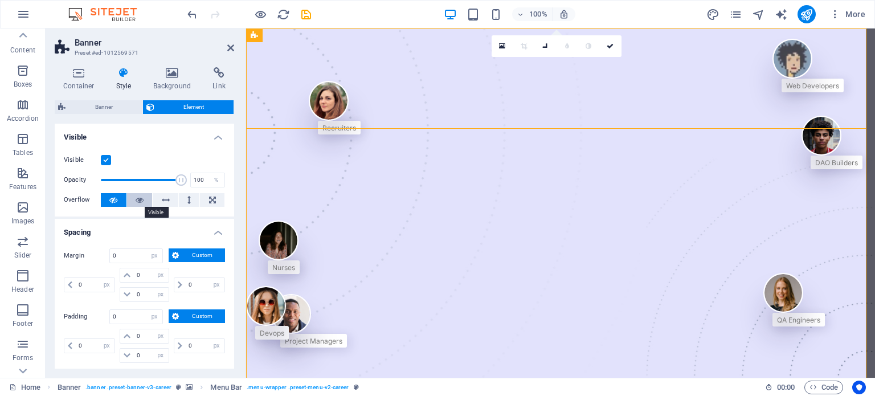
click at [136, 200] on icon at bounding box center [140, 200] width 8 height 14
click at [110, 202] on icon at bounding box center [113, 200] width 8 height 14
click at [108, 159] on label at bounding box center [106, 160] width 10 height 10
click at [0, 0] on input "Visible" at bounding box center [0, 0] width 0 height 0
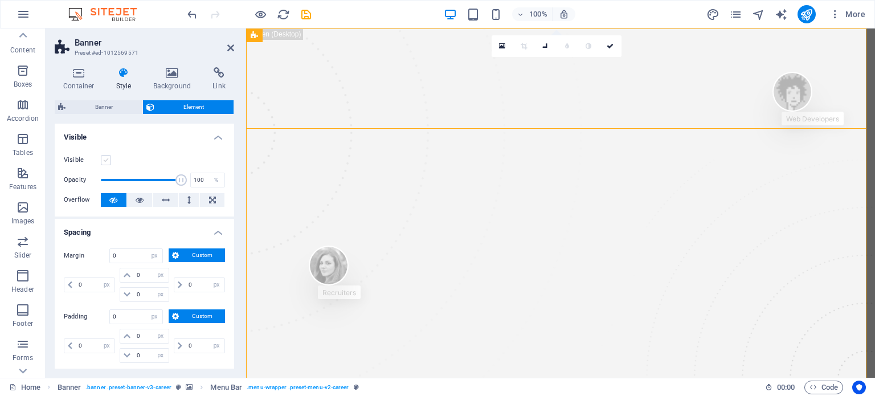
click at [108, 159] on label at bounding box center [106, 160] width 10 height 10
click at [0, 0] on input "Visible" at bounding box center [0, 0] width 0 height 0
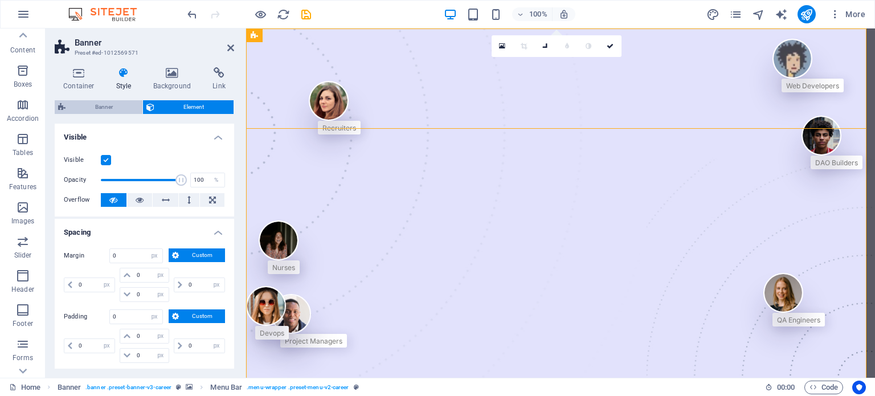
click at [97, 109] on span "Banner" at bounding box center [104, 107] width 70 height 14
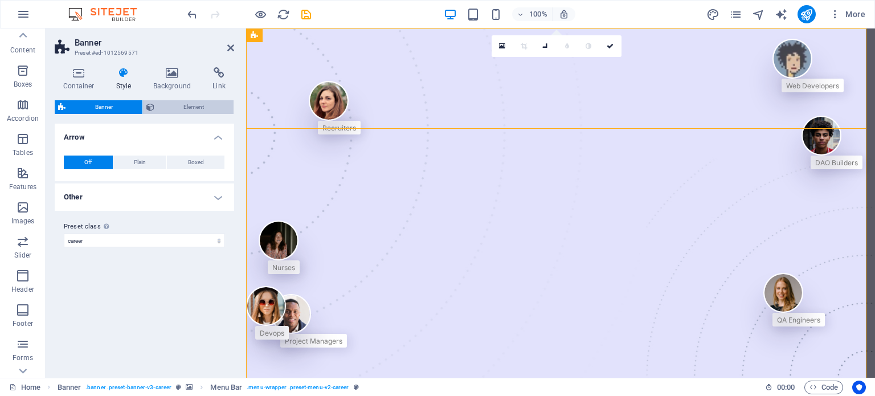
click at [160, 109] on span "Element" at bounding box center [194, 107] width 73 height 14
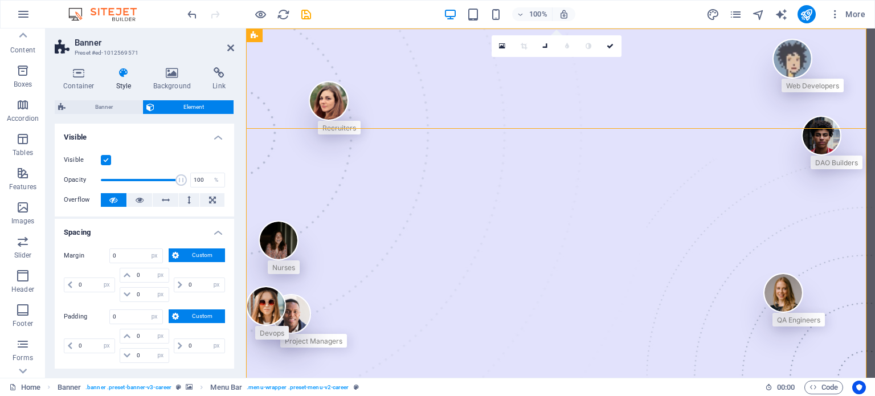
click at [174, 252] on icon at bounding box center [175, 255] width 7 height 14
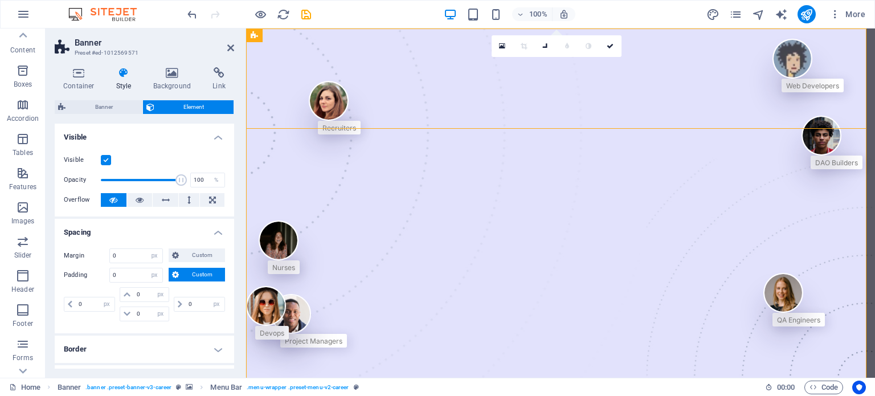
click at [182, 269] on span "Custom" at bounding box center [201, 275] width 39 height 14
click at [155, 252] on select "Default auto px % rem vw vh Custom" at bounding box center [154, 256] width 16 height 14
select select "default"
click at [146, 249] on select "Default auto px % rem vw vh Custom" at bounding box center [154, 256] width 16 height 14
select select "DISABLED_OPTION_VALUE"
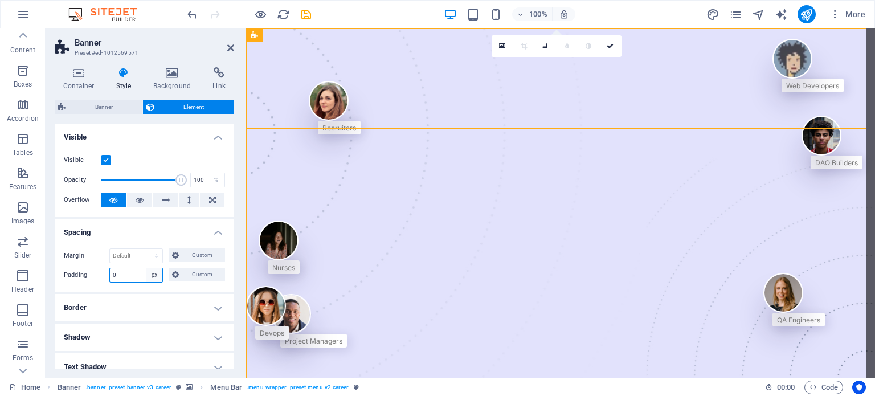
click at [155, 275] on select "Default px rem % vh vw Custom" at bounding box center [154, 275] width 16 height 14
select select "default"
click at [146, 268] on select "Default px rem % vh vw Custom" at bounding box center [154, 275] width 16 height 14
select select "DISABLED_OPTION_VALUE"
click at [158, 234] on h4 "Spacing" at bounding box center [144, 229] width 179 height 20
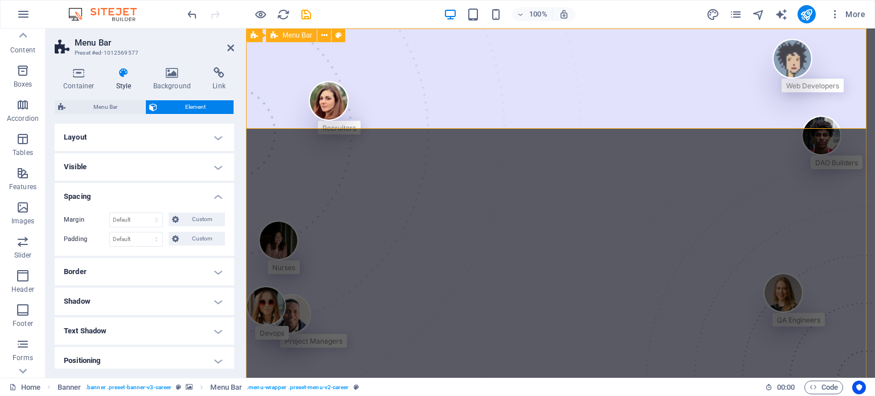
click at [143, 238] on select "Default px rem % vh vw Custom" at bounding box center [136, 239] width 52 height 14
click at [212, 240] on span "Custom" at bounding box center [201, 239] width 39 height 14
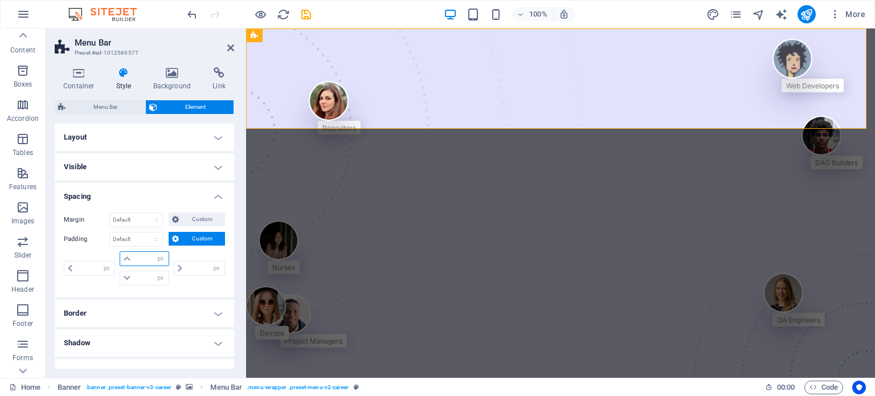
click at [146, 255] on input "number" at bounding box center [151, 259] width 34 height 14
type input "0"
select select "px"
type input "0"
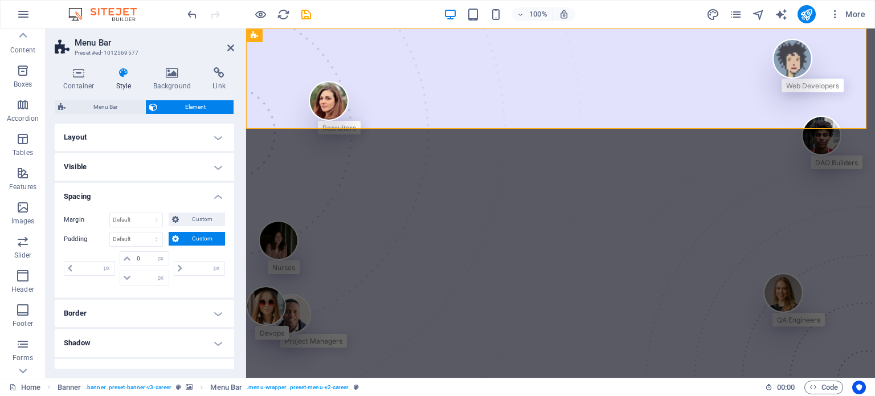
type input "0"
click at [112, 284] on div "0 px rem % vh vw 0 px rem % vh vw 0 px rem % vh vw 0 px rem % vh vw" at bounding box center [144, 269] width 161 height 37
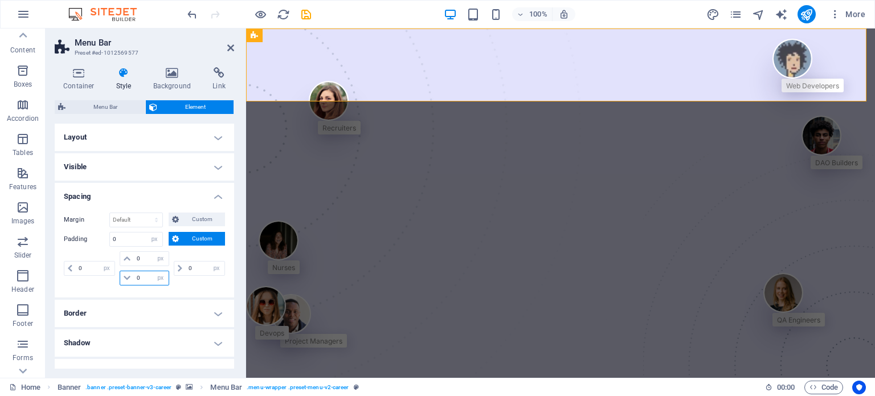
click at [148, 280] on input "0" at bounding box center [151, 278] width 34 height 14
click at [190, 286] on div "0 px rem % vh vw 0 px rem % vh vw 0 px rem % vh vw 0 px rem % vh vw" at bounding box center [144, 269] width 161 height 37
click at [192, 269] on input "0" at bounding box center [205, 268] width 39 height 14
type input "20"
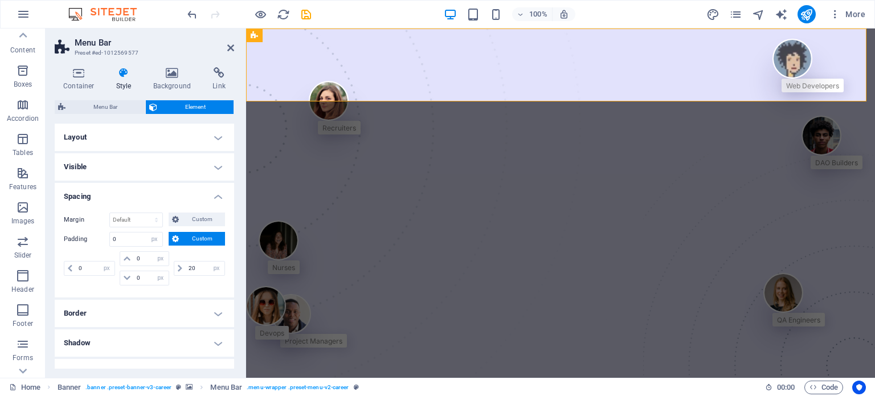
select select "DISABLED_OPTION_VALUE"
click at [91, 284] on div "0 px rem % vh vw 0 px rem % vh vw 0 px rem % vh vw 20 px rem % vh vw" at bounding box center [144, 269] width 161 height 37
click at [196, 268] on input "20" at bounding box center [205, 268] width 39 height 14
click at [211, 268] on select "px rem % vh vw" at bounding box center [216, 268] width 16 height 14
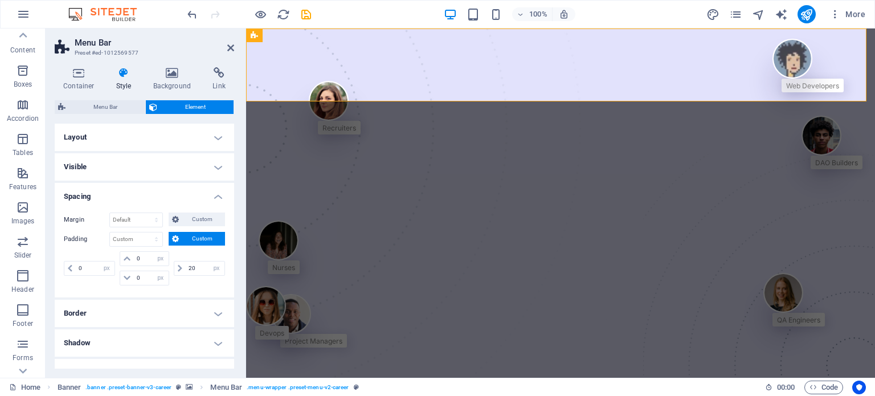
click at [191, 286] on div "0 px rem % vh vw 0 px rem % vh vw 0 px rem % vh vw 20 px rem % vh vw" at bounding box center [144, 269] width 161 height 37
click at [180, 241] on button "Custom" at bounding box center [197, 239] width 56 height 14
click at [175, 236] on icon at bounding box center [175, 239] width 7 height 14
click at [143, 241] on select "Default px rem % vh vw Custom" at bounding box center [136, 239] width 52 height 14
click at [194, 266] on input "20" at bounding box center [205, 268] width 39 height 14
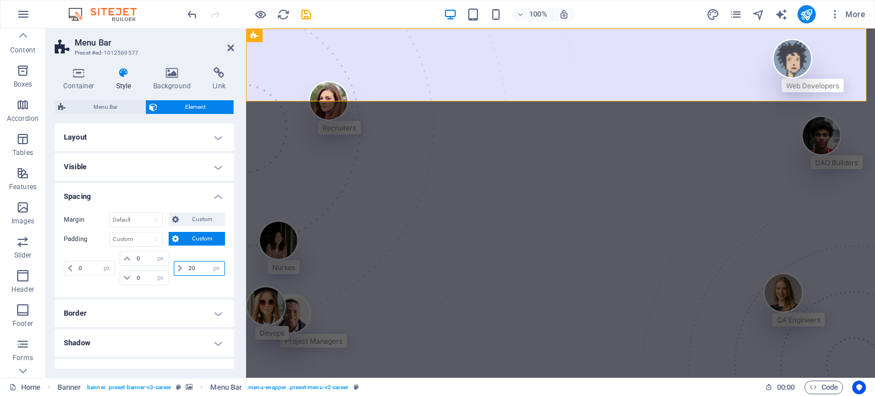
click at [194, 266] on input "20" at bounding box center [205, 268] width 39 height 14
type input "0"
select select "px"
type input "0"
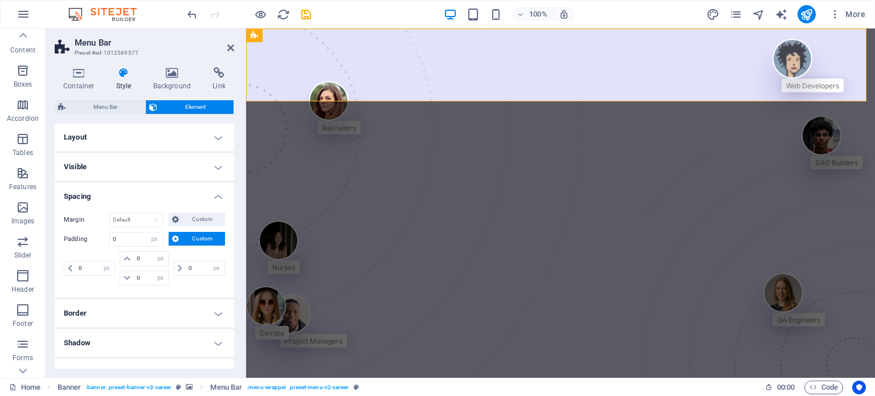
click at [191, 287] on div "Margin Default auto px % rem vw vh Custom Custom auto px % rem vw vh auto px % …" at bounding box center [144, 250] width 179 height 94
click at [89, 262] on input "0" at bounding box center [95, 268] width 39 height 14
type input "20"
select select "DISABLED_OPTION_VALUE"
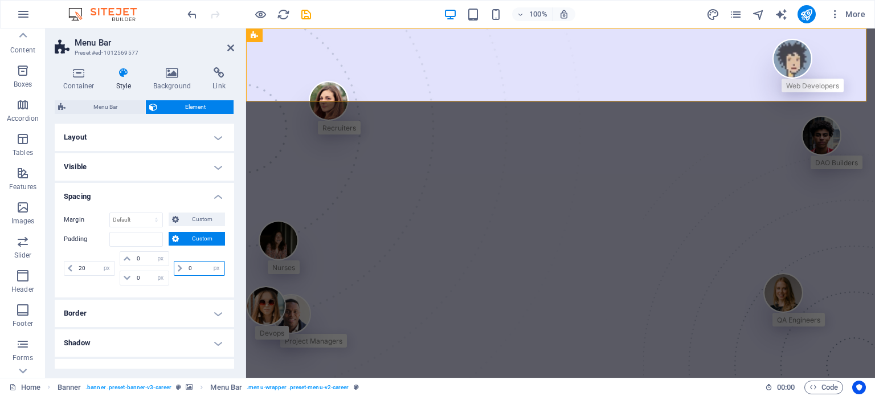
click at [191, 264] on input "0" at bounding box center [205, 268] width 39 height 14
type input "20"
click at [196, 291] on div "Margin Default auto px % rem vw vh Custom Custom auto px % rem vw vh auto px % …" at bounding box center [144, 250] width 179 height 94
click at [228, 51] on icon at bounding box center [230, 47] width 7 height 9
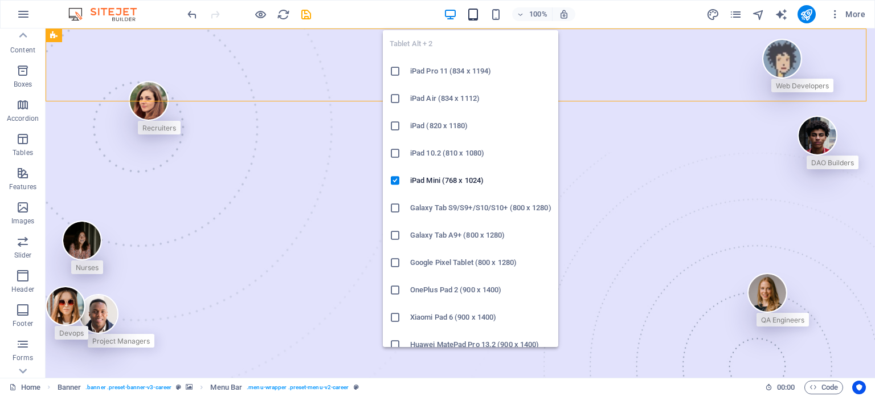
click at [473, 13] on icon "button" at bounding box center [472, 14] width 13 height 13
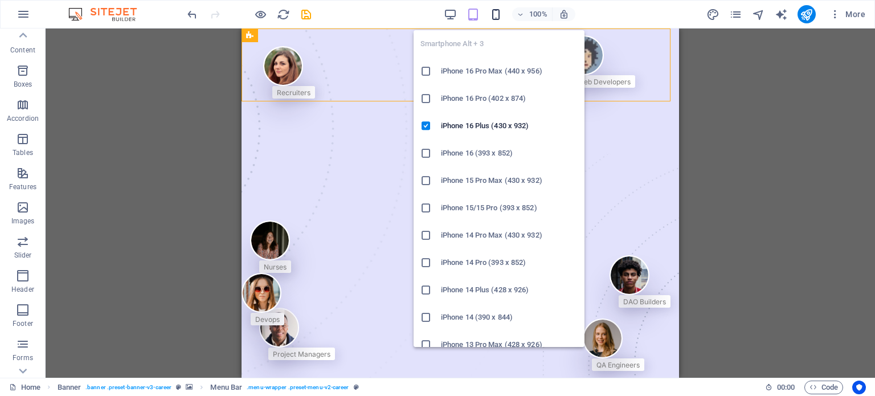
click at [496, 15] on icon "button" at bounding box center [495, 14] width 13 height 13
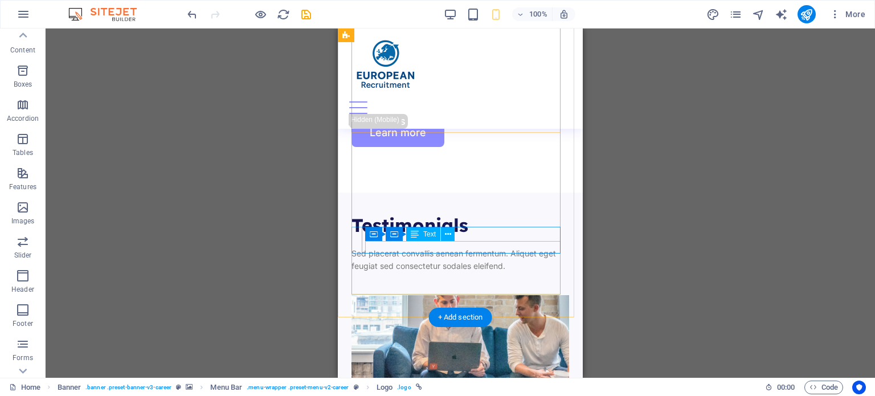
scroll to position [4836, 0]
